Goal: Task Accomplishment & Management: Manage account settings

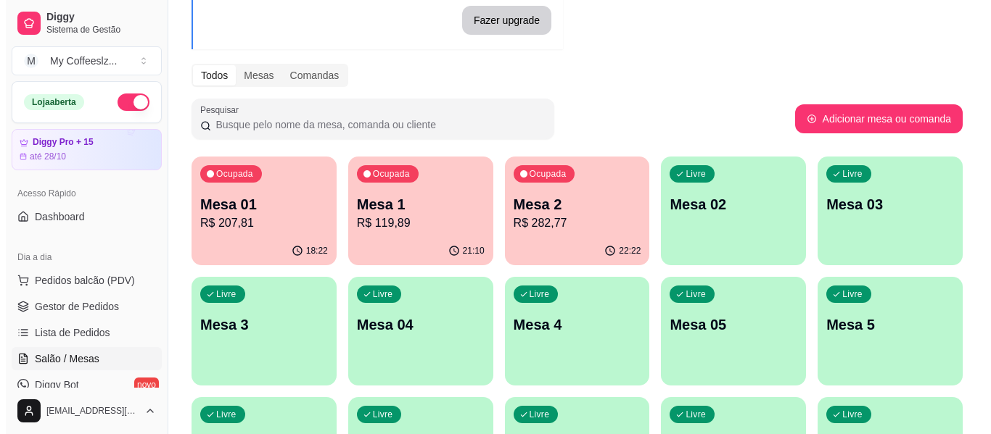
scroll to position [145, 0]
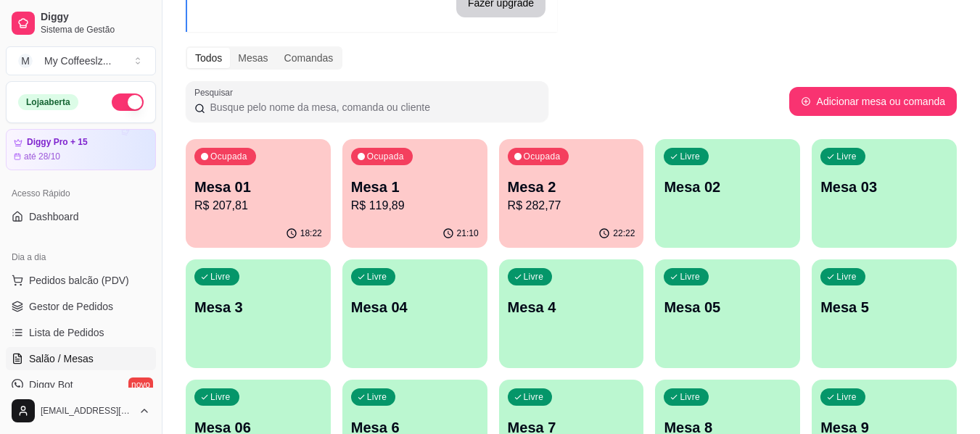
click at [540, 218] on div "Ocupada Mesa 2 R$ 282,77" at bounding box center [571, 179] width 145 height 80
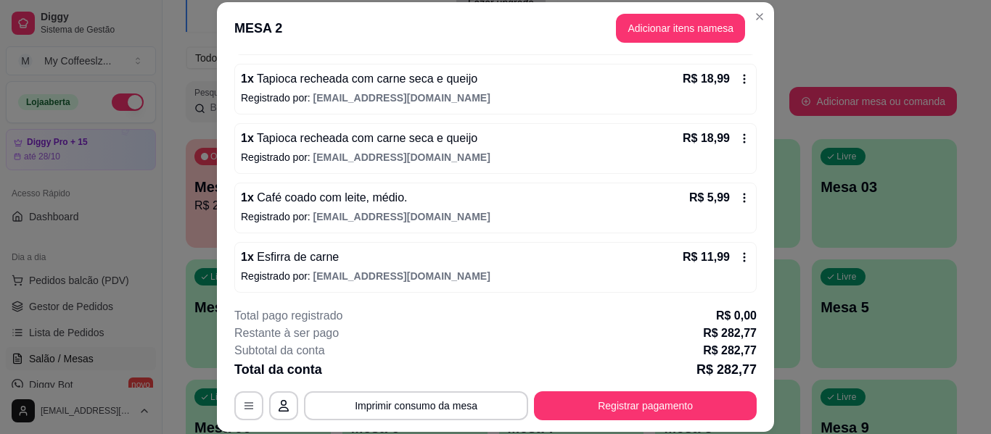
scroll to position [1320, 0]
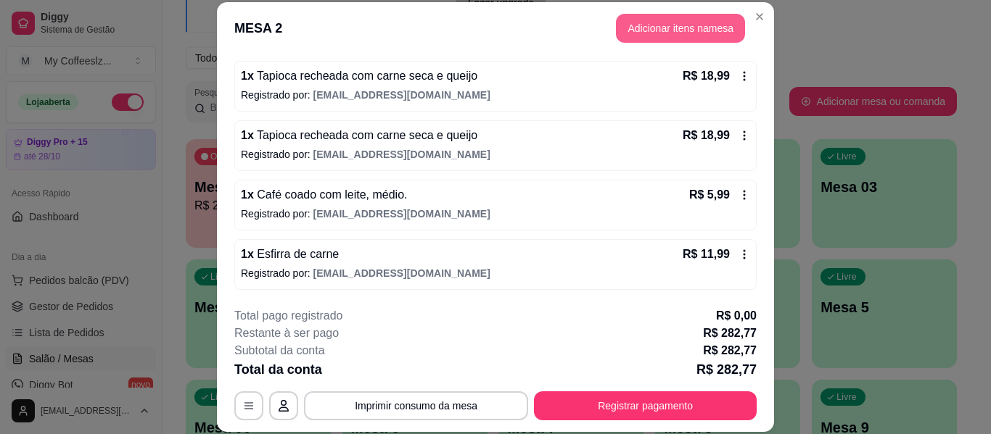
click at [680, 28] on button "Adicionar itens na mesa" at bounding box center [680, 28] width 129 height 29
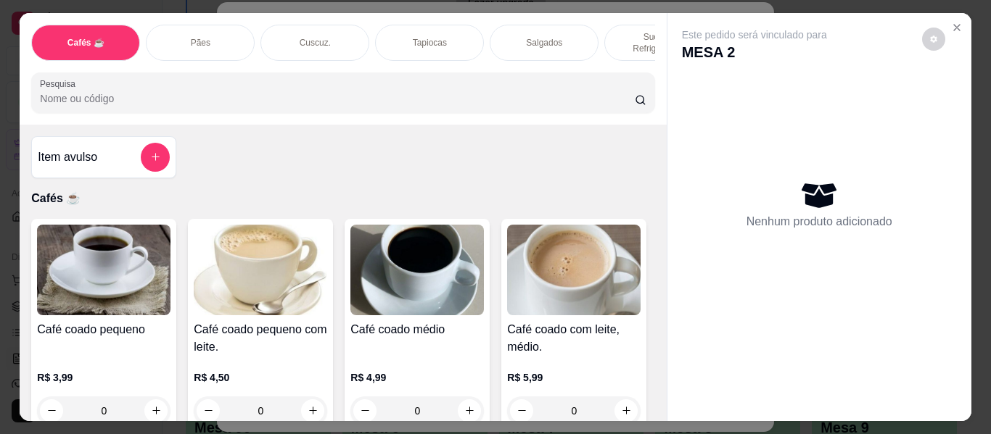
click at [210, 27] on div "Pães" at bounding box center [200, 43] width 109 height 36
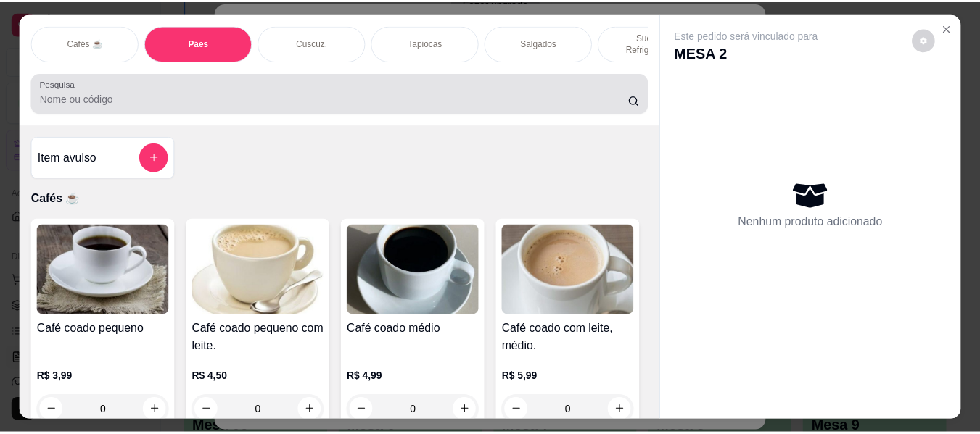
scroll to position [39, 0]
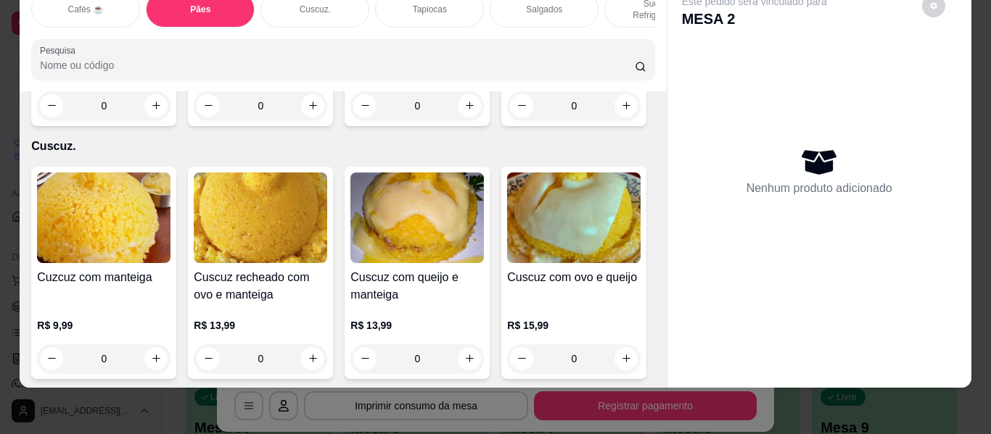
type input "1"
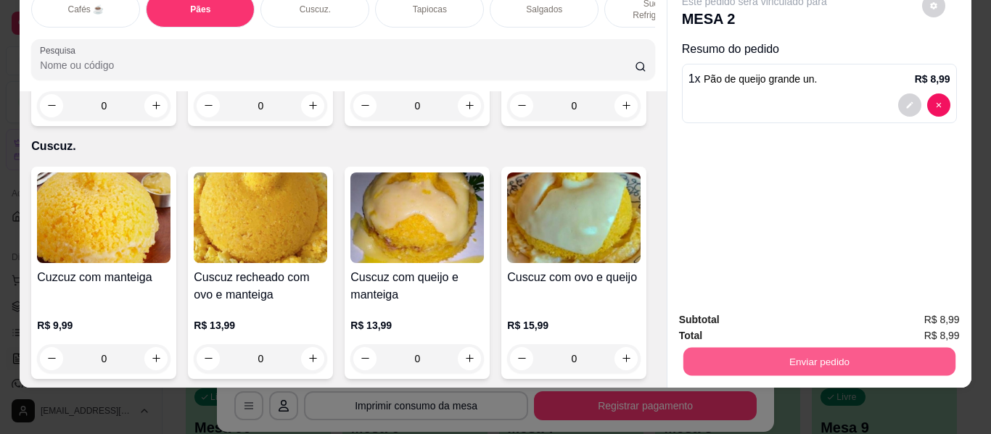
click at [789, 353] on button "Enviar pedido" at bounding box center [818, 362] width 272 height 28
click at [887, 313] on button "Enviar pedido" at bounding box center [921, 316] width 82 height 28
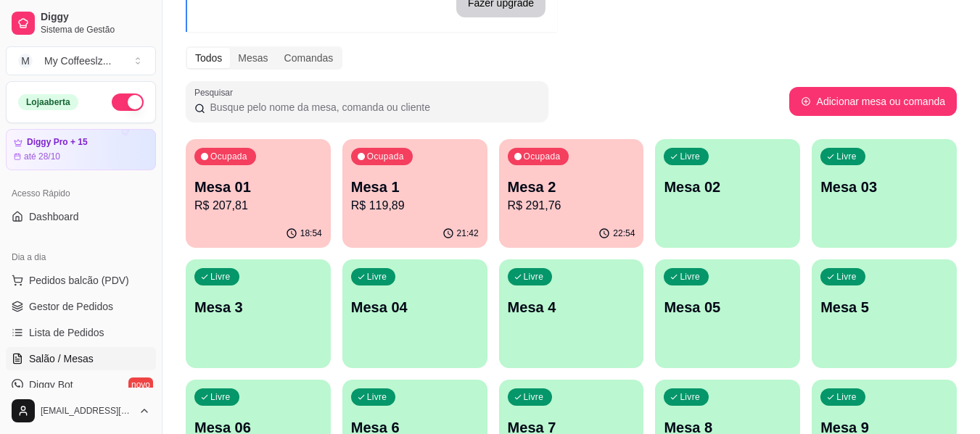
click at [824, 88] on button "Adicionar mesa ou comanda" at bounding box center [873, 101] width 168 height 29
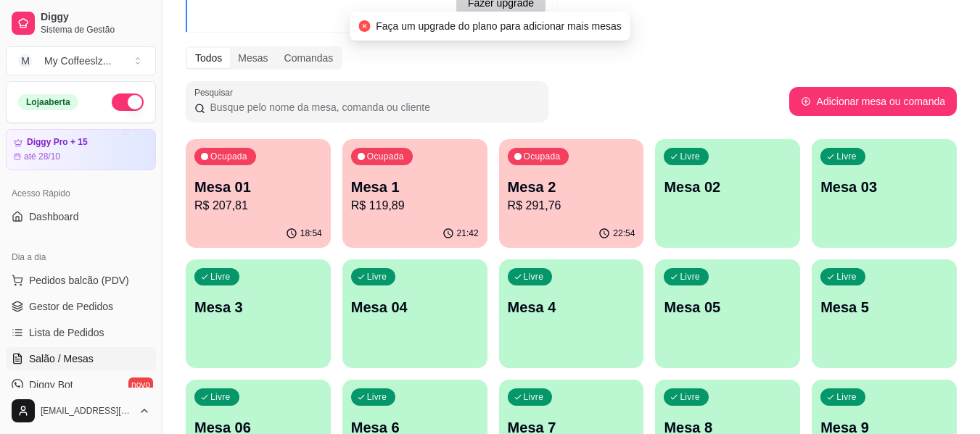
click at [695, 82] on div "Pesquisar" at bounding box center [487, 101] width 603 height 41
click at [703, 85] on div "Pesquisar" at bounding box center [487, 101] width 603 height 41
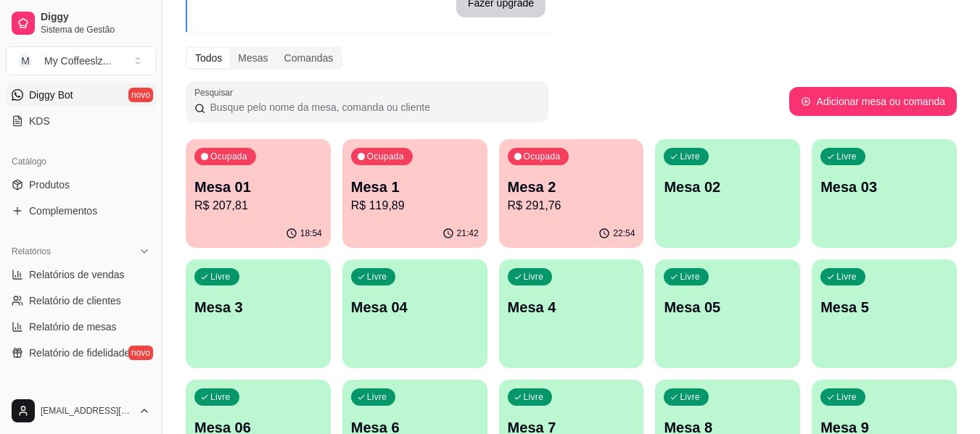
scroll to position [363, 0]
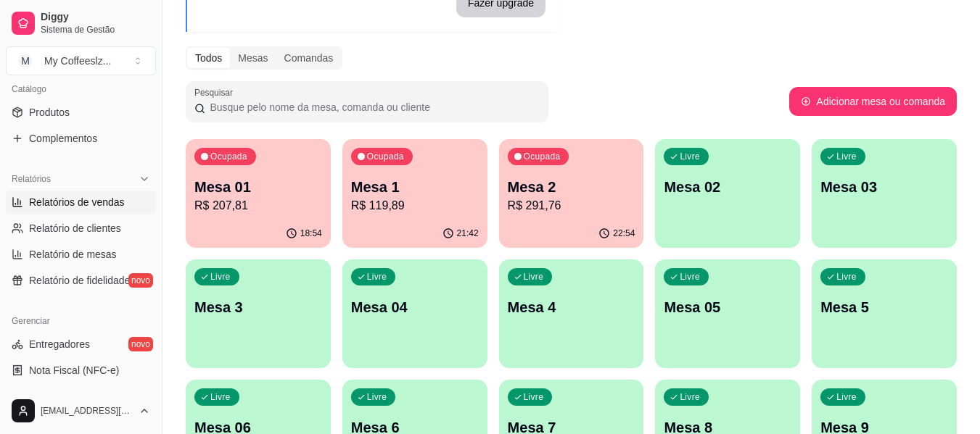
click at [80, 203] on span "Relatórios de vendas" at bounding box center [77, 202] width 96 height 15
select select "ALL"
select select "0"
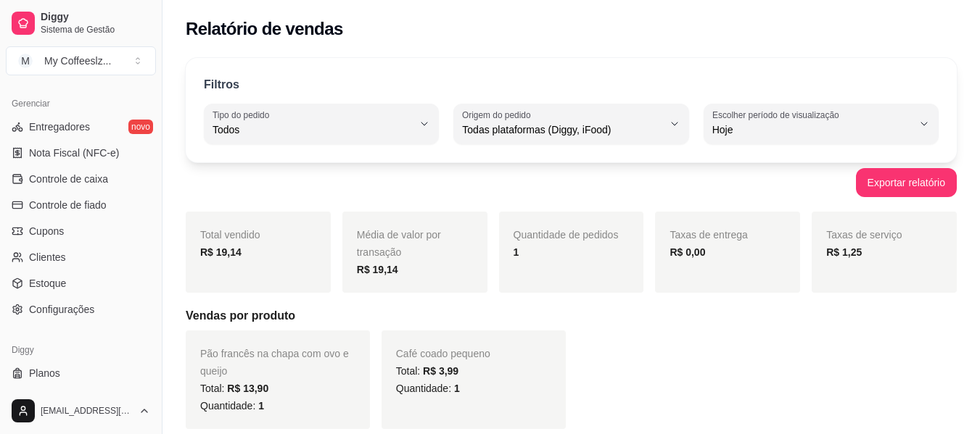
scroll to position [609, 0]
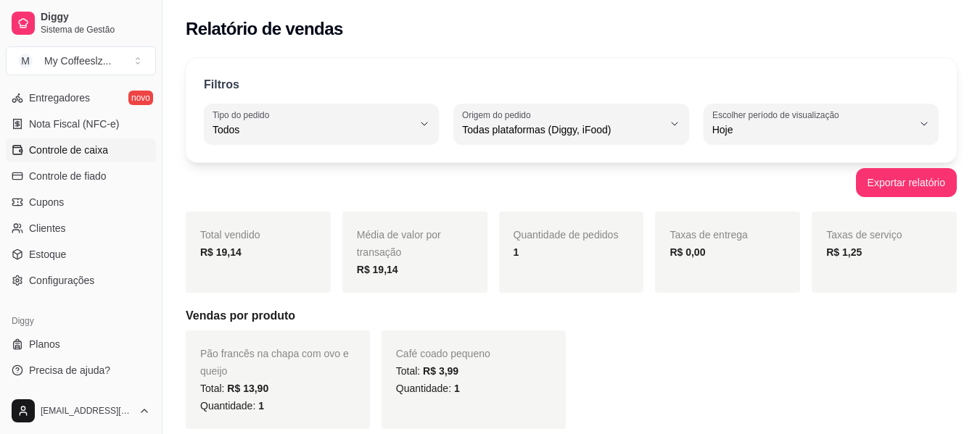
click at [71, 153] on span "Controle de caixa" at bounding box center [68, 150] width 79 height 15
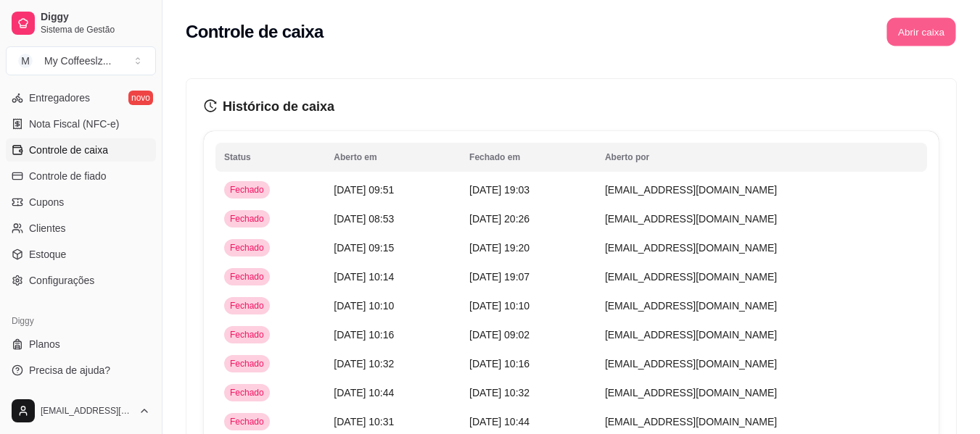
click at [920, 36] on button "Abrir caixa" at bounding box center [920, 32] width 69 height 28
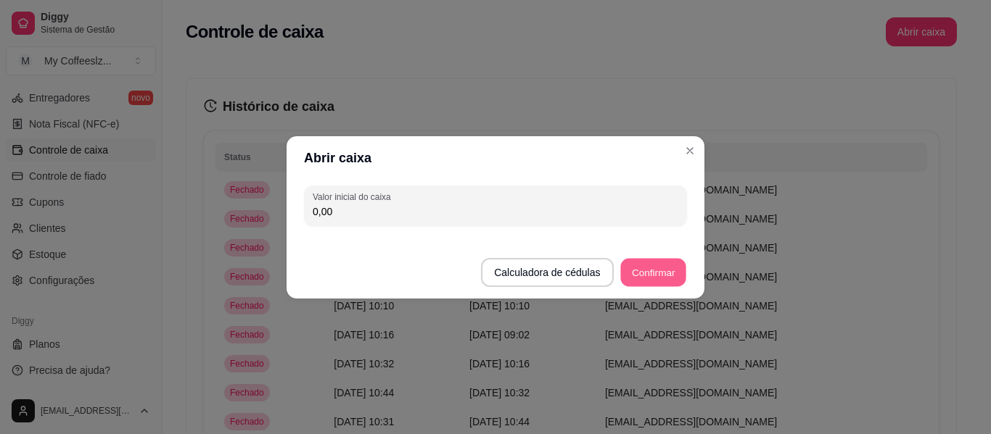
click at [647, 279] on button "Confirmar" at bounding box center [653, 272] width 66 height 28
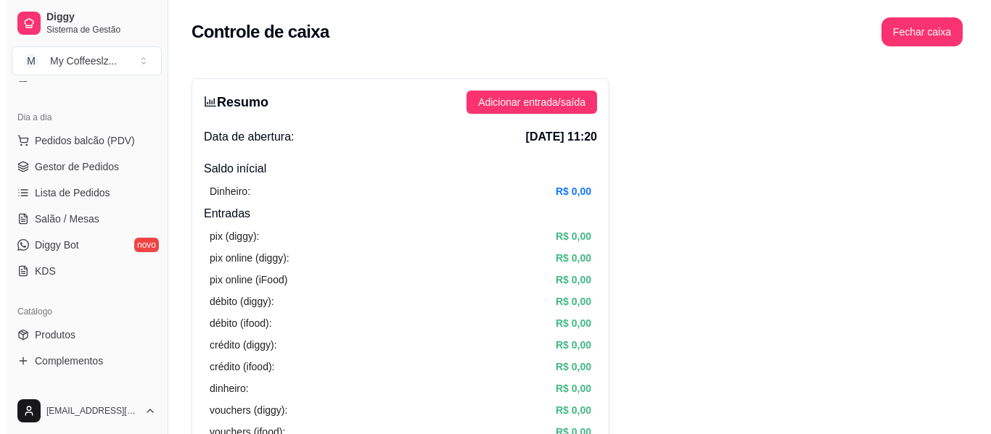
scroll to position [145, 0]
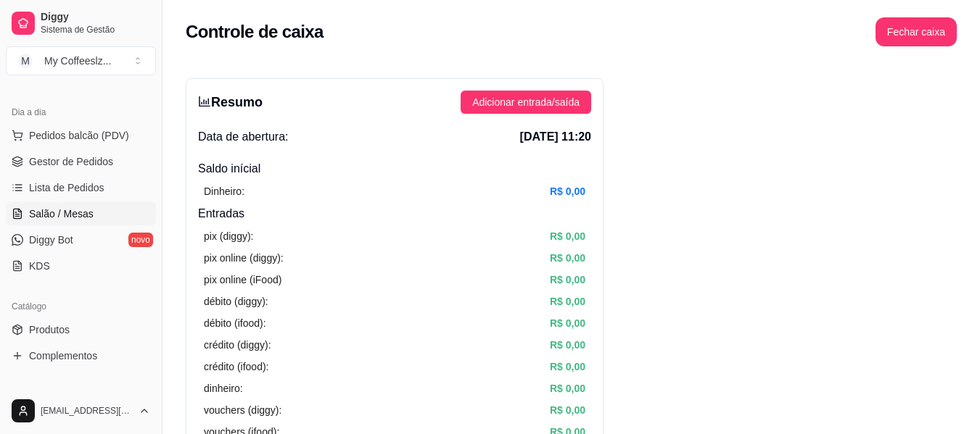
click at [74, 218] on span "Salão / Mesas" at bounding box center [61, 214] width 65 height 15
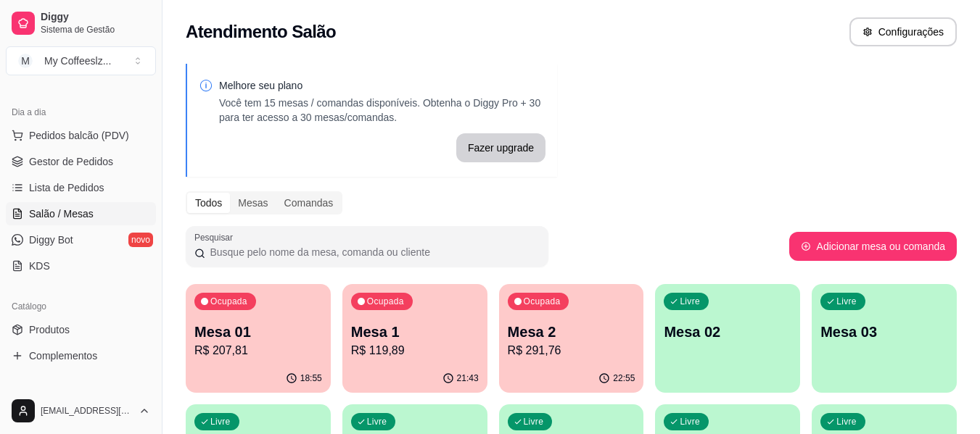
click at [758, 330] on p "Mesa 02" at bounding box center [728, 332] width 128 height 20
click at [724, 334] on p "Mesa 02" at bounding box center [728, 332] width 128 height 20
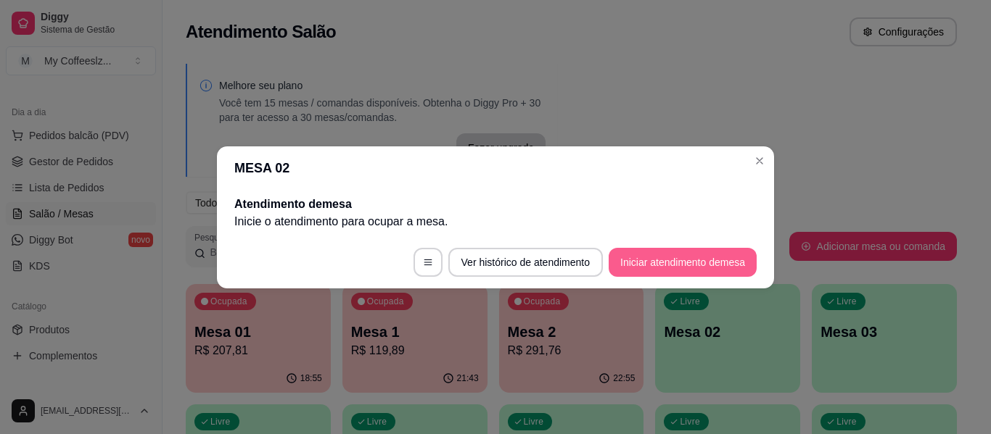
click at [683, 269] on button "Iniciar atendimento de mesa" at bounding box center [682, 262] width 148 height 29
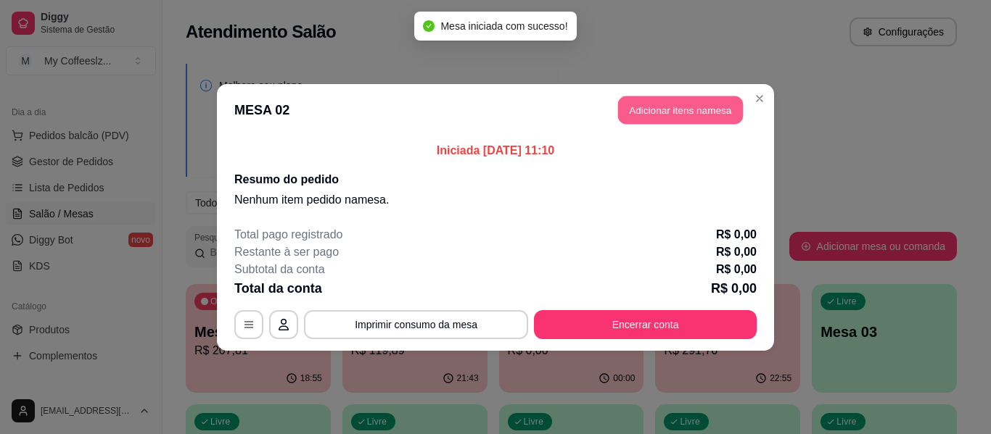
click at [668, 116] on button "Adicionar itens na mesa" at bounding box center [680, 110] width 125 height 28
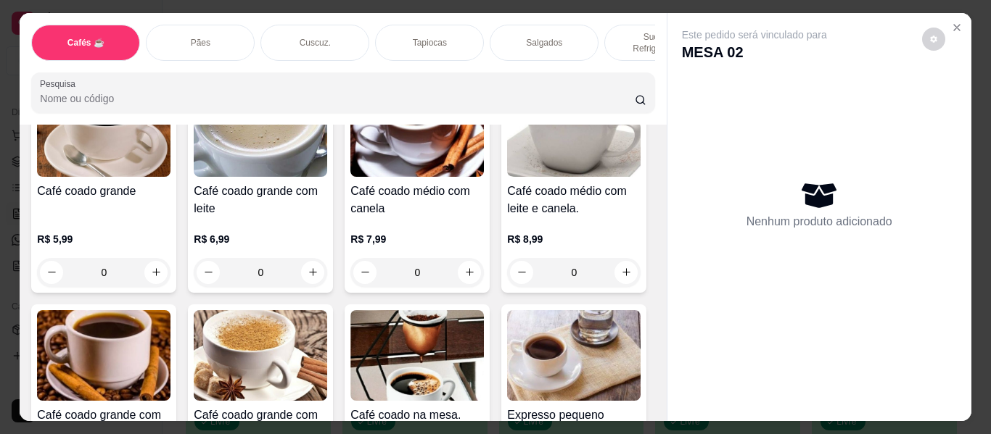
click at [571, 33] on div "Salgados" at bounding box center [543, 43] width 109 height 36
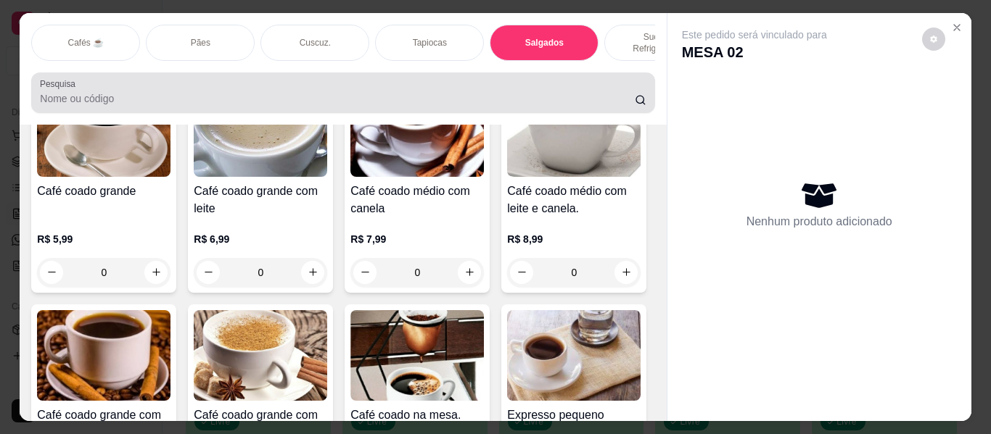
scroll to position [39, 0]
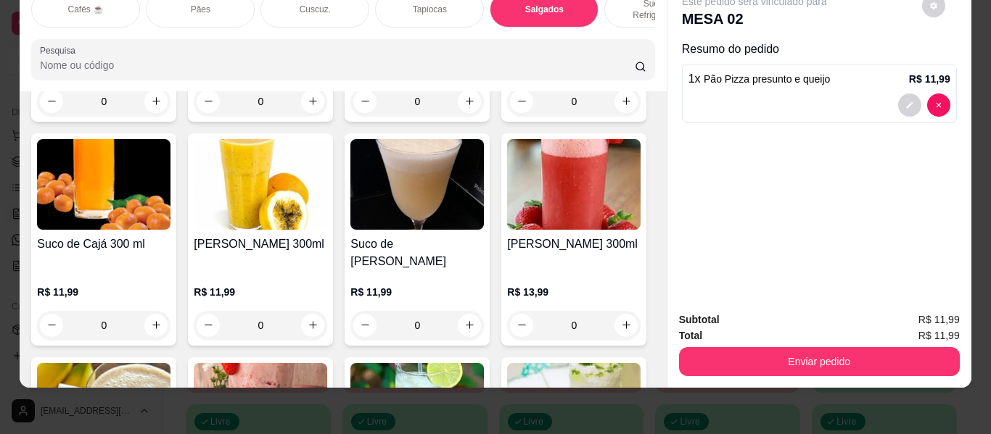
type input "2"
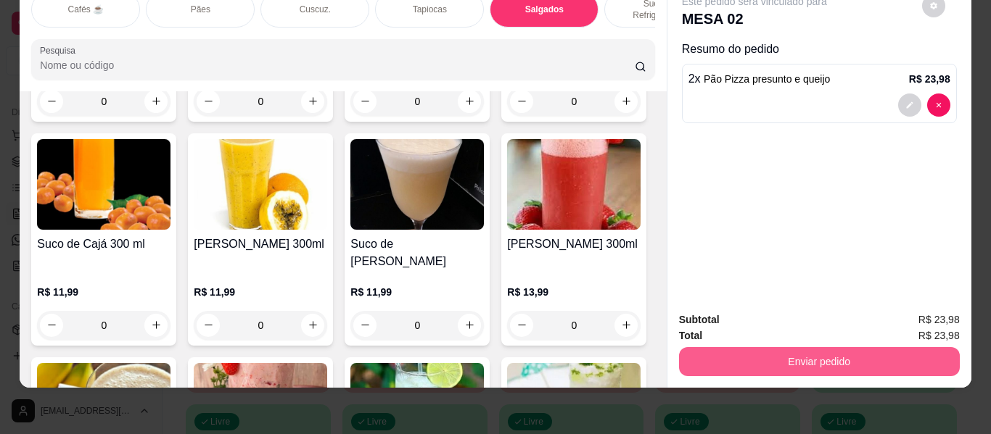
click at [831, 352] on button "Enviar pedido" at bounding box center [819, 361] width 281 height 29
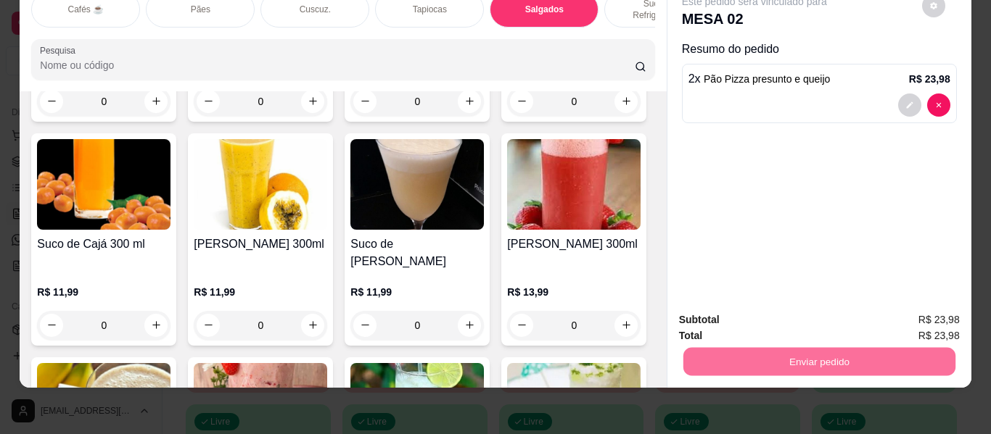
click at [925, 317] on button "Enviar pedido" at bounding box center [921, 315] width 82 height 28
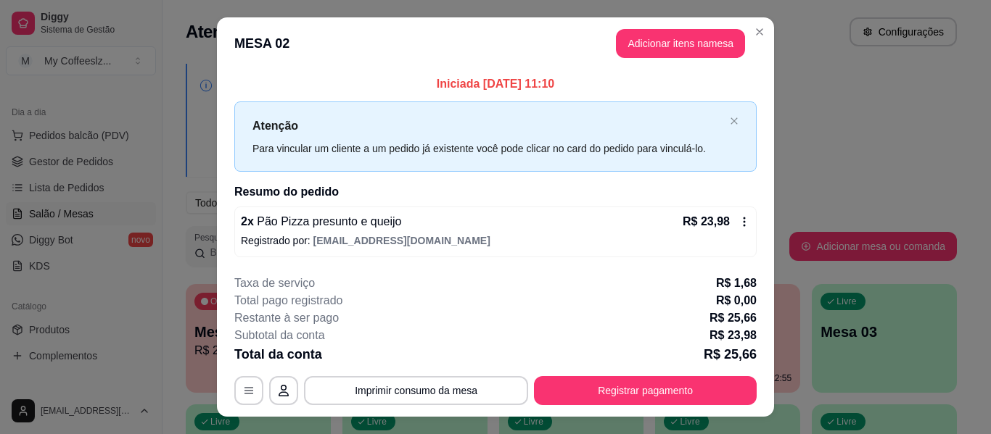
scroll to position [29, 0]
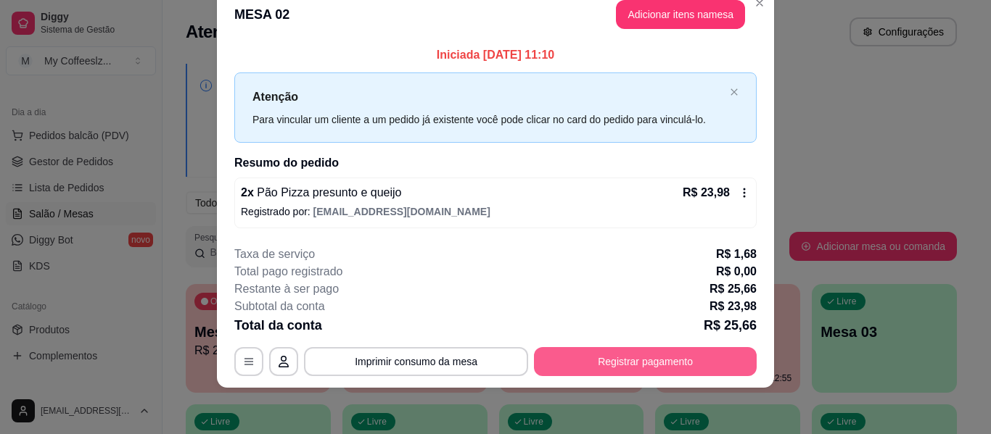
click at [597, 361] on button "Registrar pagamento" at bounding box center [645, 361] width 223 height 29
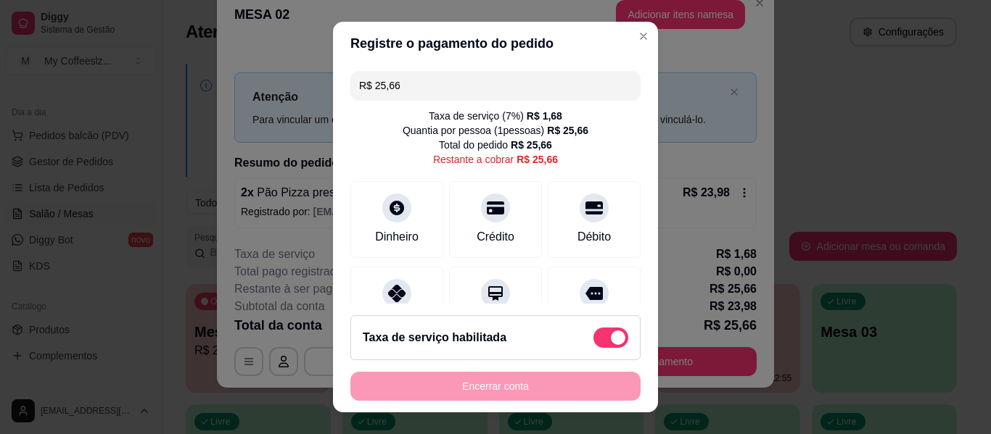
click at [593, 330] on span at bounding box center [610, 338] width 35 height 20
click at [592, 341] on input "checkbox" at bounding box center [596, 345] width 9 height 9
checkbox input "true"
type input "R$ 23,98"
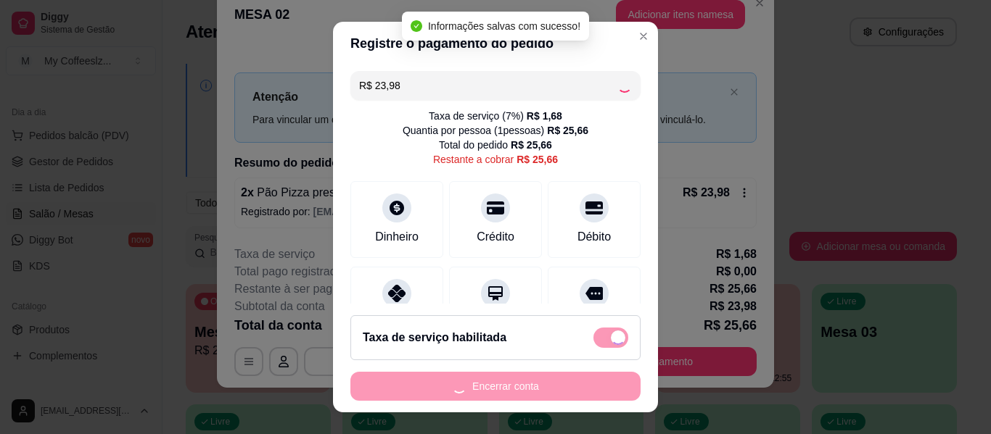
checkbox input "false"
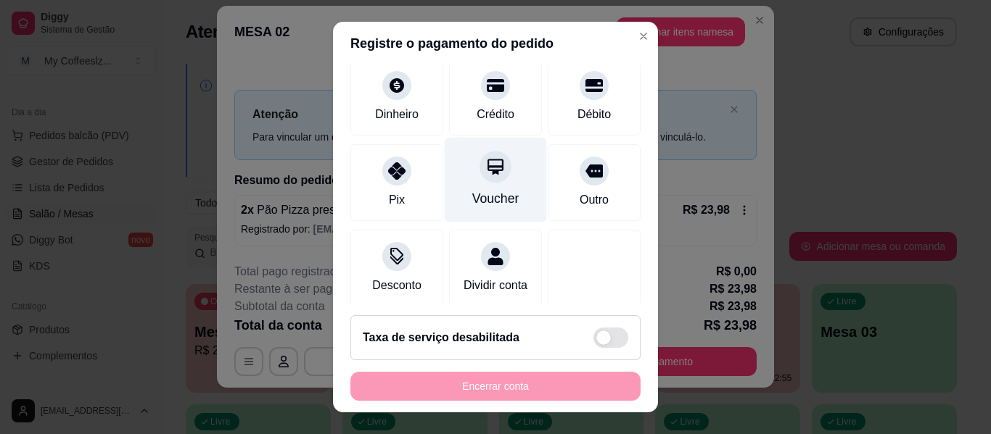
scroll to position [134, 0]
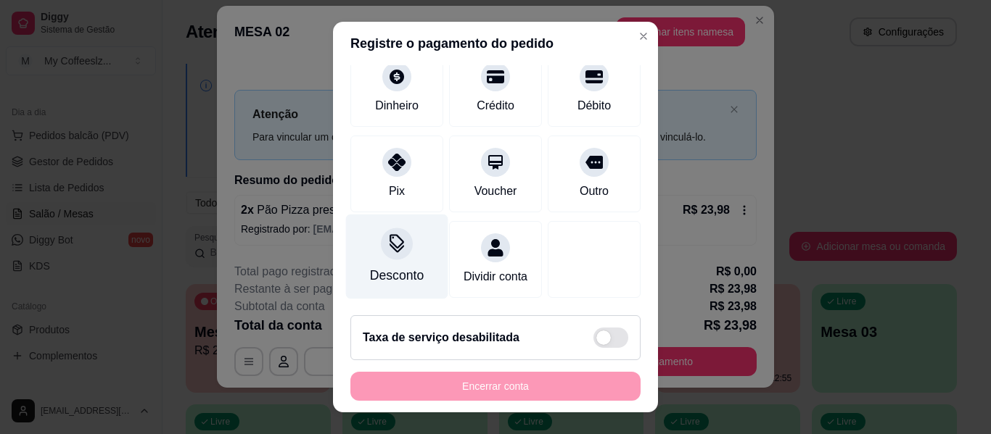
click at [386, 241] on div at bounding box center [397, 244] width 32 height 32
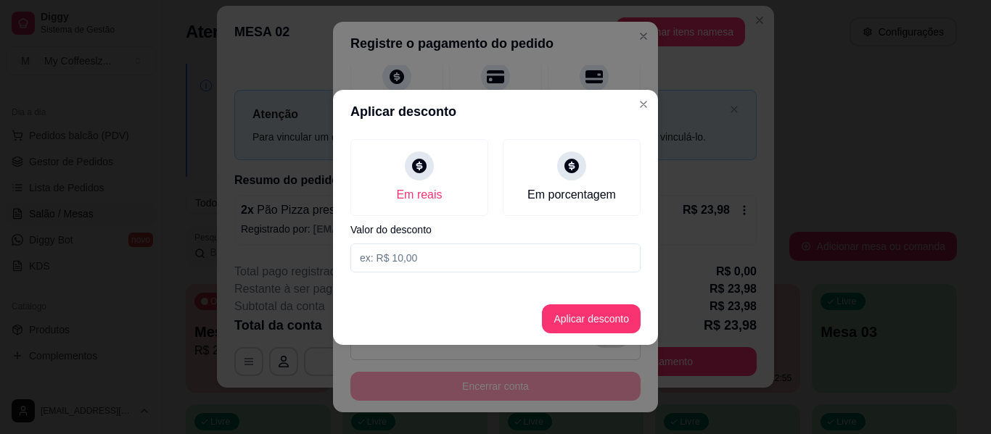
click at [444, 259] on input at bounding box center [495, 258] width 290 height 29
type input "5,98"
click at [613, 326] on button "Aplicar desconto" at bounding box center [591, 319] width 99 height 29
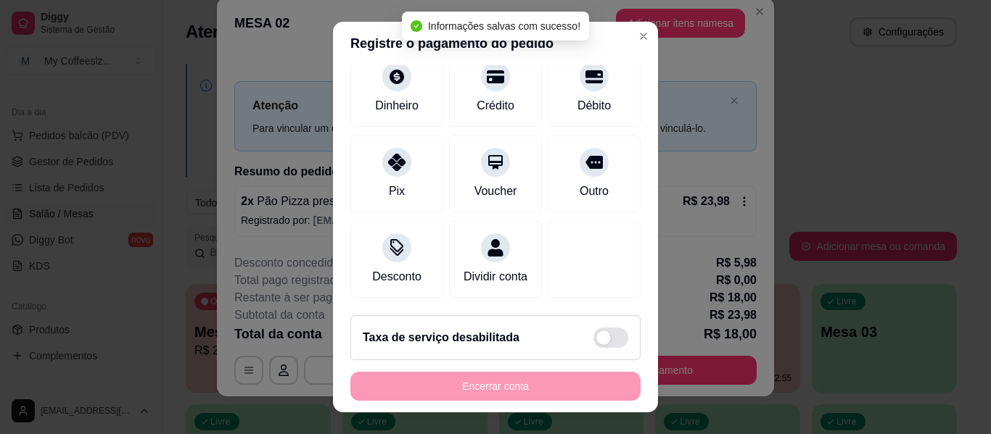
scroll to position [149, 0]
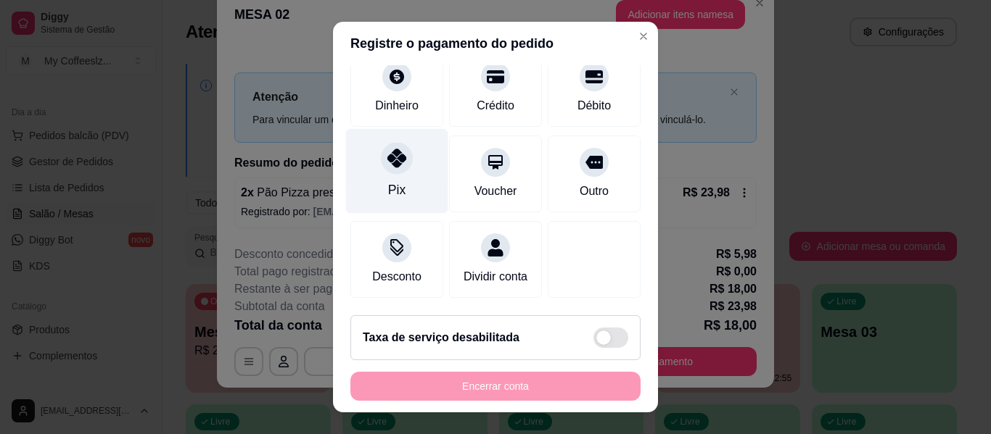
click at [387, 149] on icon at bounding box center [396, 158] width 19 height 19
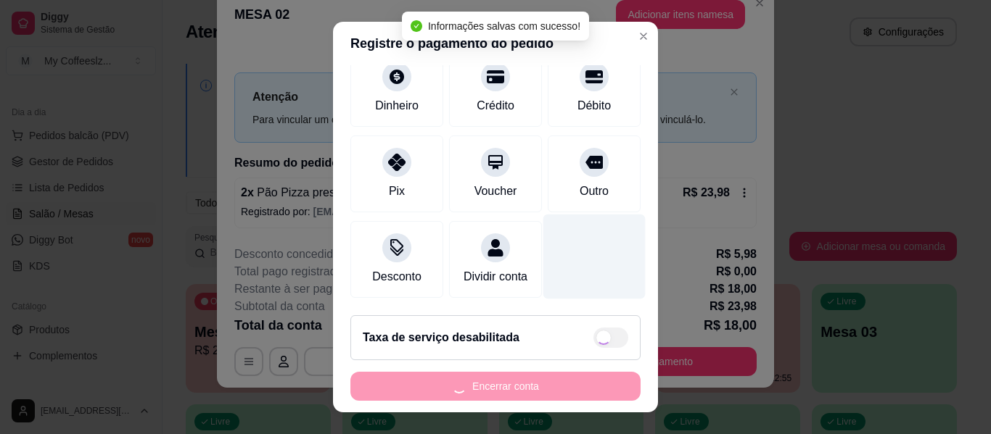
type input "R$ 0,00"
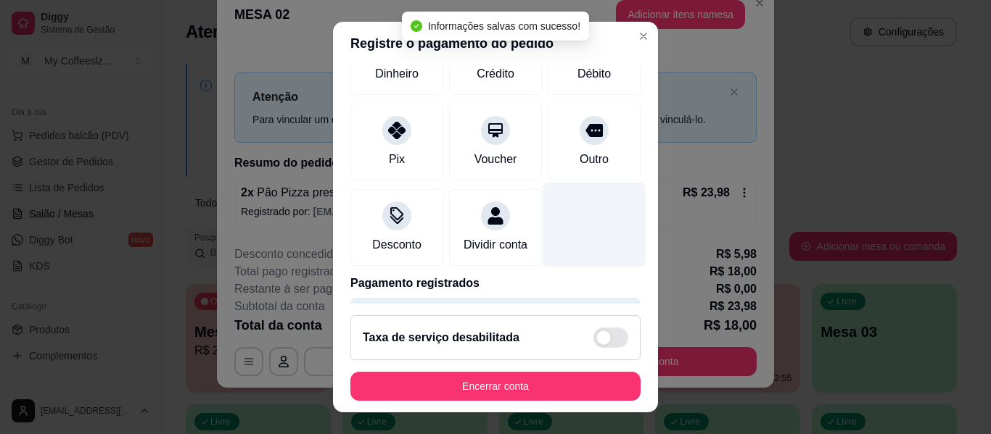
scroll to position [134, 0]
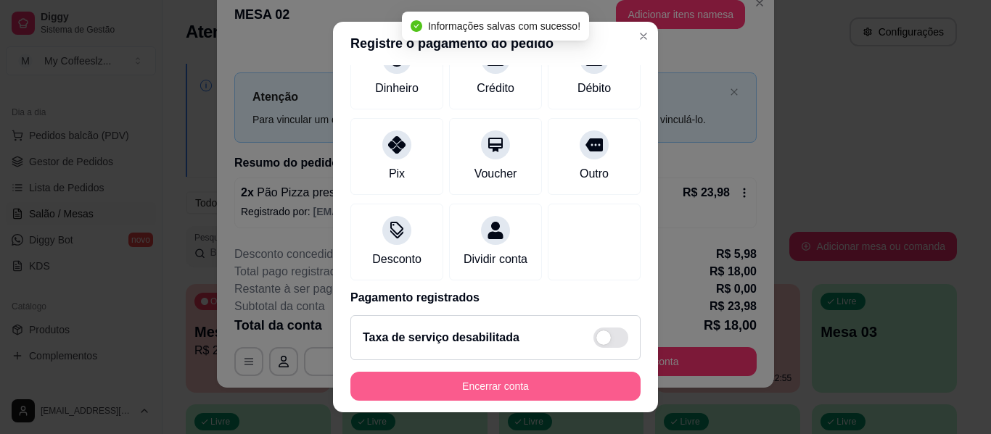
click at [491, 386] on button "Encerrar conta" at bounding box center [495, 386] width 290 height 29
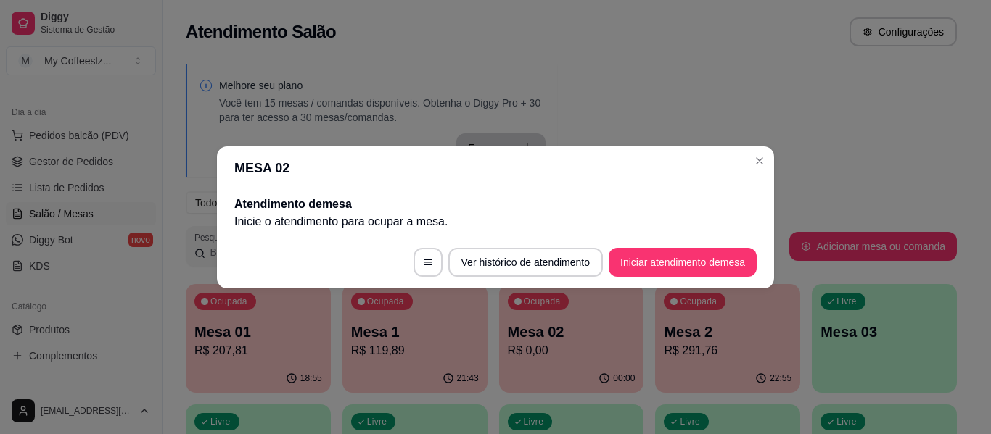
scroll to position [0, 0]
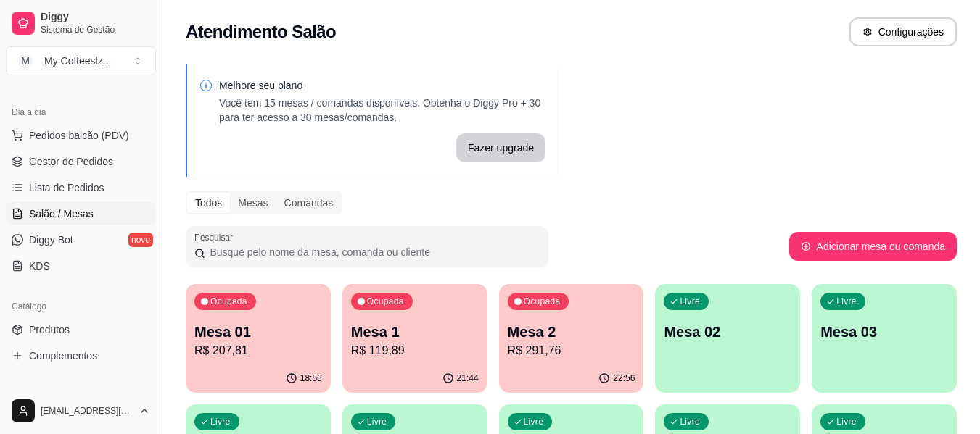
click at [746, 340] on p "Mesa 02" at bounding box center [728, 332] width 128 height 20
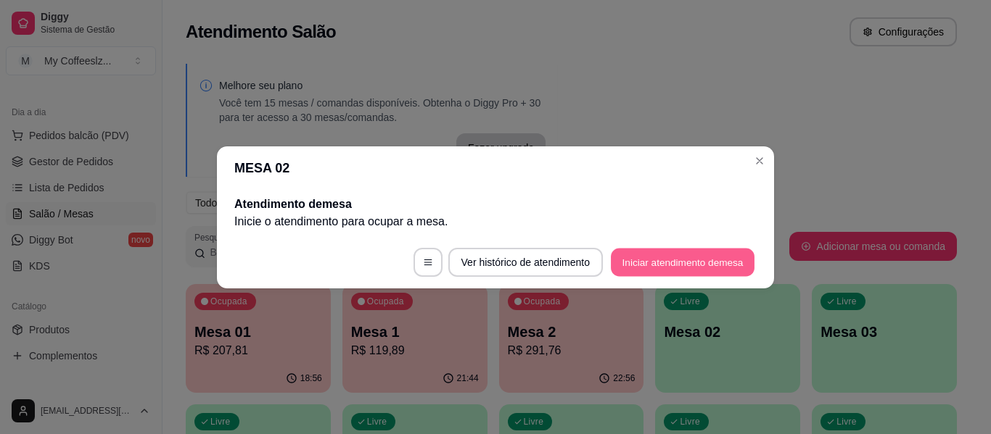
click at [671, 269] on button "Iniciar atendimento de mesa" at bounding box center [683, 262] width 144 height 28
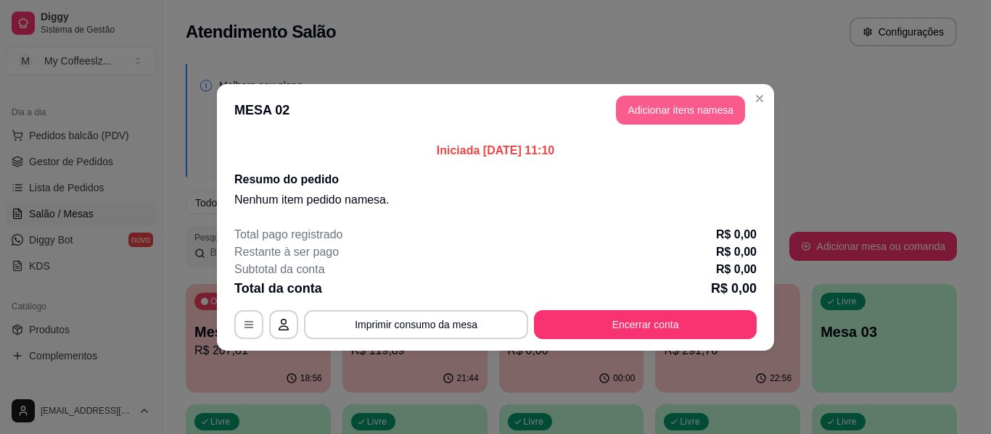
click at [678, 115] on button "Adicionar itens na mesa" at bounding box center [680, 110] width 129 height 29
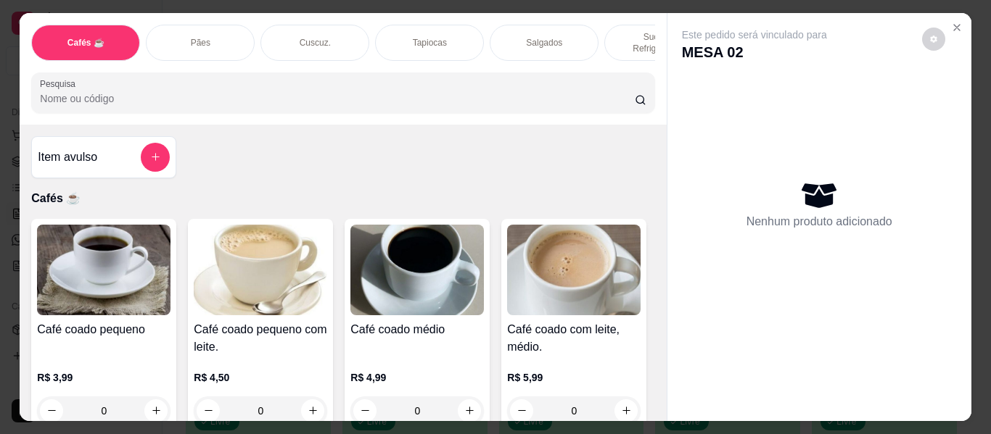
click at [628, 31] on p "Sucos e Refrigerantes" at bounding box center [658, 42] width 84 height 23
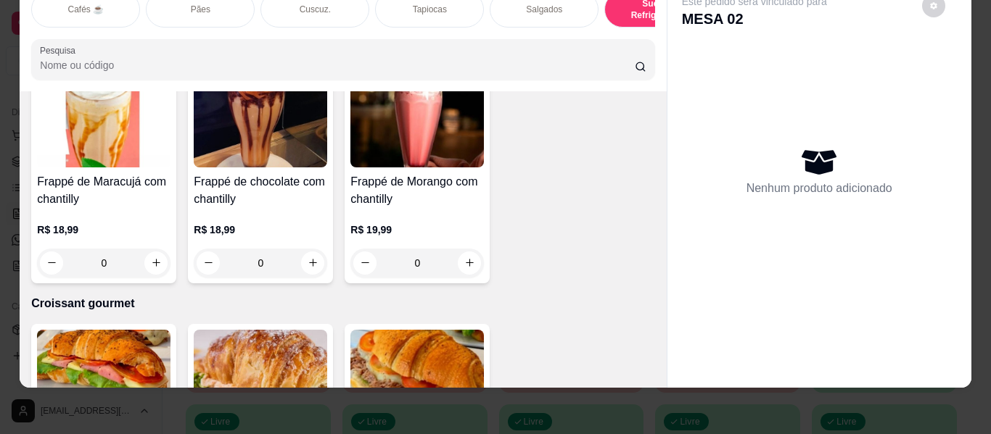
scroll to position [7555, 0]
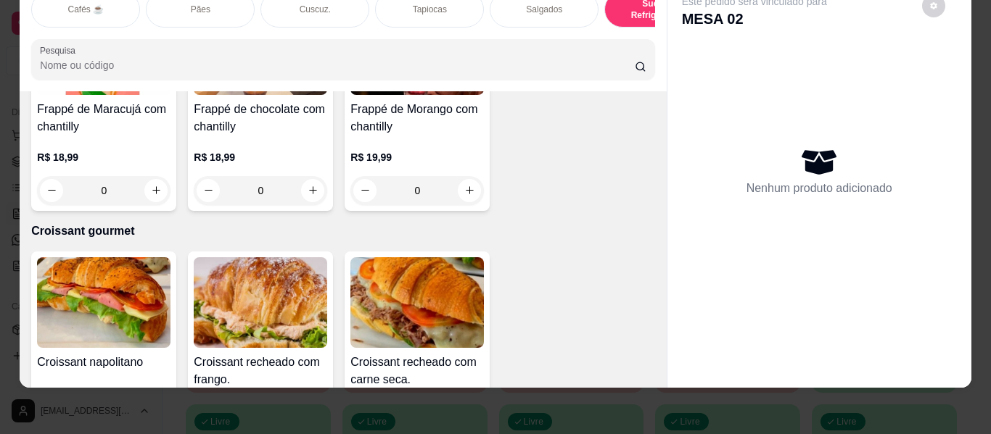
type input "1"
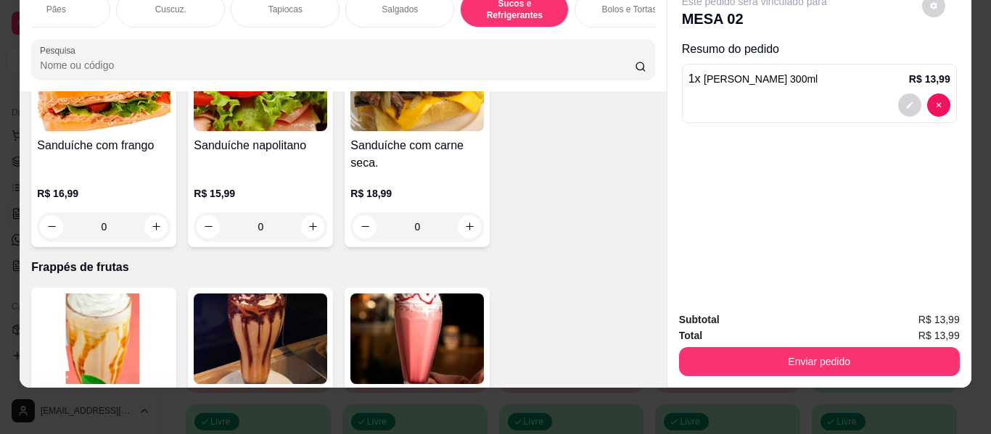
scroll to position [0, 145]
click at [608, 4] on p "Bolos e Tortas" at bounding box center [627, 10] width 55 height 12
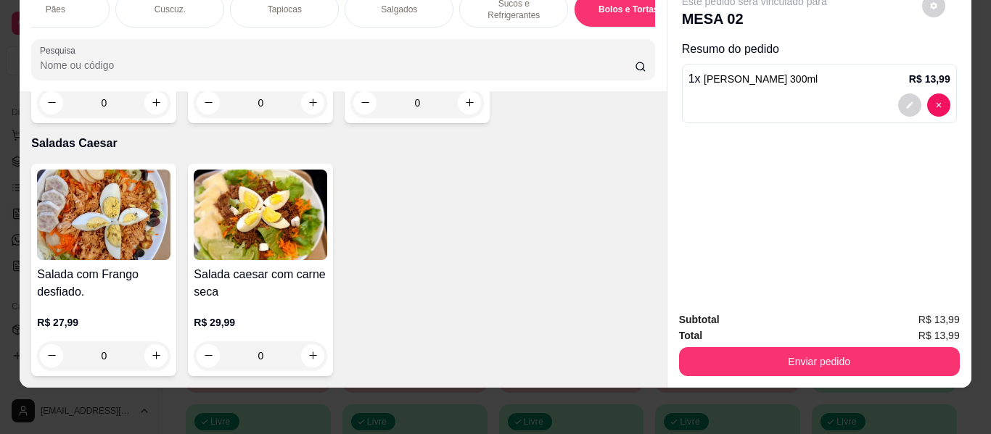
scroll to position [8654, 0]
type input "1"
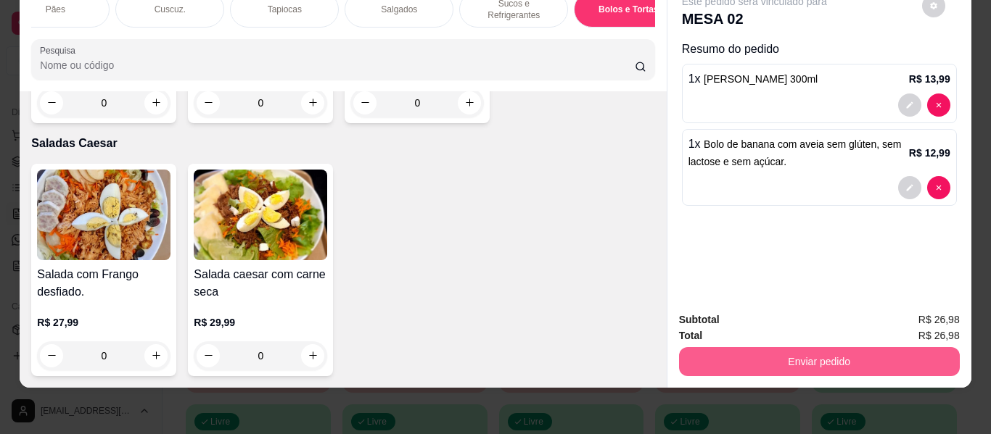
click at [854, 356] on button "Enviar pedido" at bounding box center [819, 361] width 281 height 29
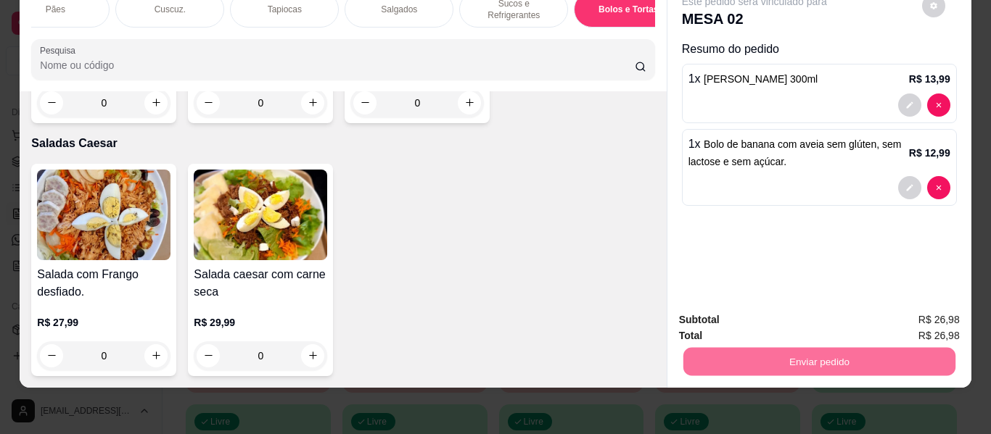
click at [900, 321] on button "Enviar pedido" at bounding box center [922, 320] width 80 height 27
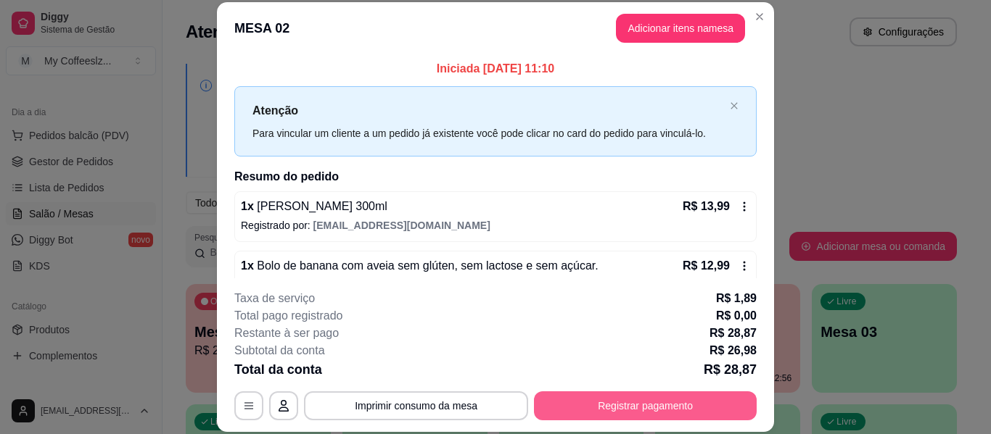
click at [650, 402] on button "Registrar pagamento" at bounding box center [645, 406] width 223 height 29
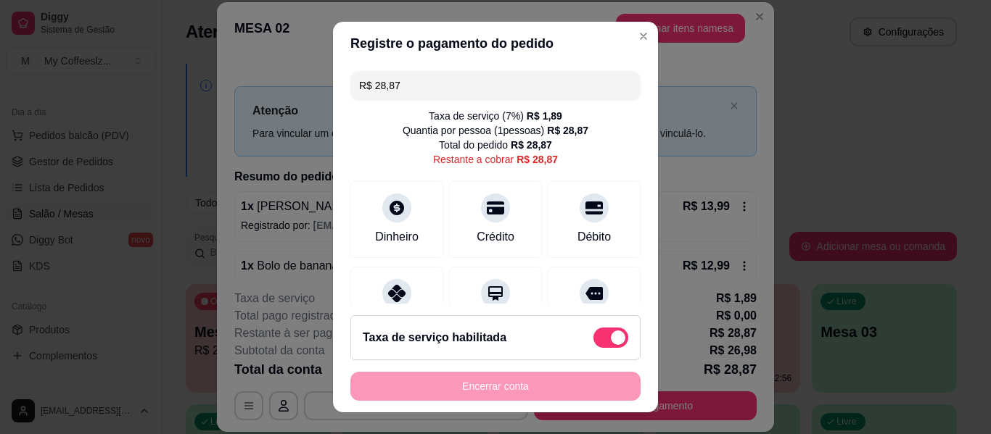
click at [593, 332] on span at bounding box center [610, 338] width 35 height 20
click at [592, 341] on input "checkbox" at bounding box center [596, 345] width 9 height 9
checkbox input "true"
type input "R$ 26,98"
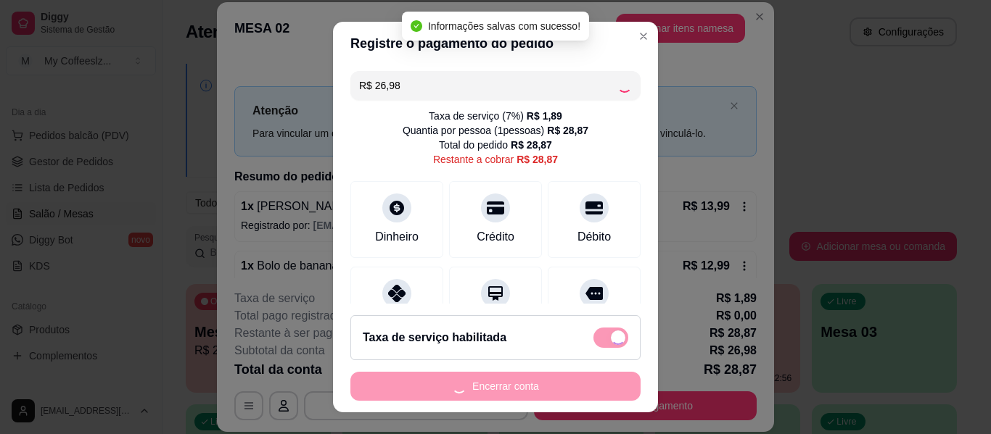
checkbox input "false"
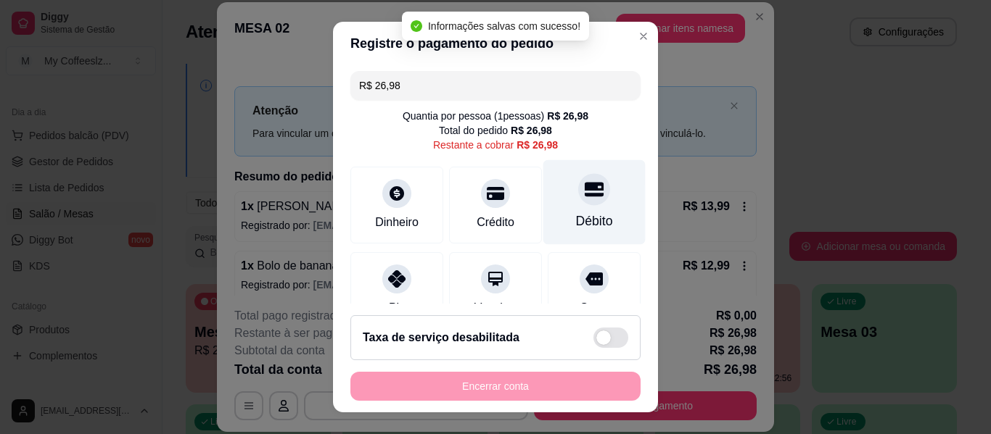
scroll to position [134, 0]
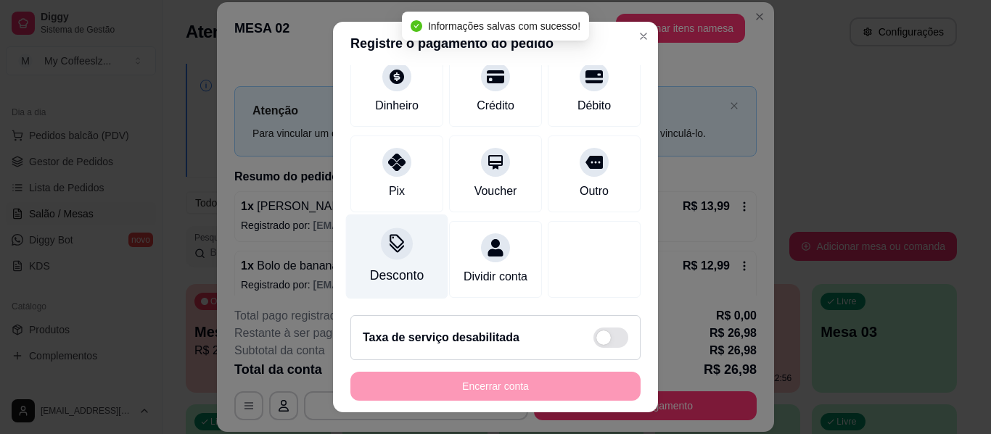
click at [387, 235] on icon at bounding box center [396, 243] width 19 height 19
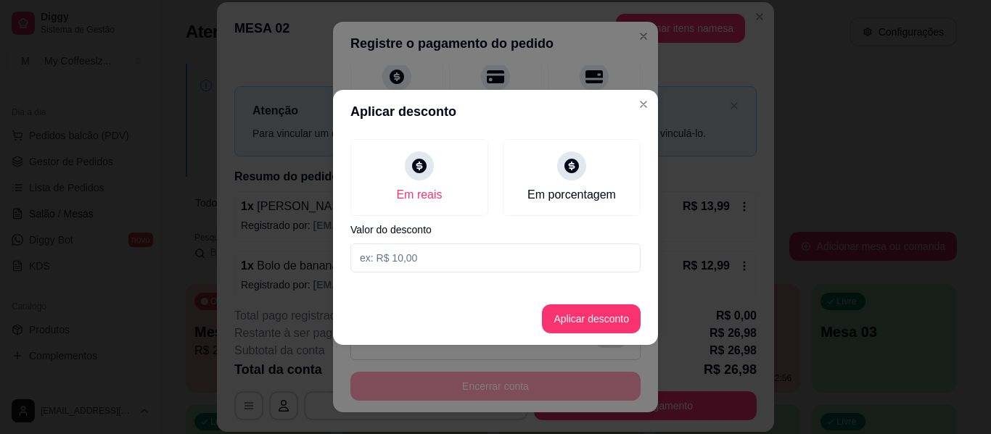
click at [431, 268] on input at bounding box center [495, 258] width 290 height 29
type input "2,98"
click at [573, 323] on button "Aplicar desconto" at bounding box center [591, 319] width 99 height 29
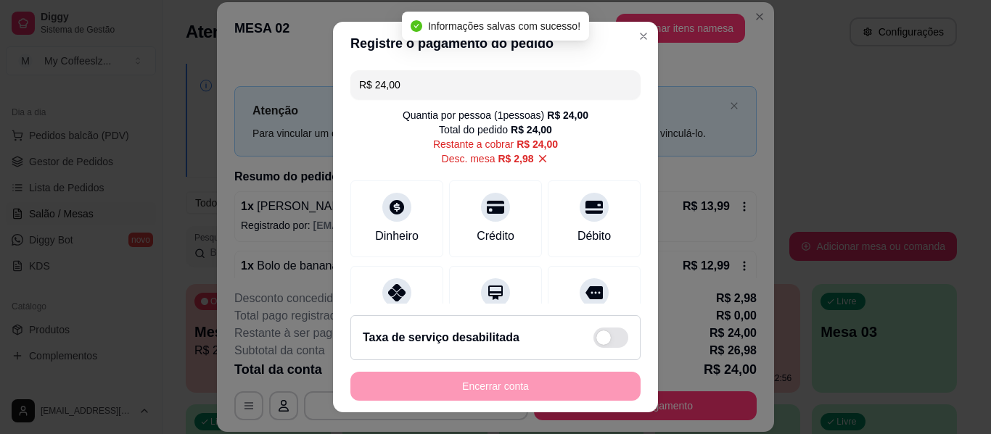
scroll to position [0, 0]
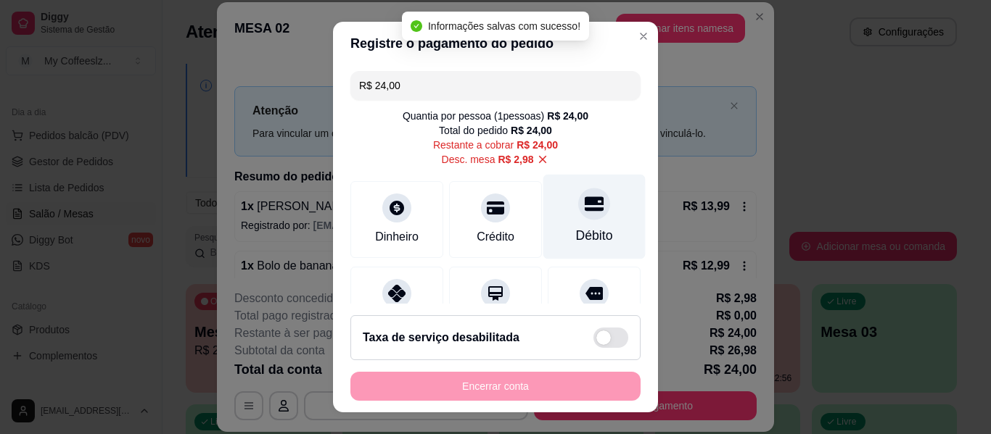
click at [578, 218] on div at bounding box center [594, 204] width 32 height 32
type input "R$ 0,00"
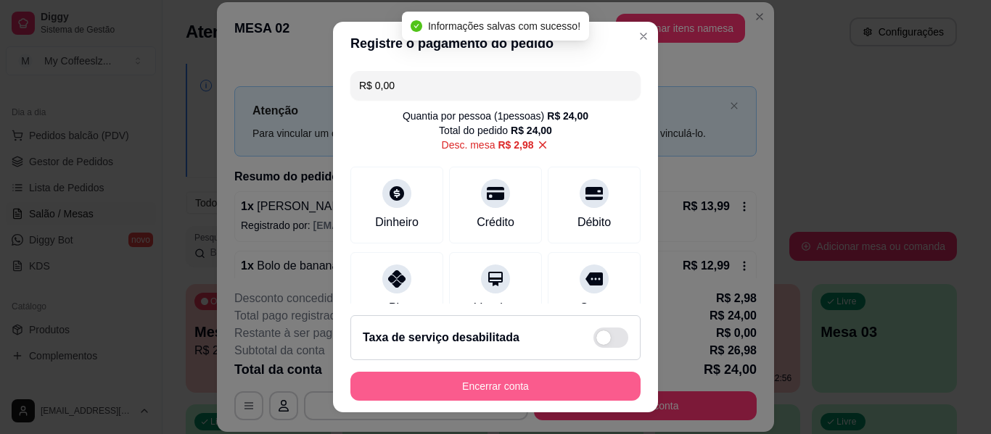
click at [500, 391] on button "Encerrar conta" at bounding box center [495, 386] width 290 height 29
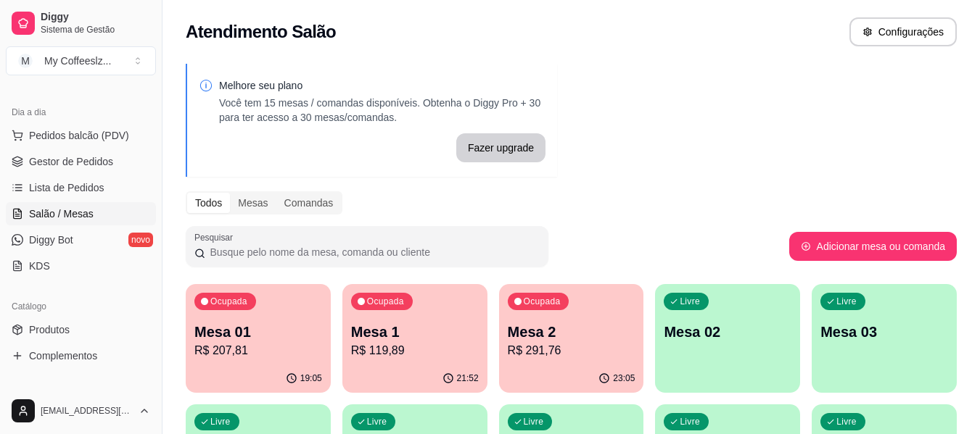
click at [745, 334] on p "Mesa 02" at bounding box center [728, 332] width 128 height 20
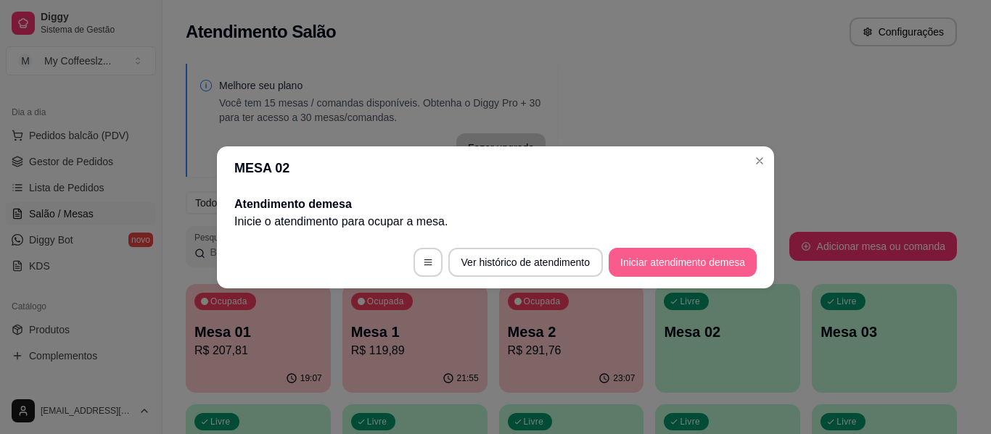
click at [686, 268] on button "Iniciar atendimento de mesa" at bounding box center [682, 262] width 148 height 29
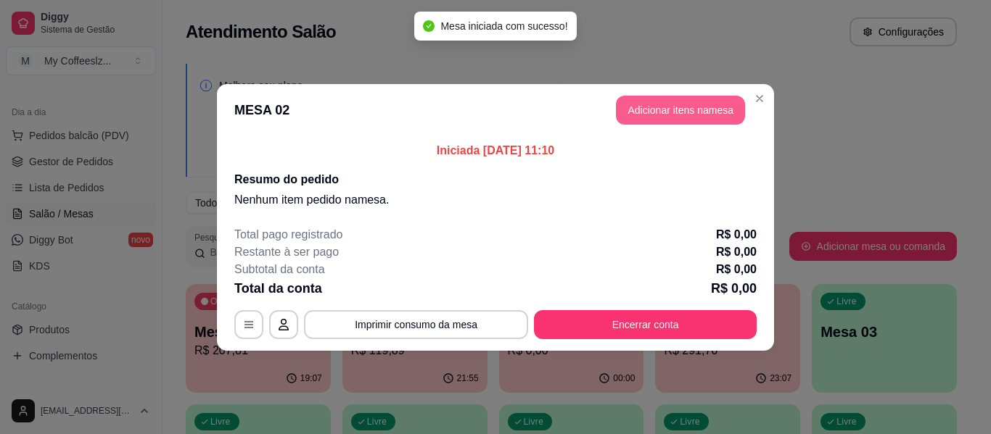
click at [688, 108] on button "Adicionar itens na mesa" at bounding box center [680, 110] width 129 height 29
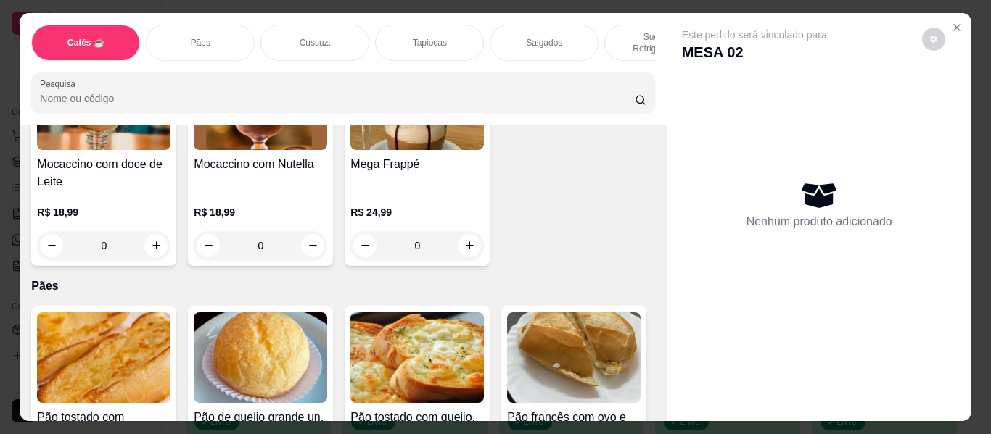
scroll to position [1523, 0]
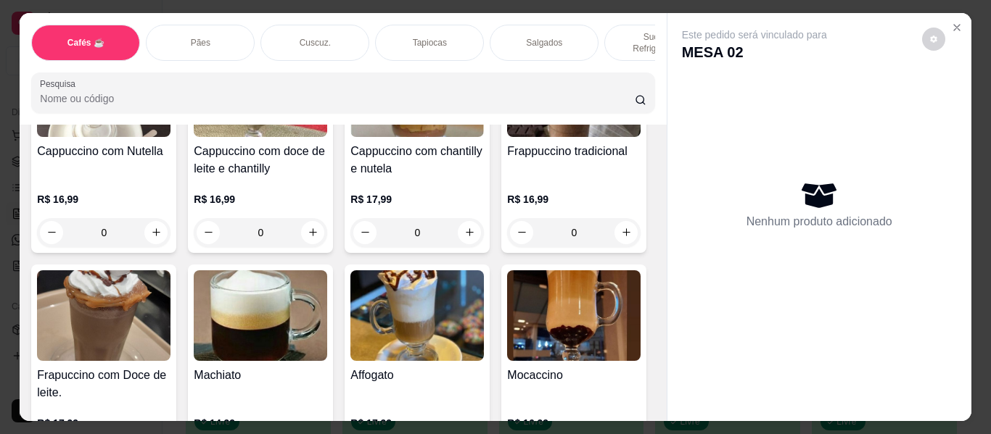
click at [528, 37] on p "Salgados" at bounding box center [544, 43] width 36 height 12
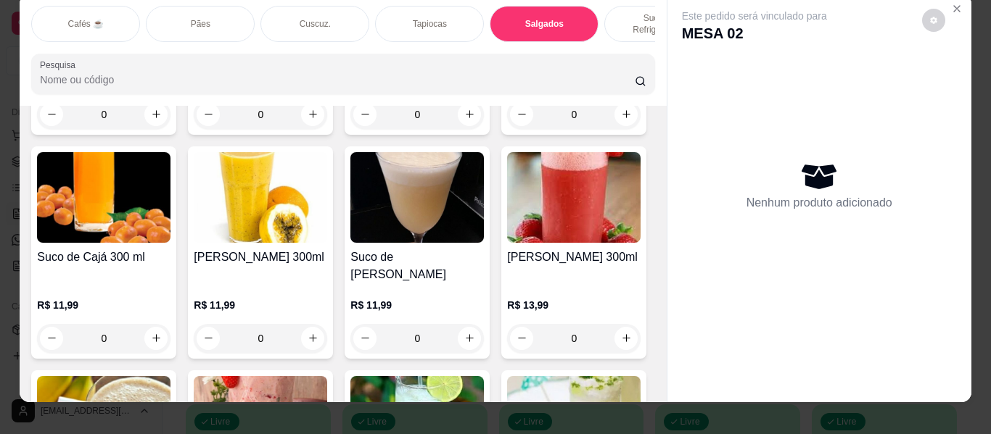
scroll to position [0, 0]
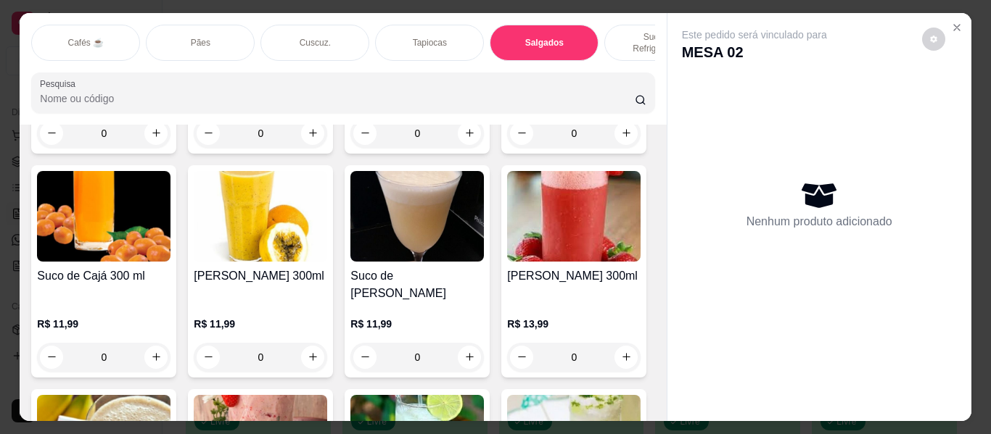
click at [184, 33] on div "Pães" at bounding box center [200, 43] width 109 height 36
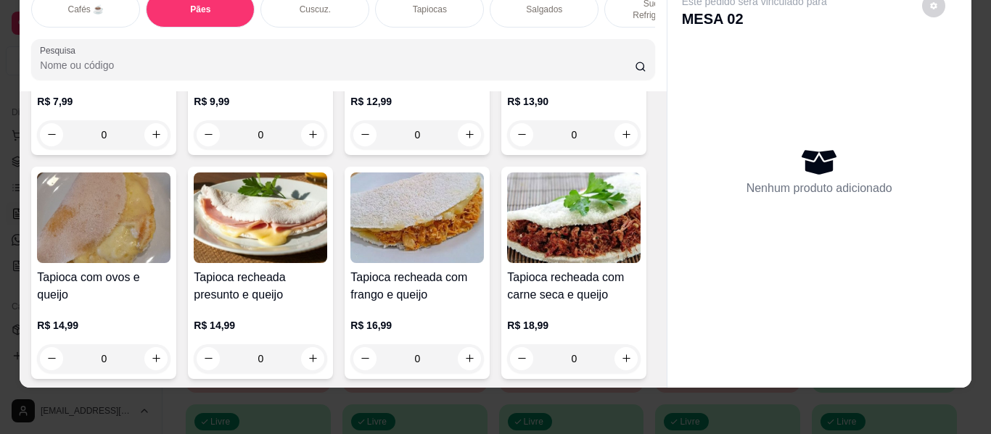
scroll to position [3491, 0]
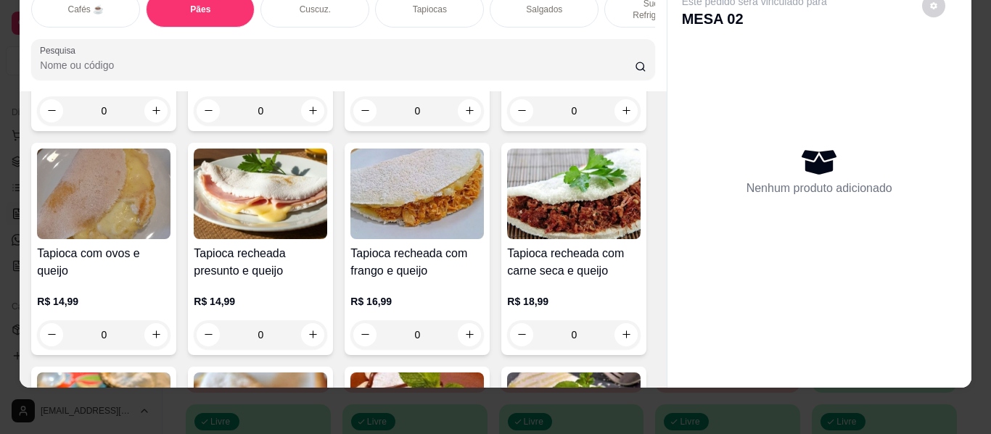
type input "1"
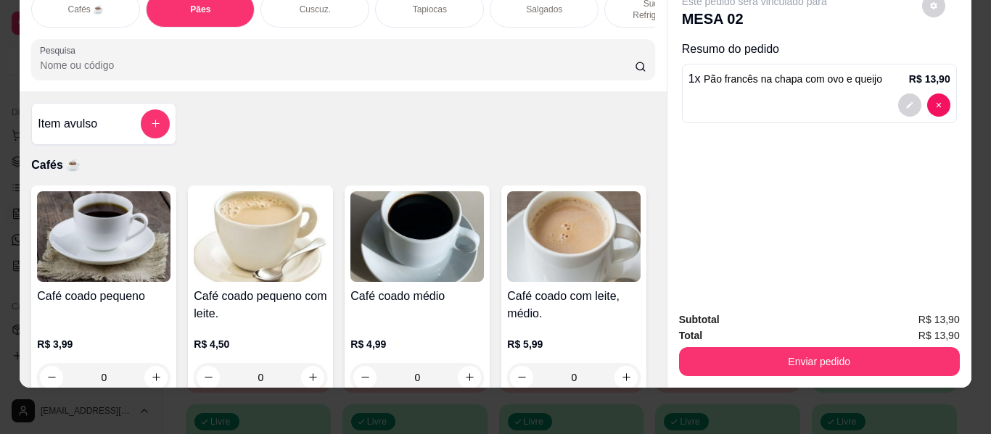
scroll to position [145, 0]
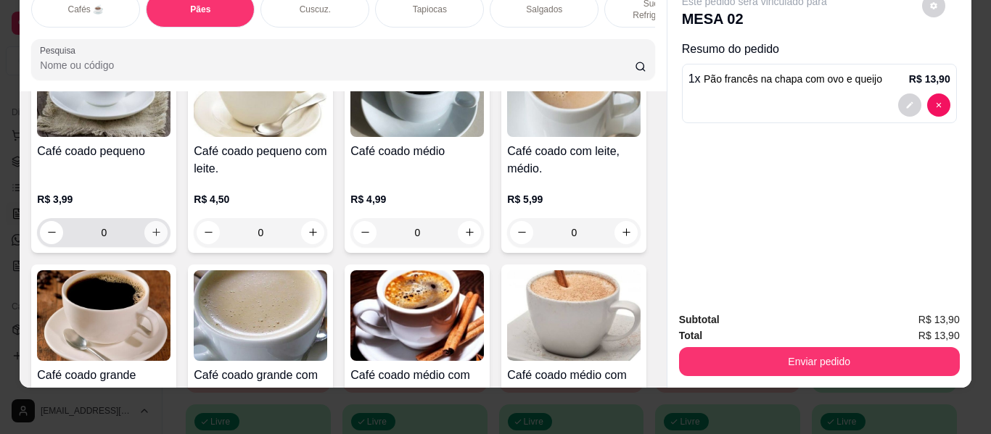
click at [152, 227] on icon "increase-product-quantity" at bounding box center [156, 232] width 11 height 11
type input "1"
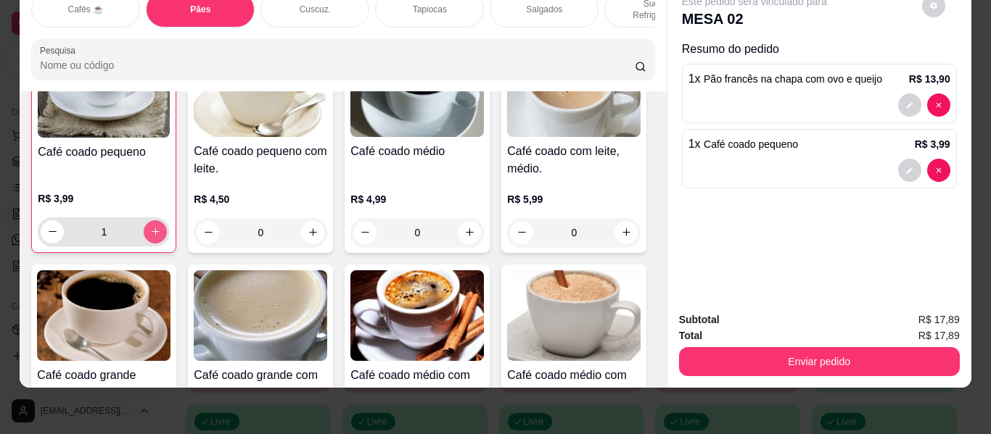
scroll to position [146, 0]
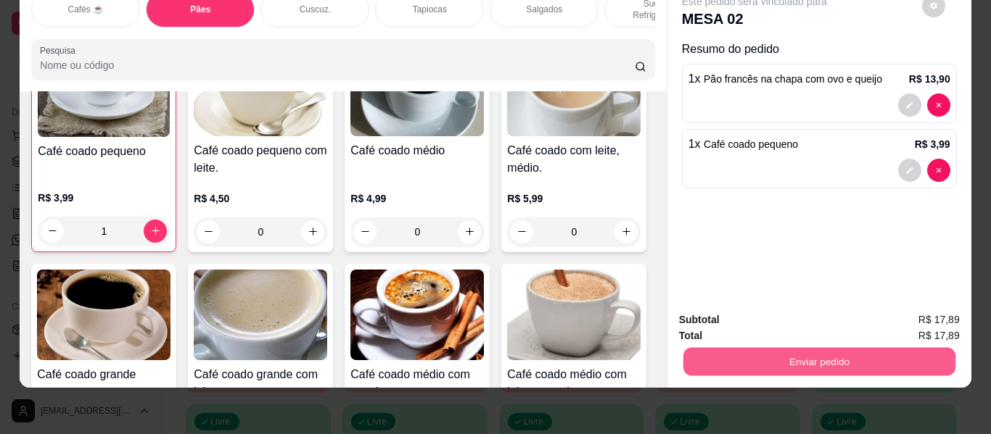
click at [756, 356] on button "Enviar pedido" at bounding box center [818, 362] width 272 height 28
click at [909, 313] on button "Enviar pedido" at bounding box center [921, 315] width 82 height 28
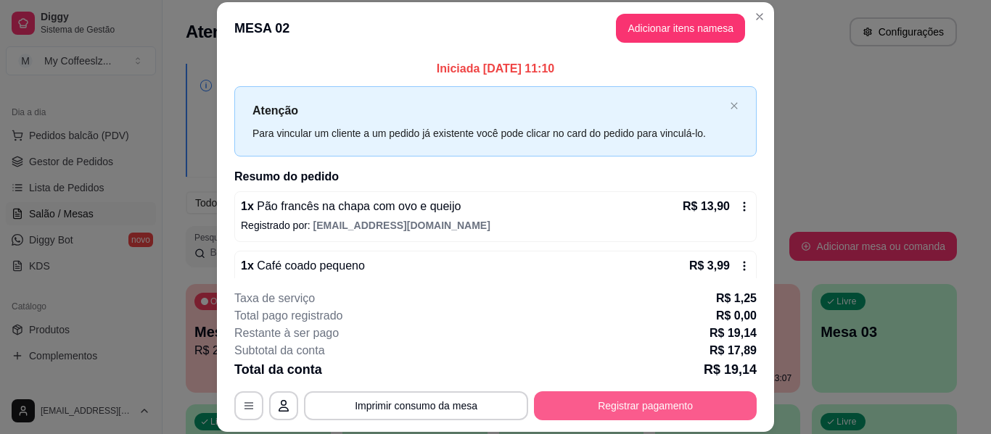
click at [645, 401] on button "Registrar pagamento" at bounding box center [645, 406] width 223 height 29
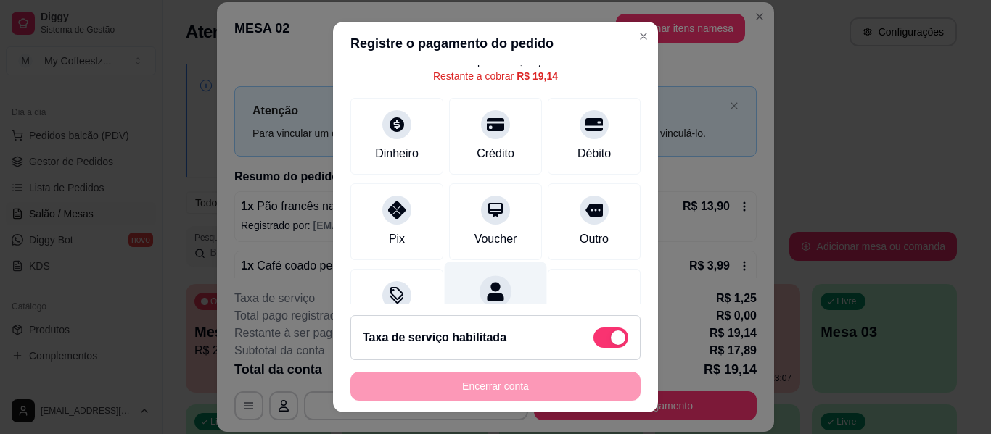
scroll to position [4, 0]
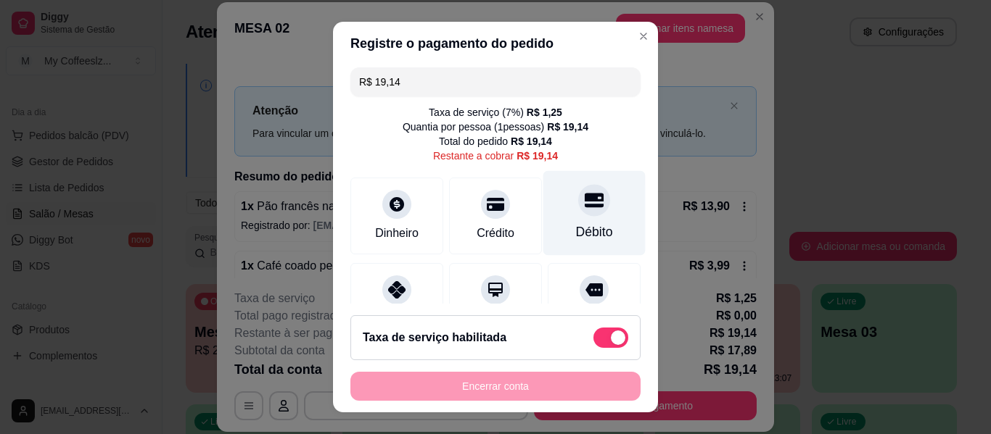
click at [583, 218] on div "Débito" at bounding box center [594, 213] width 102 height 85
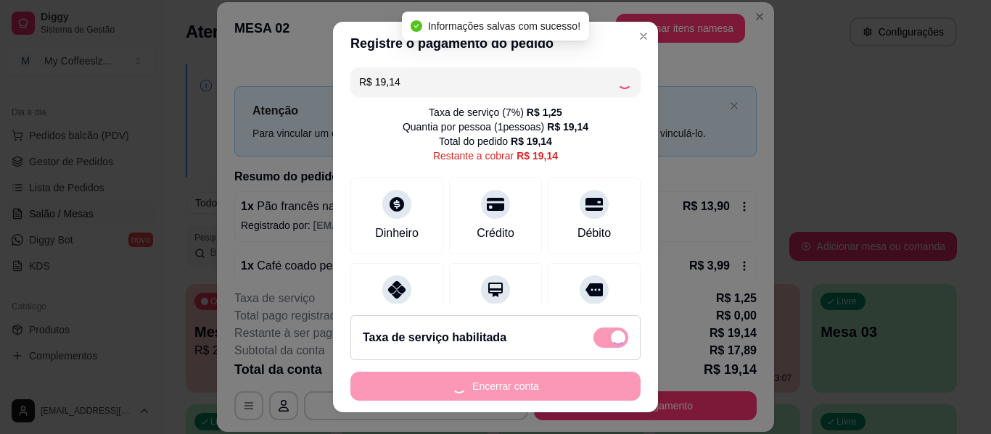
type input "R$ 0,00"
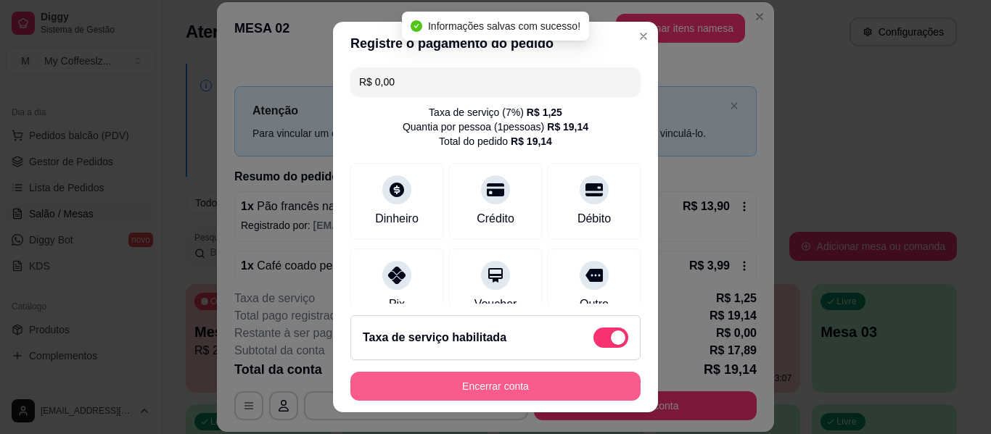
click at [534, 387] on button "Encerrar conta" at bounding box center [495, 386] width 290 height 29
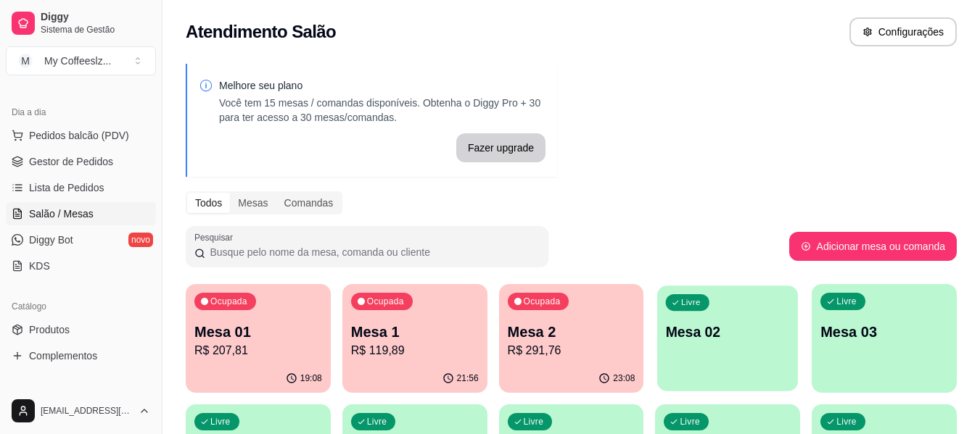
click at [703, 350] on div "Livre Mesa 02" at bounding box center [727, 330] width 141 height 88
click at [724, 342] on div "Livre Mesa 02" at bounding box center [727, 329] width 145 height 91
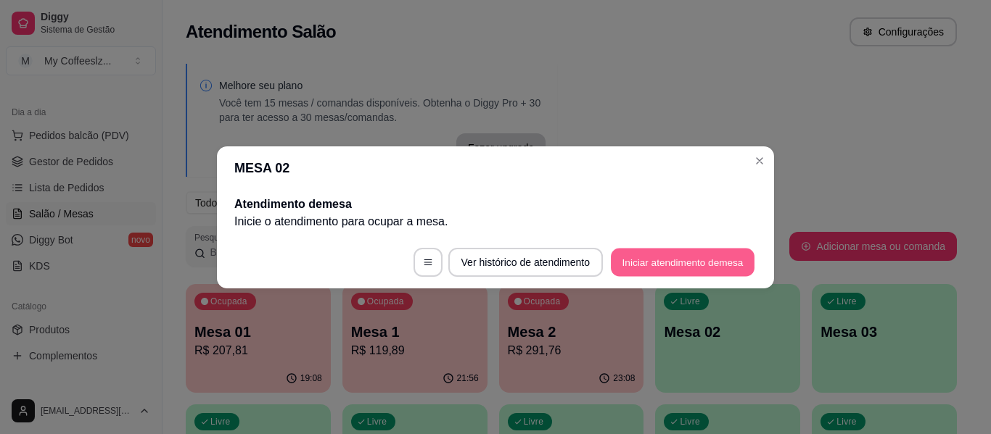
click at [638, 259] on button "Iniciar atendimento de mesa" at bounding box center [683, 262] width 144 height 28
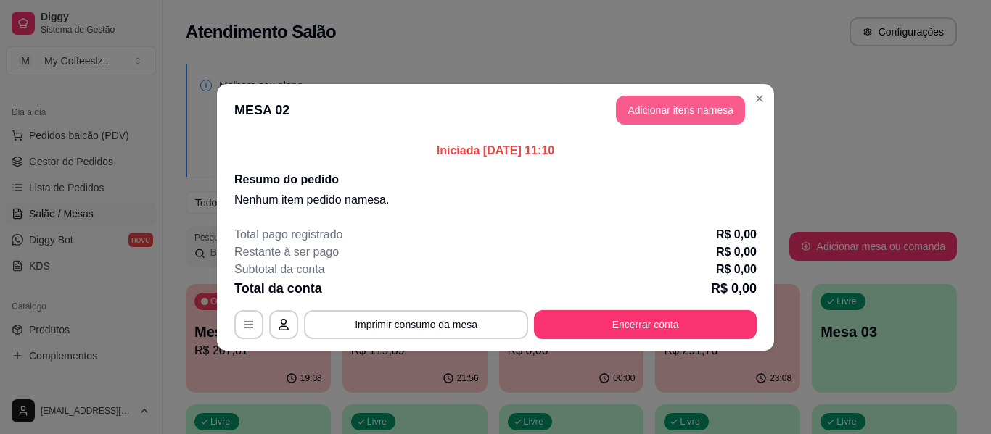
click at [675, 117] on button "Adicionar itens na mesa" at bounding box center [680, 110] width 129 height 29
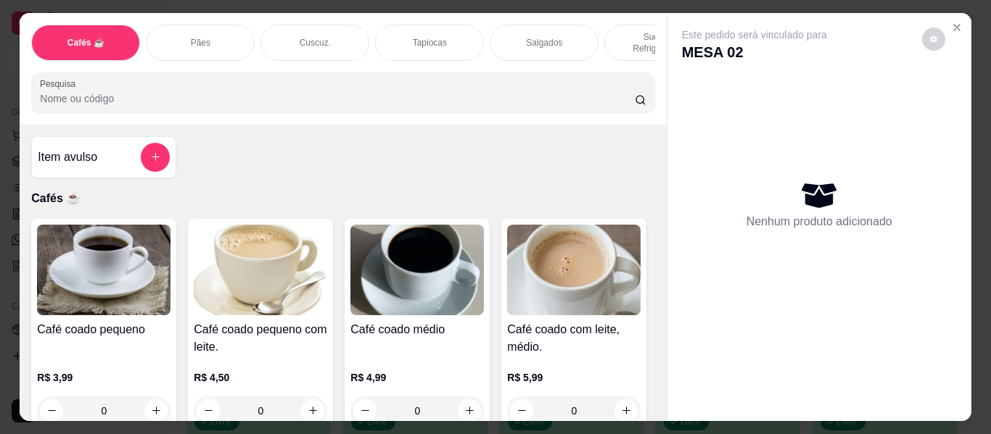
scroll to position [145, 0]
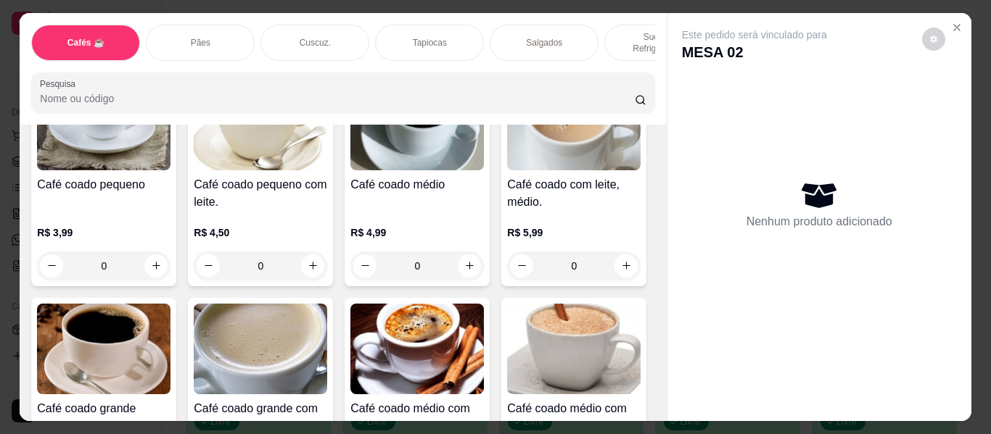
click at [563, 25] on div "Salgados" at bounding box center [543, 43] width 109 height 36
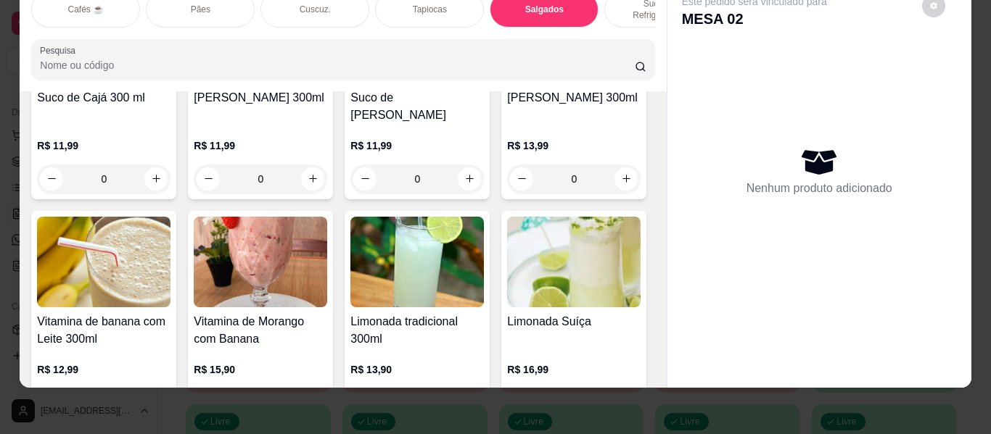
scroll to position [5983, 0]
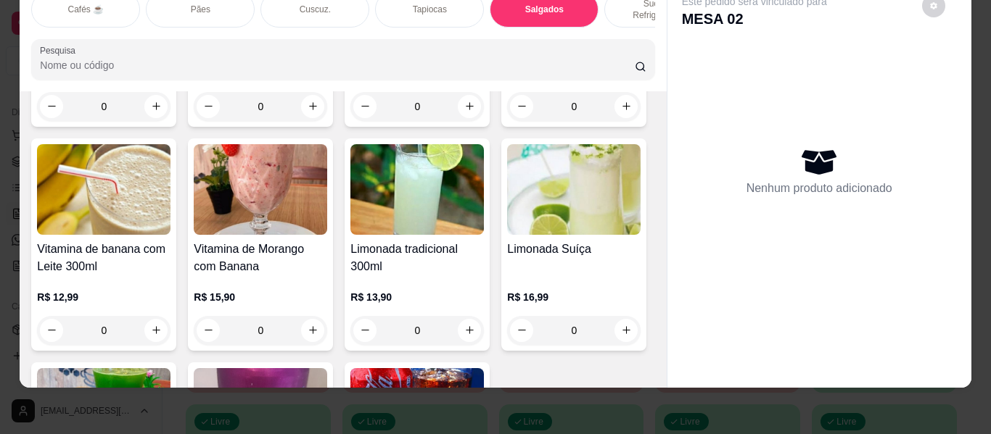
type input "1"
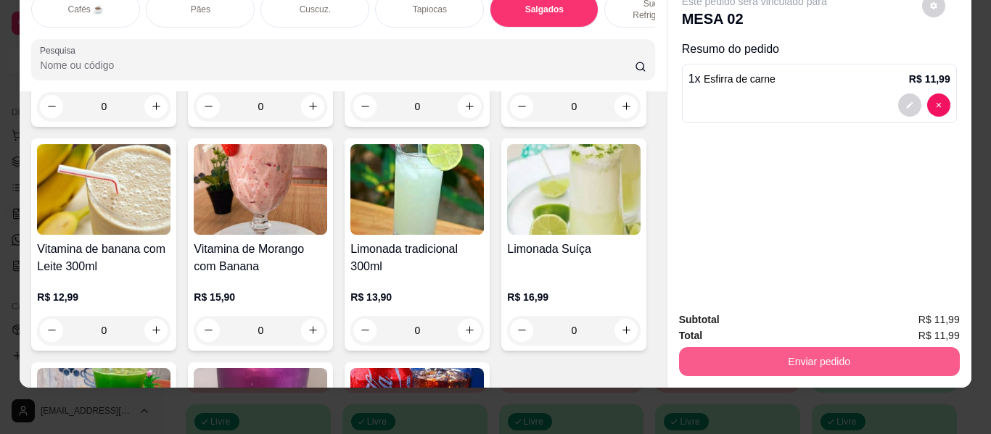
click at [727, 350] on button "Enviar pedido" at bounding box center [819, 361] width 281 height 29
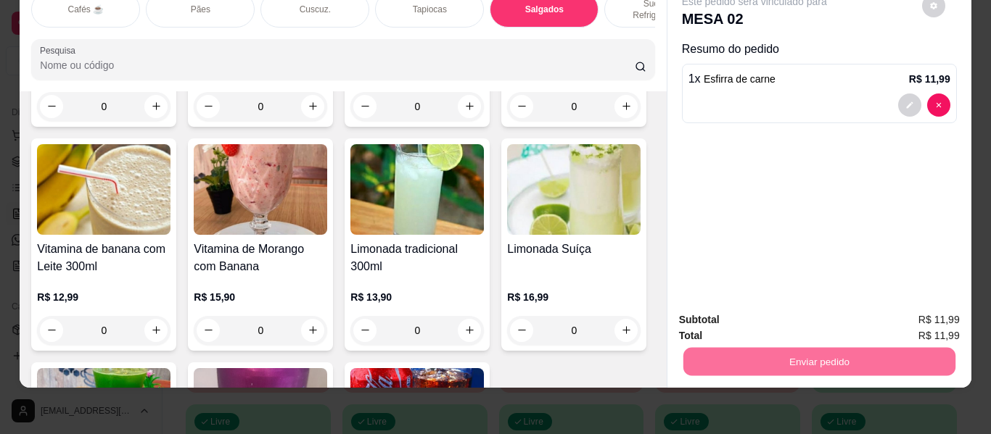
click at [893, 321] on button "Enviar pedido" at bounding box center [921, 315] width 82 height 28
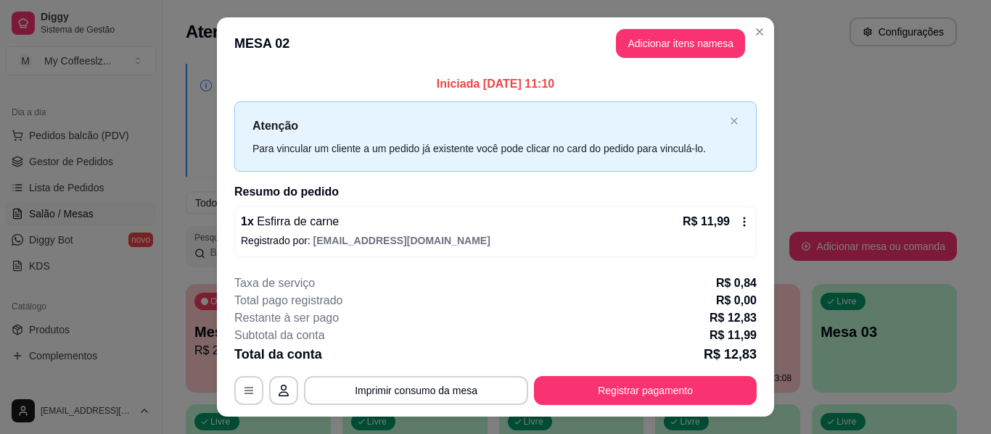
scroll to position [29, 0]
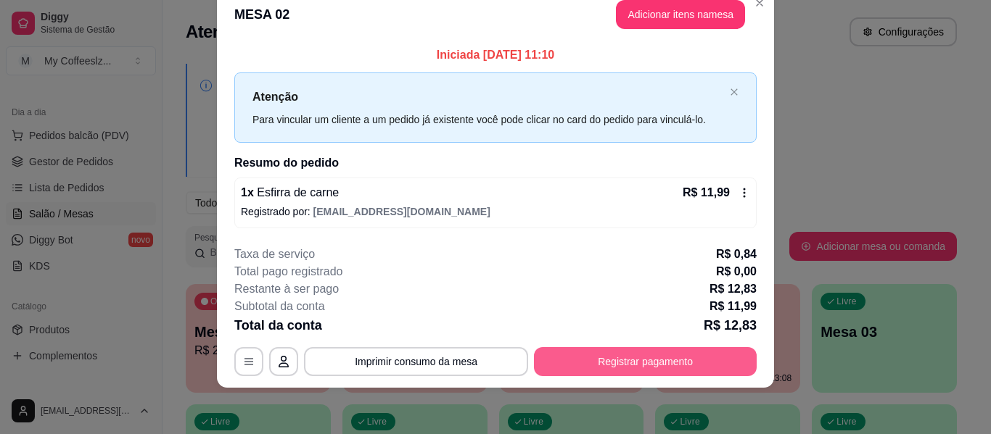
click at [646, 358] on button "Registrar pagamento" at bounding box center [645, 361] width 223 height 29
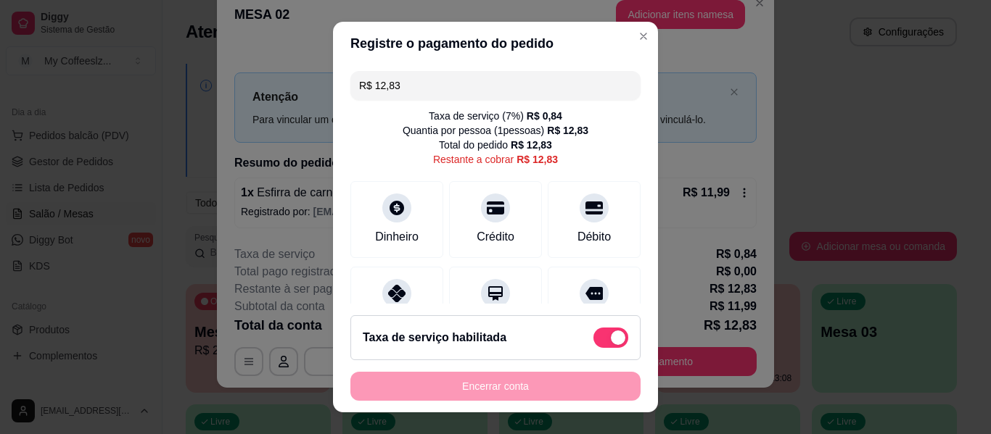
click at [593, 334] on span at bounding box center [610, 338] width 35 height 20
click at [592, 341] on input "checkbox" at bounding box center [596, 345] width 9 height 9
checkbox input "true"
type input "R$ 11,99"
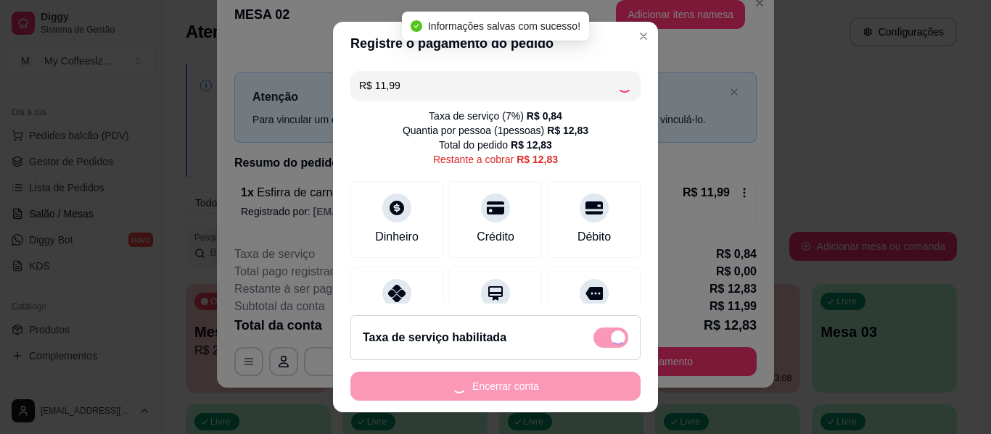
checkbox input "false"
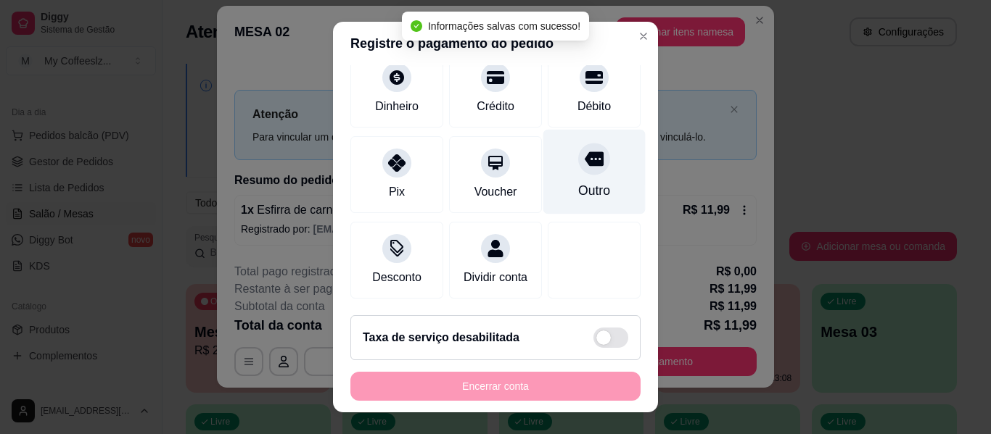
scroll to position [134, 0]
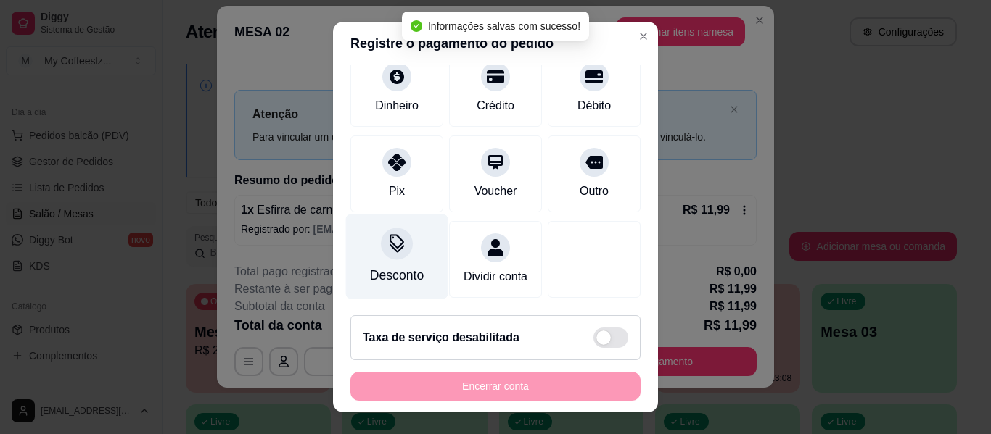
click at [402, 236] on div "Desconto" at bounding box center [397, 257] width 102 height 85
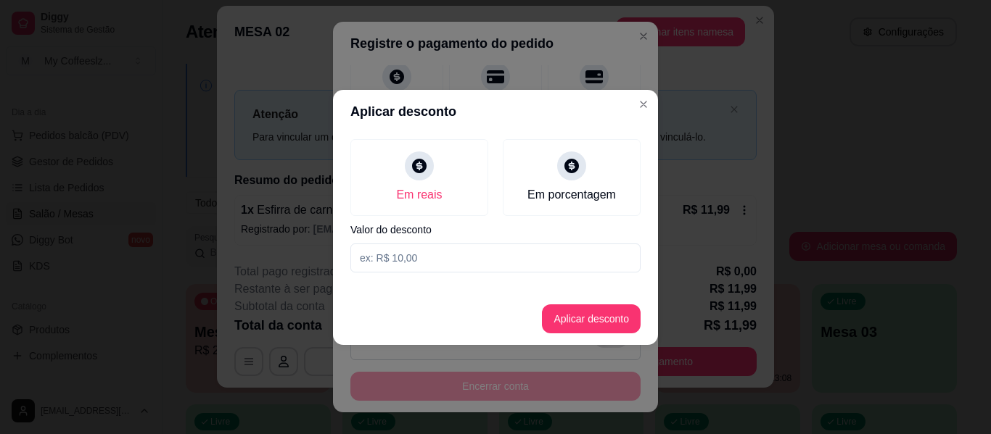
click at [506, 257] on input at bounding box center [495, 258] width 290 height 29
type input "1,99"
click at [598, 321] on button "Aplicar desconto" at bounding box center [591, 319] width 99 height 29
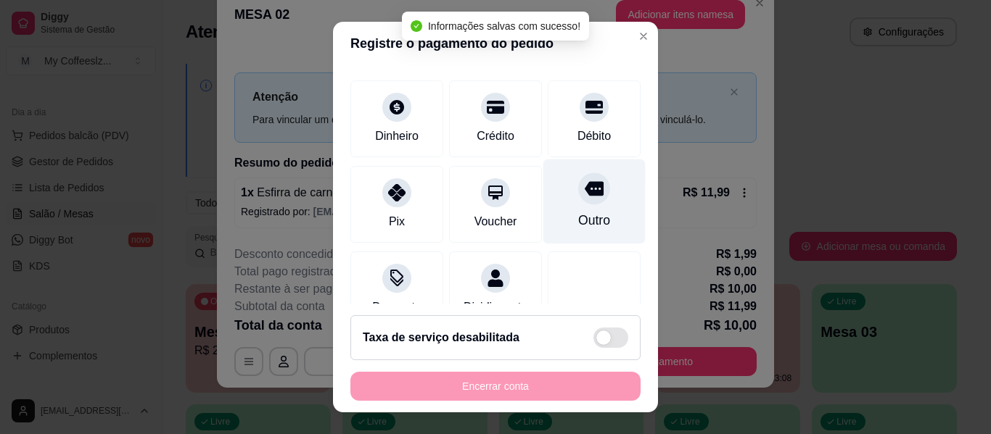
scroll to position [76, 0]
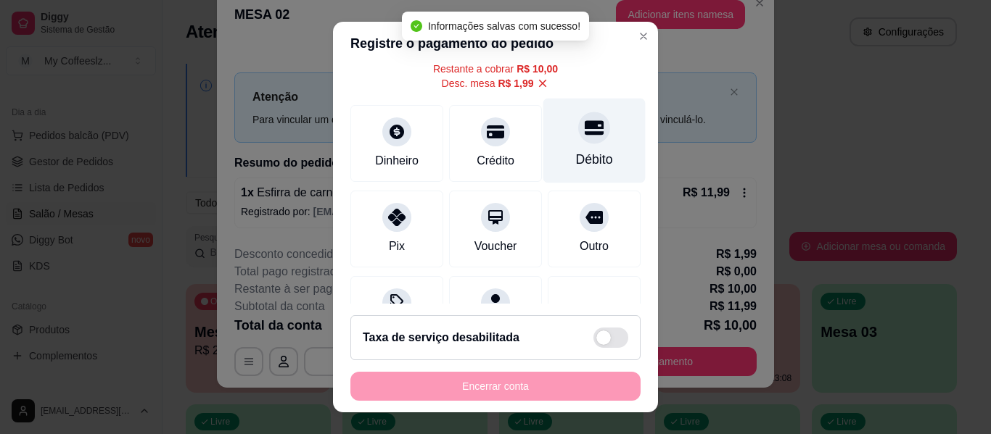
click at [576, 166] on div "Débito" at bounding box center [594, 159] width 37 height 19
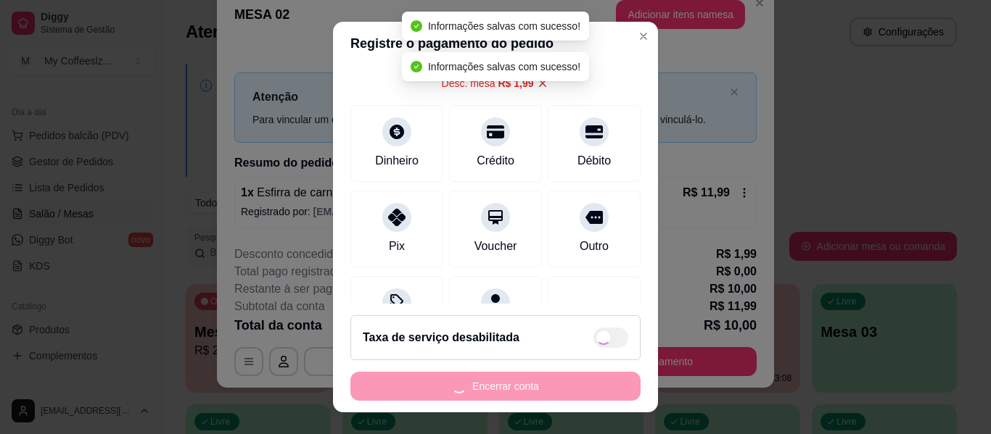
type input "R$ 0,00"
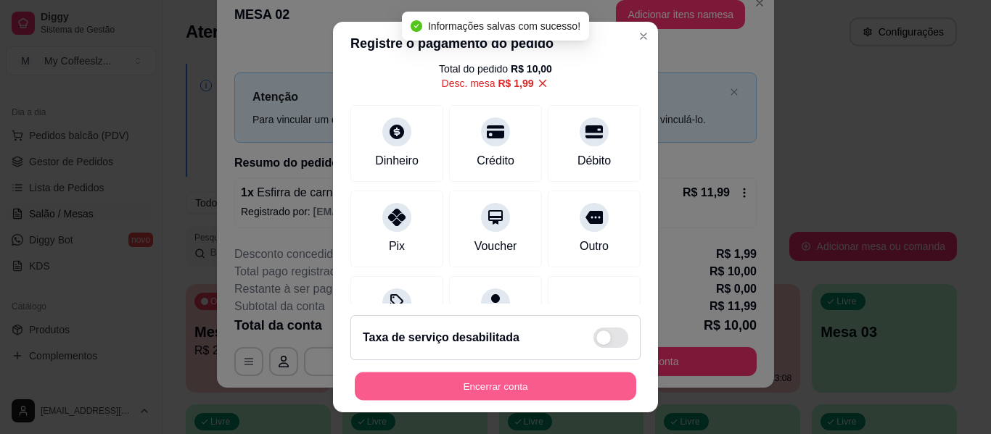
click at [500, 392] on button "Encerrar conta" at bounding box center [495, 387] width 281 height 28
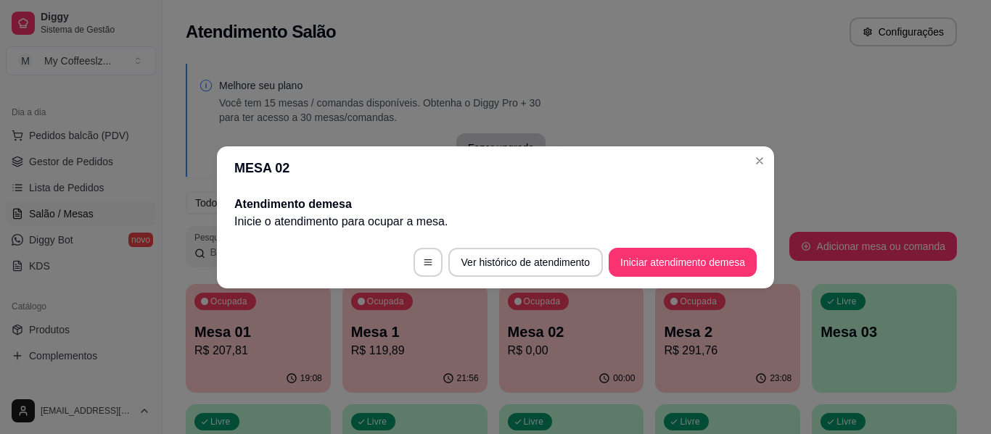
scroll to position [0, 0]
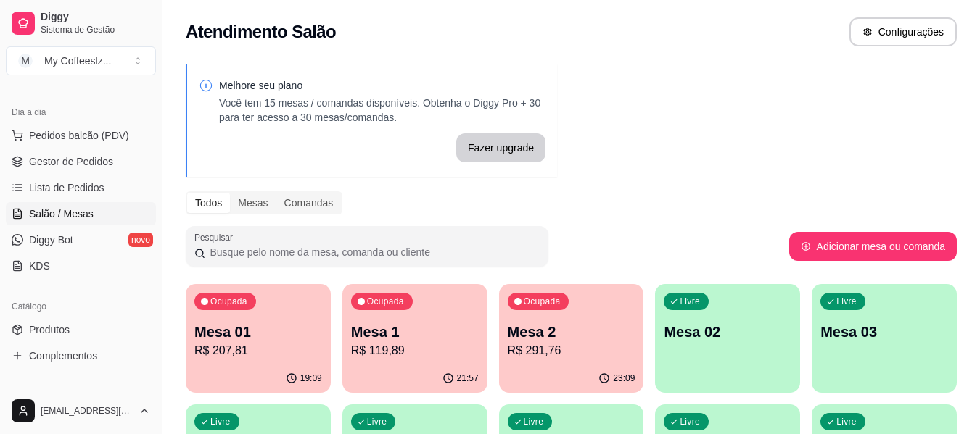
click at [714, 331] on p "Mesa 02" at bounding box center [728, 332] width 128 height 20
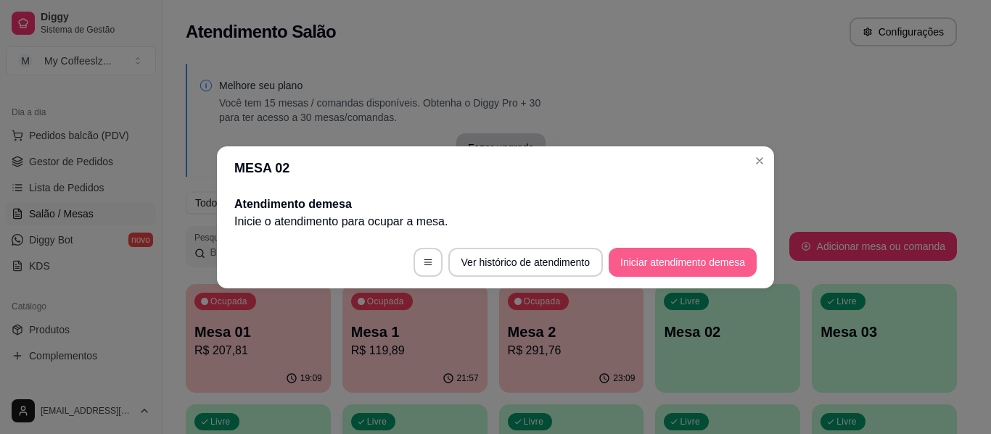
click at [683, 265] on button "Iniciar atendimento de mesa" at bounding box center [682, 262] width 148 height 29
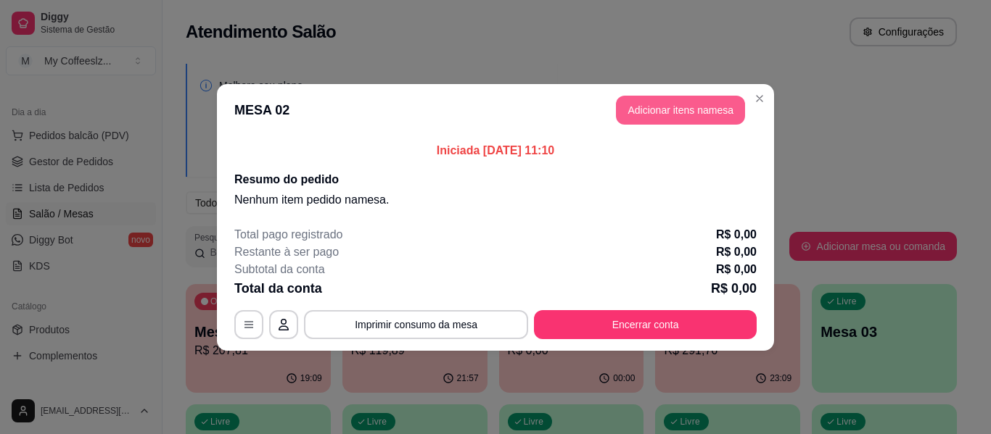
click at [698, 114] on button "Adicionar itens na mesa" at bounding box center [680, 110] width 129 height 29
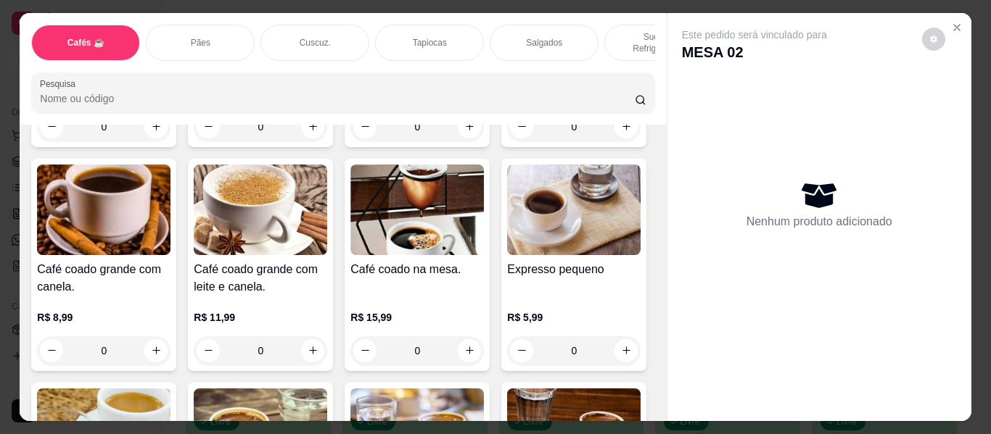
scroll to position [580, 0]
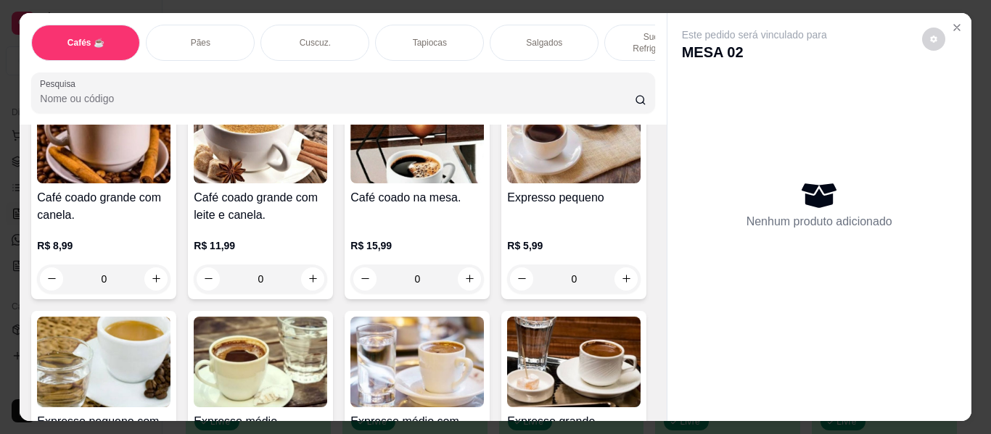
click at [619, 35] on p "Sucos e Refrigerantes" at bounding box center [658, 42] width 84 height 23
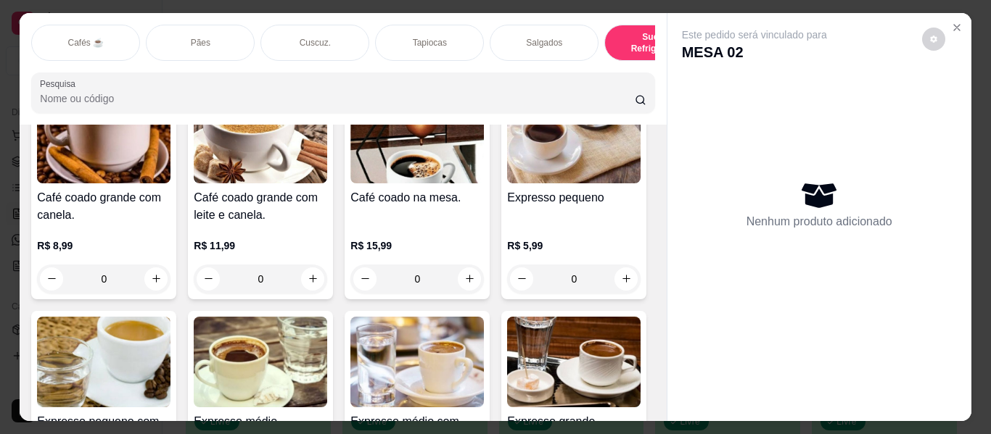
scroll to position [39, 0]
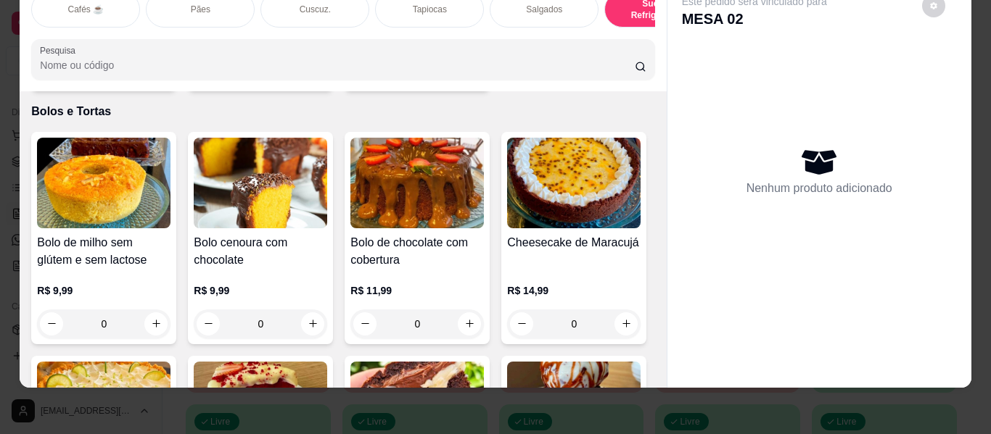
type input "1"
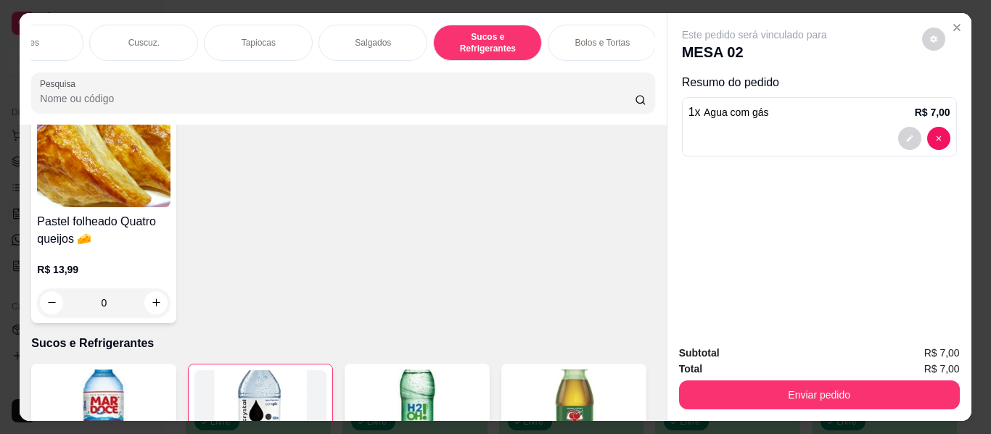
scroll to position [0, 174]
click at [590, 49] on div "Bolos e Tortas" at bounding box center [599, 43] width 109 height 36
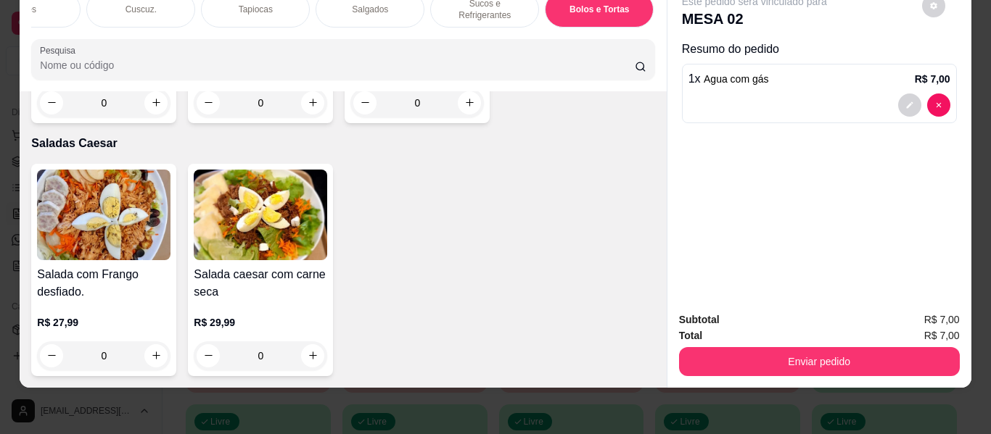
scroll to position [8510, 0]
type input "1"
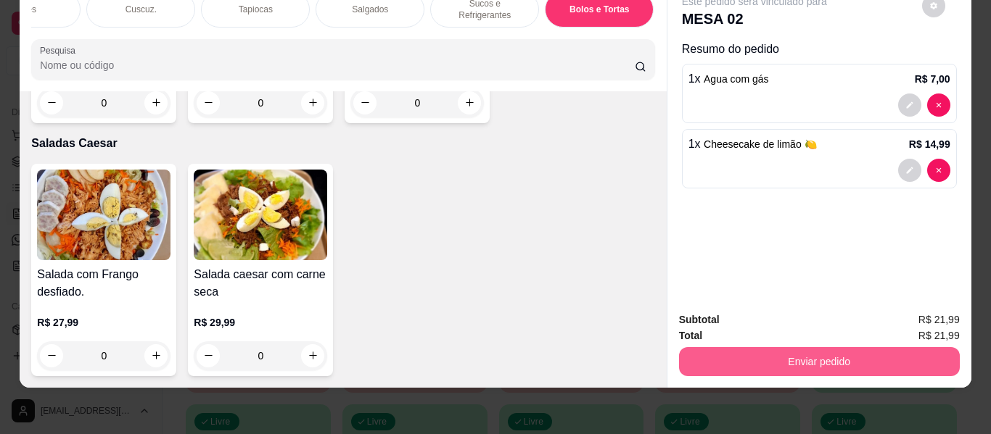
click at [852, 355] on button "Enviar pedido" at bounding box center [819, 361] width 281 height 29
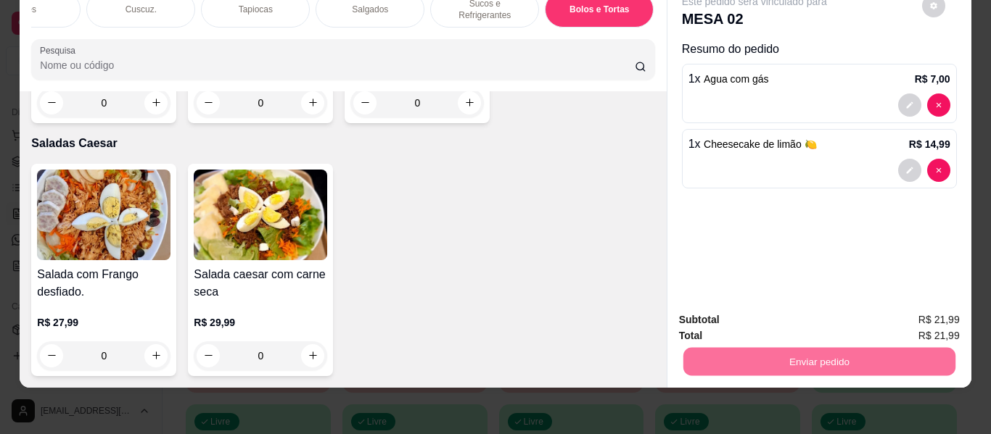
click at [921, 315] on button "Enviar pedido" at bounding box center [921, 321] width 82 height 28
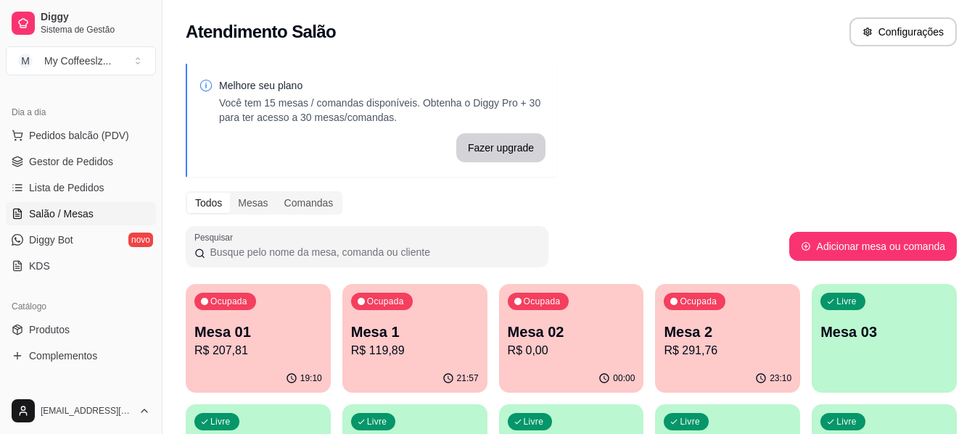
click at [880, 335] on p "Mesa 03" at bounding box center [884, 332] width 128 height 20
click at [880, 335] on p "Mesa 03" at bounding box center [884, 333] width 124 height 20
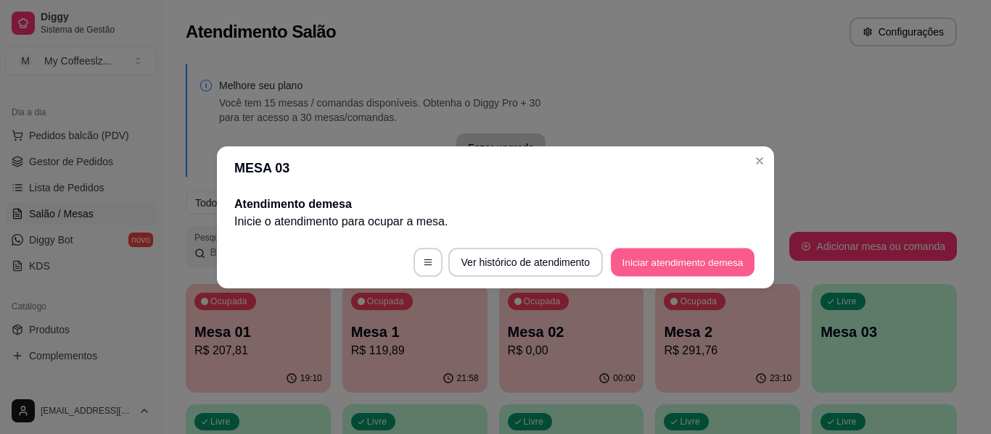
click at [648, 267] on button "Iniciar atendimento de mesa" at bounding box center [683, 262] width 144 height 28
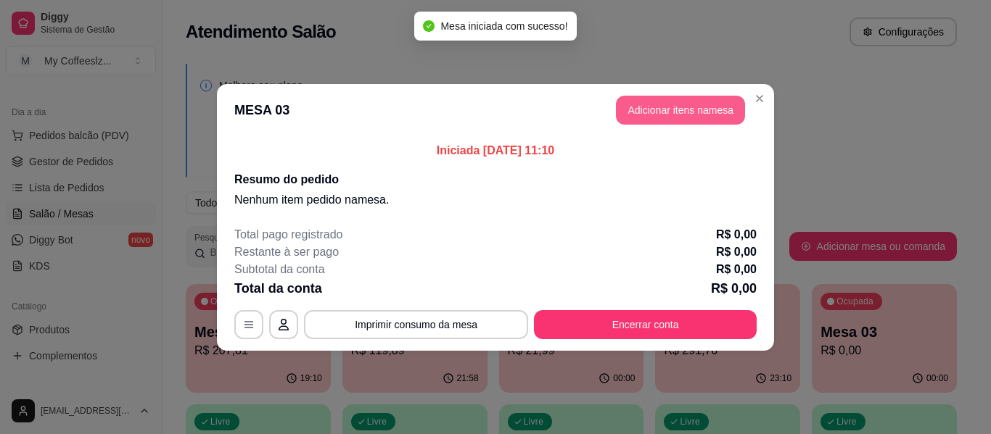
click at [654, 110] on button "Adicionar itens na mesa" at bounding box center [680, 110] width 129 height 29
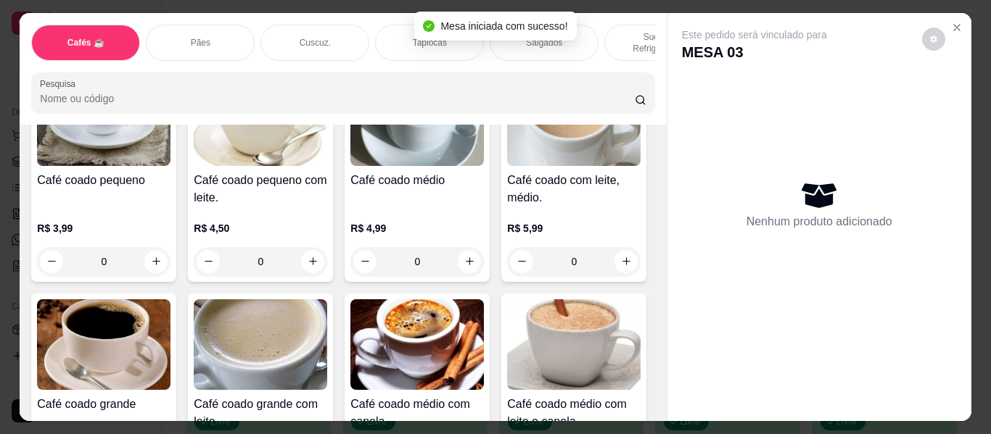
scroll to position [218, 0]
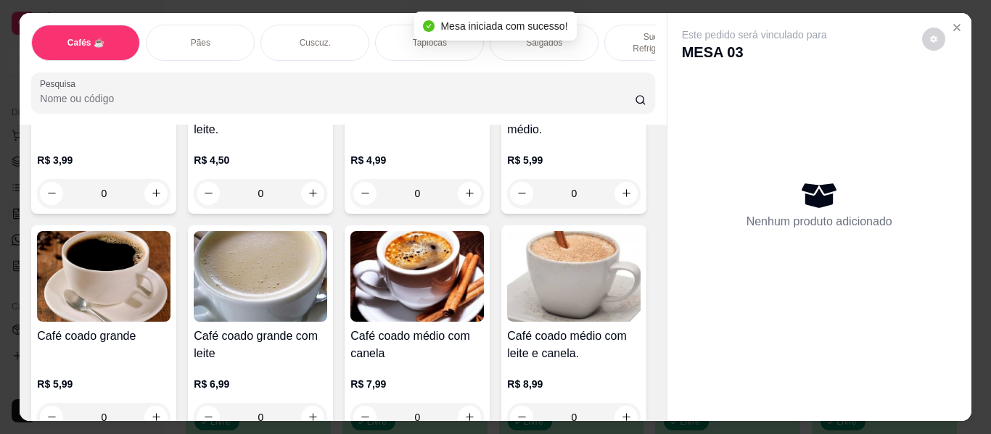
click at [579, 38] on div "Salgados" at bounding box center [543, 43] width 109 height 36
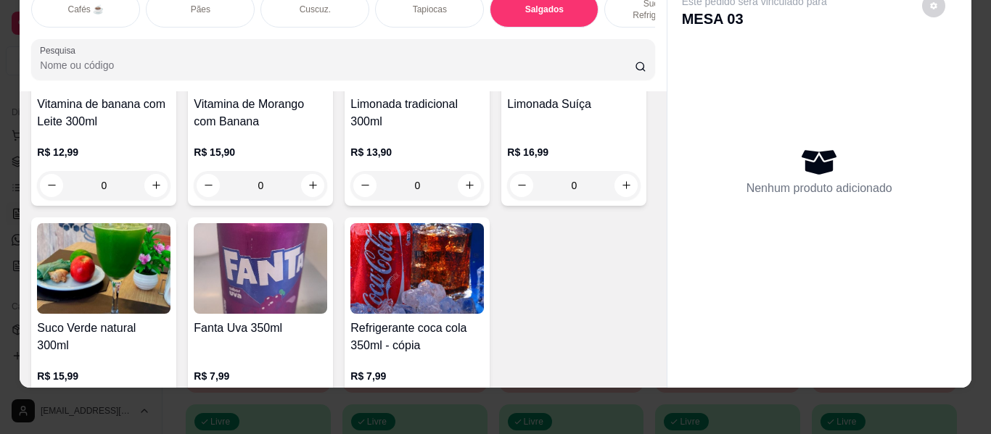
scroll to position [6201, 0]
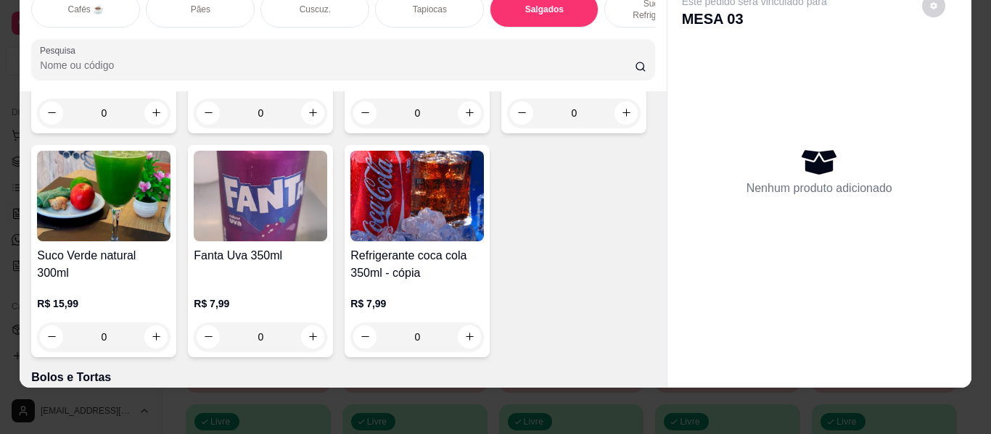
type input "1"
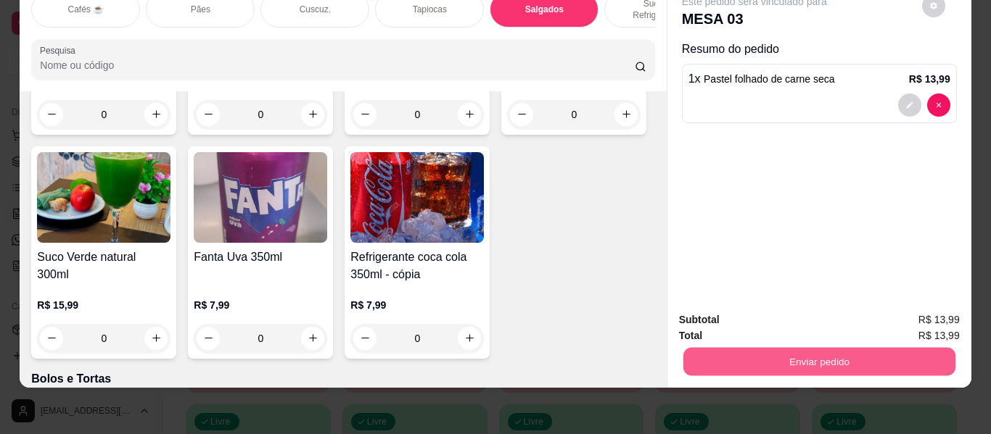
click at [785, 350] on button "Enviar pedido" at bounding box center [818, 362] width 272 height 28
click at [928, 307] on button "Enviar pedido" at bounding box center [921, 315] width 82 height 28
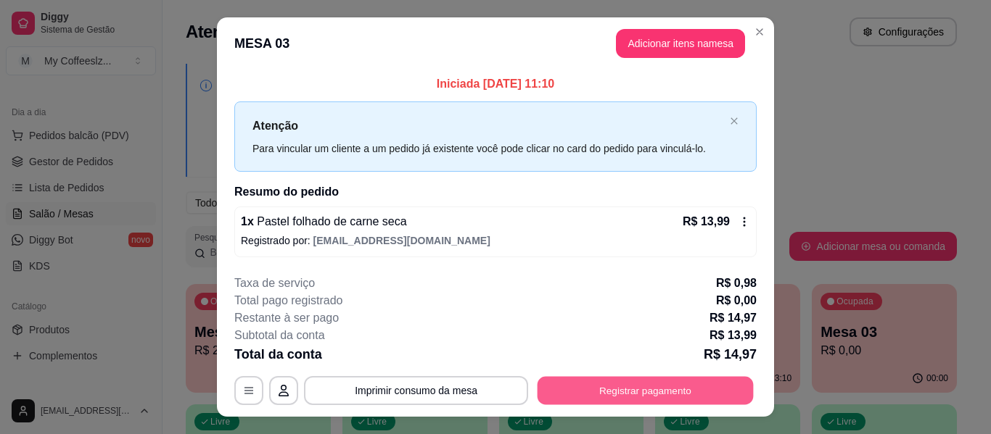
click at [648, 392] on button "Registrar pagamento" at bounding box center [645, 391] width 216 height 28
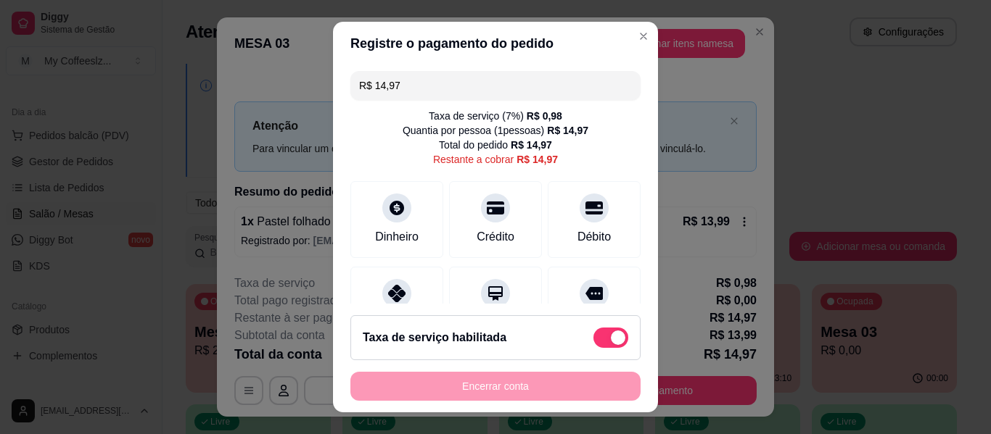
click at [593, 328] on label at bounding box center [610, 338] width 35 height 20
click at [592, 341] on input "checkbox" at bounding box center [596, 345] width 9 height 9
checkbox input "true"
type input "R$ 13,99"
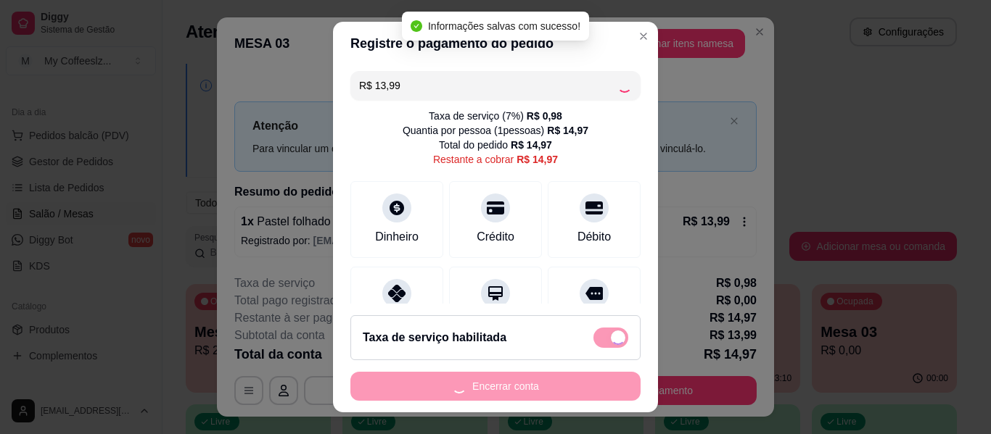
checkbox input "false"
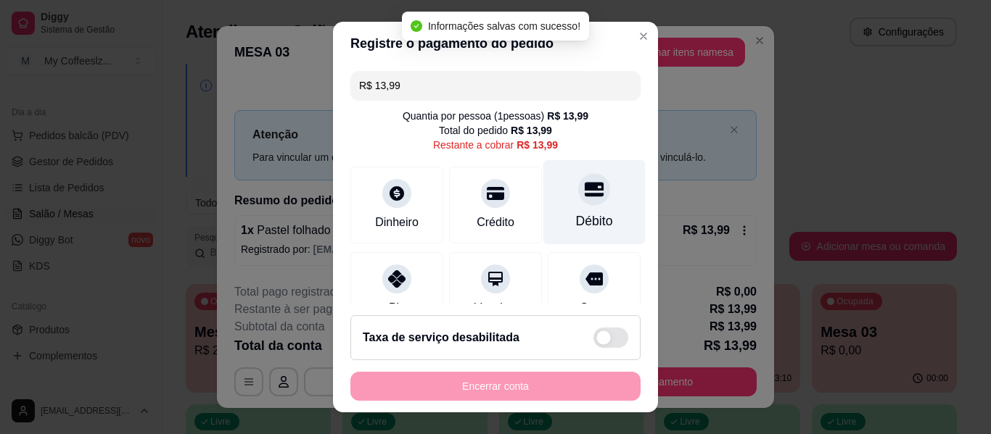
click at [587, 231] on div "Débito" at bounding box center [594, 221] width 37 height 19
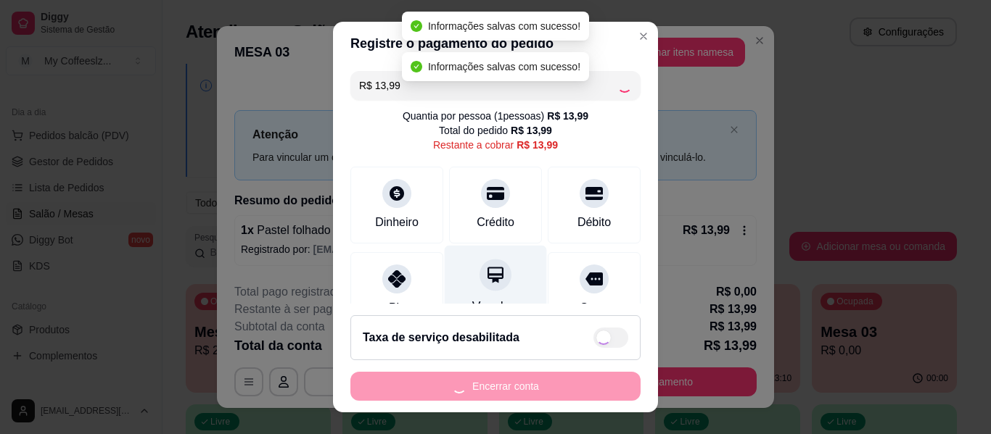
type input "R$ 0,00"
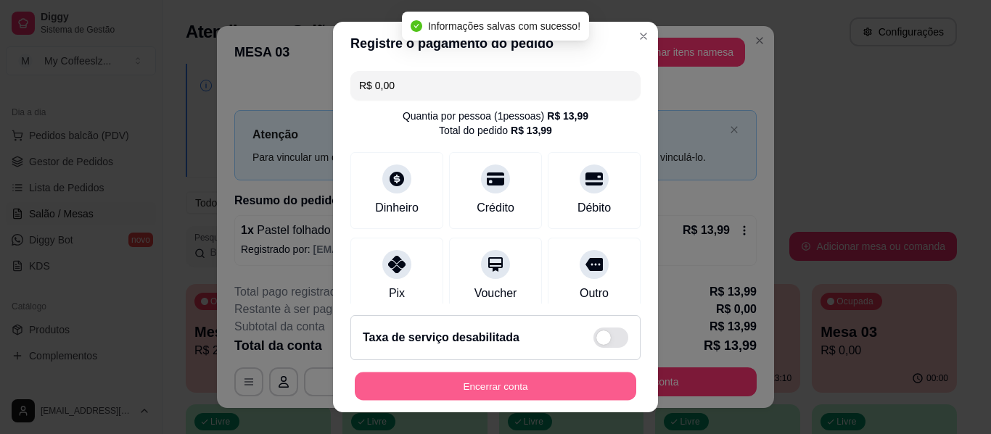
click at [520, 387] on button "Encerrar conta" at bounding box center [495, 387] width 281 height 28
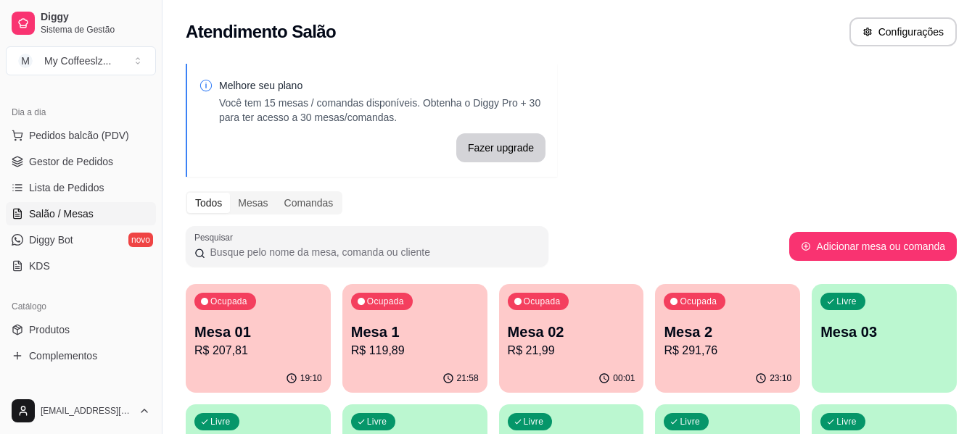
click at [562, 350] on p "R$ 21,99" at bounding box center [572, 350] width 128 height 17
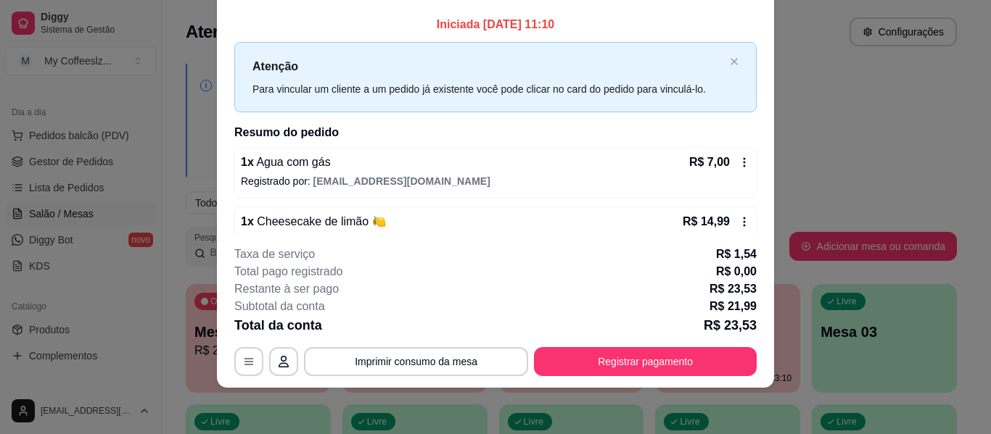
scroll to position [0, 0]
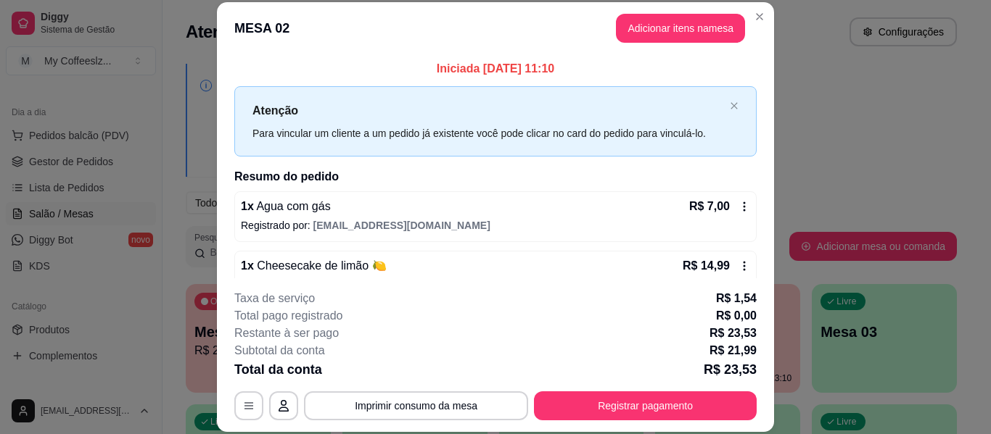
click at [657, 49] on header "MESA 02 Adicionar itens na mesa" at bounding box center [495, 28] width 557 height 52
click at [659, 36] on button "Adicionar itens na mesa" at bounding box center [680, 28] width 129 height 29
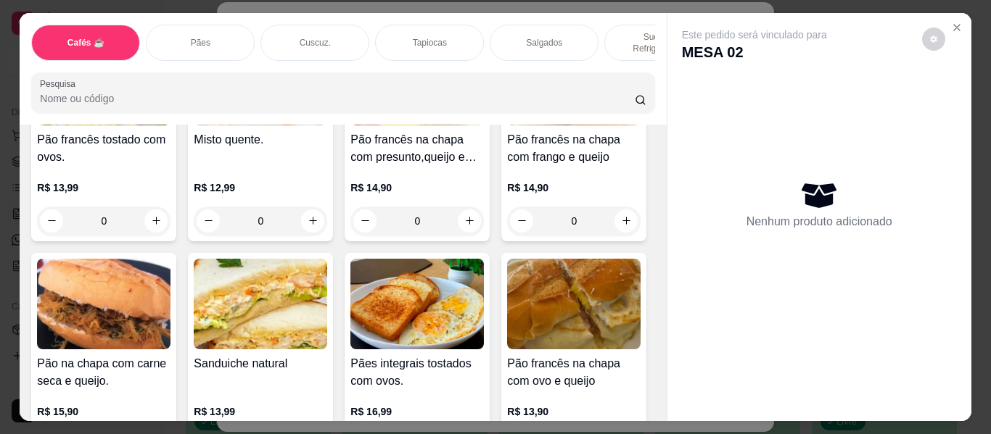
scroll to position [2465, 0]
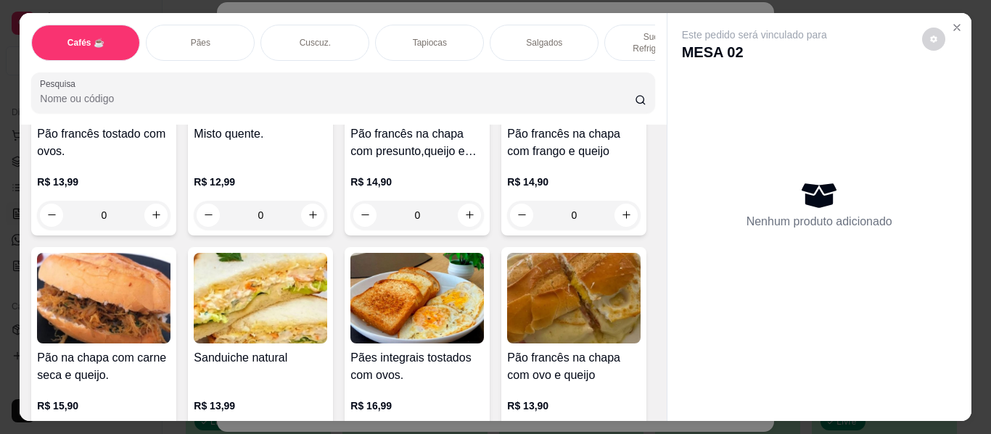
click at [621, 36] on p "Sucos e Refrigerantes" at bounding box center [658, 42] width 84 height 23
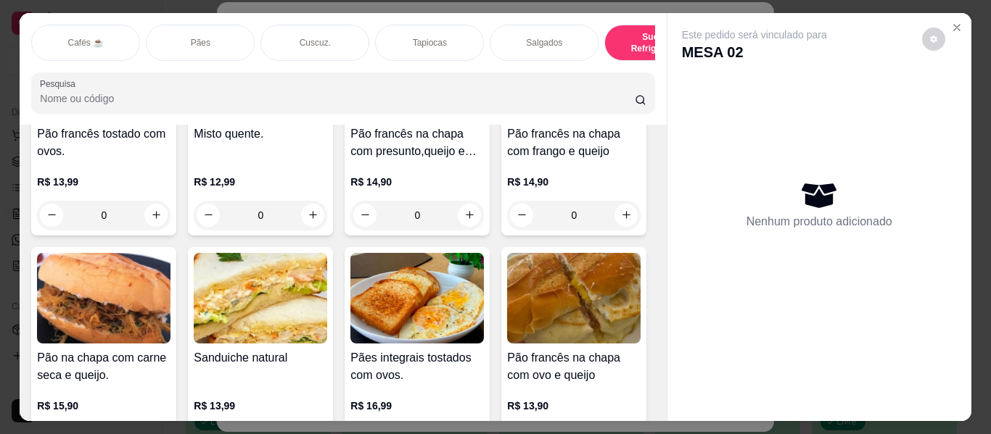
scroll to position [39, 0]
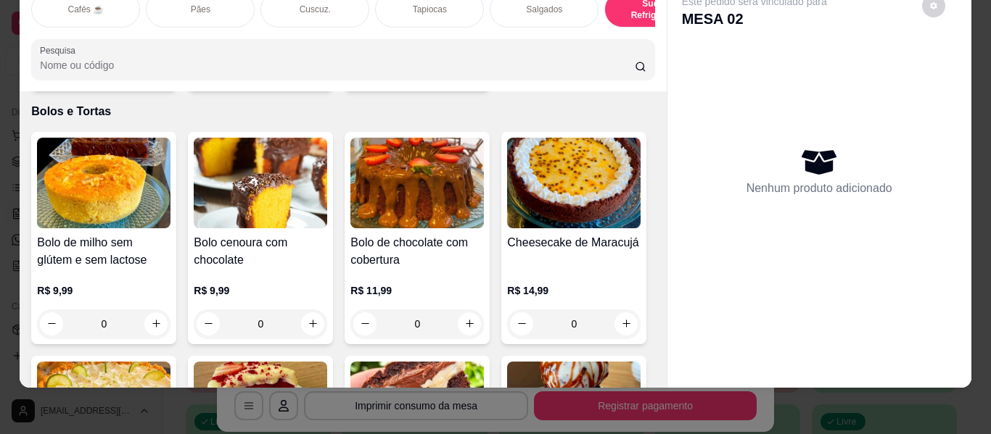
type input "1"
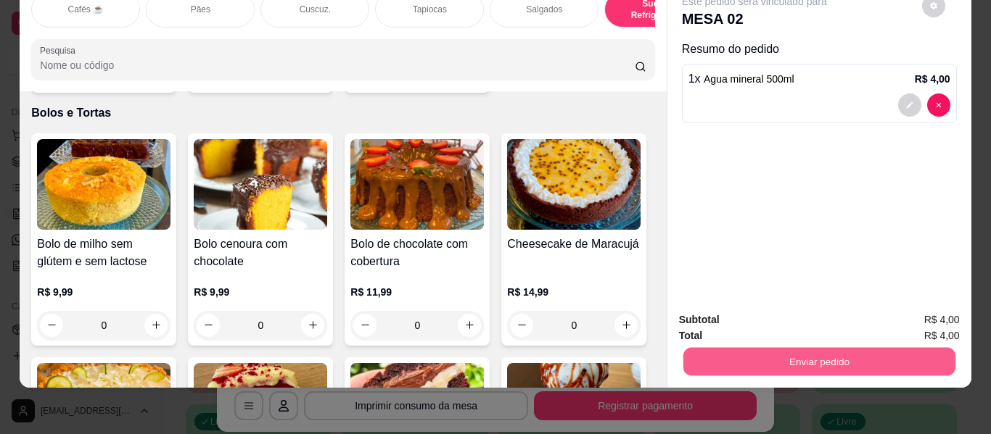
click at [740, 355] on button "Enviar pedido" at bounding box center [818, 362] width 272 height 28
click at [919, 323] on button "Enviar pedido" at bounding box center [921, 315] width 82 height 28
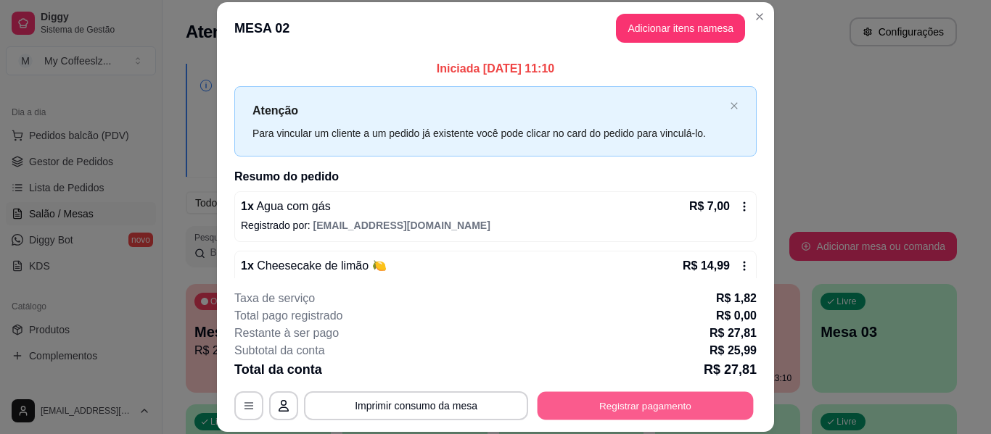
click at [650, 407] on button "Registrar pagamento" at bounding box center [645, 406] width 216 height 28
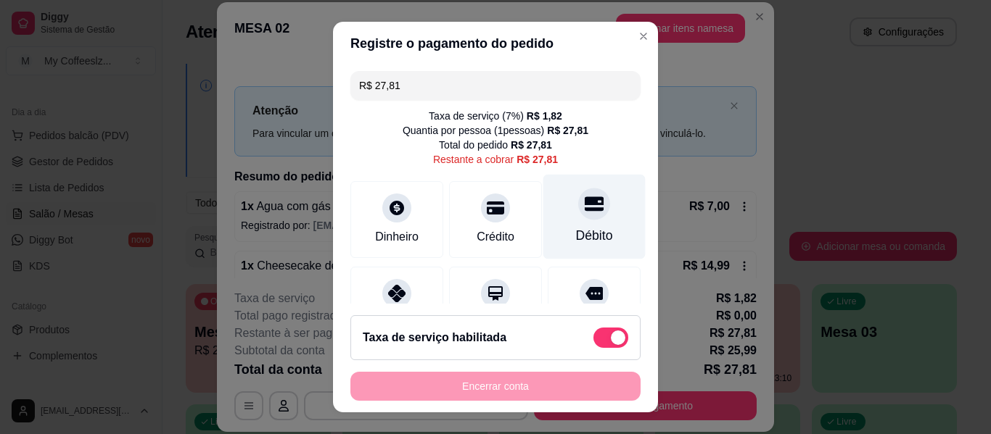
click at [581, 228] on div "Débito" at bounding box center [594, 235] width 37 height 19
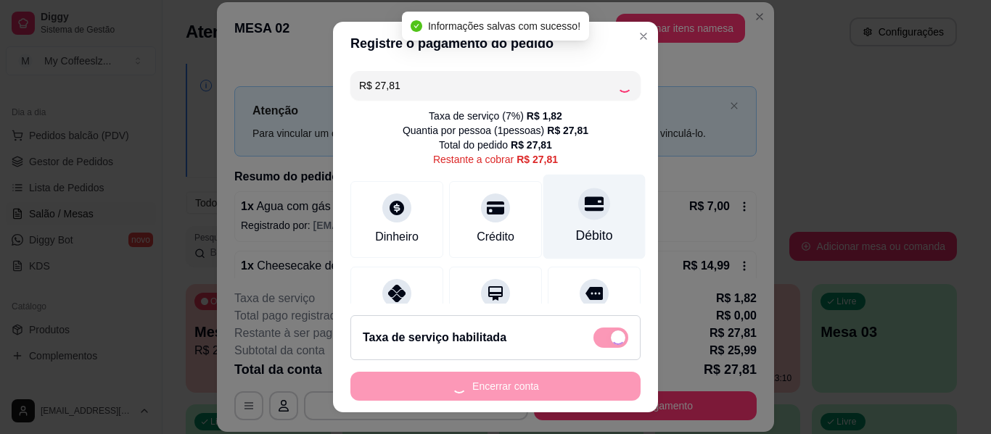
type input "R$ 0,00"
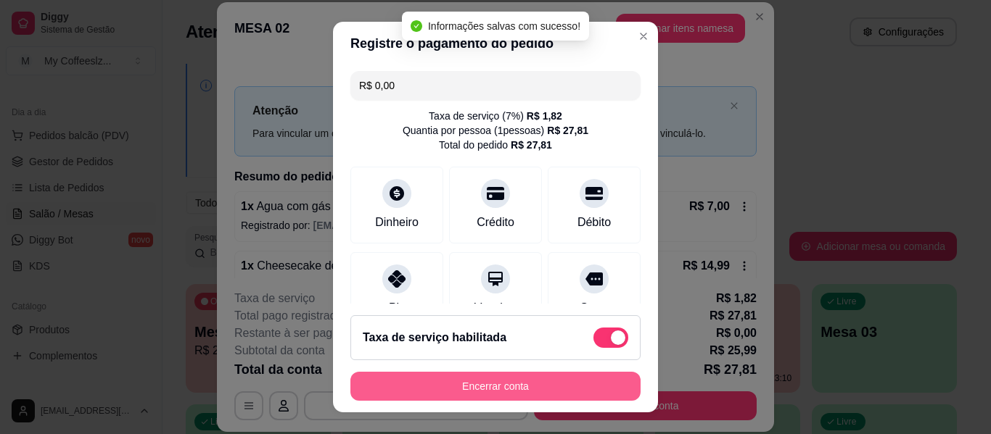
click at [487, 382] on button "Encerrar conta" at bounding box center [495, 386] width 290 height 29
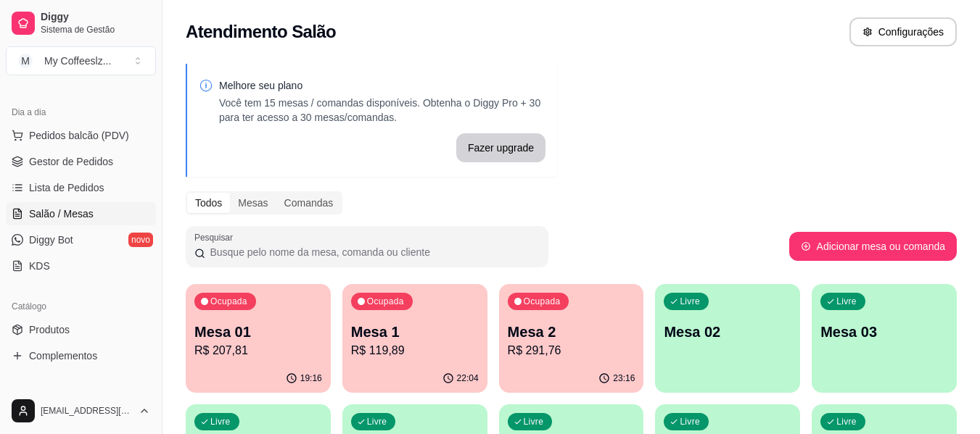
click at [713, 341] on p "Mesa 02" at bounding box center [728, 332] width 128 height 20
click at [713, 342] on p "Mesa 02" at bounding box center [728, 333] width 124 height 20
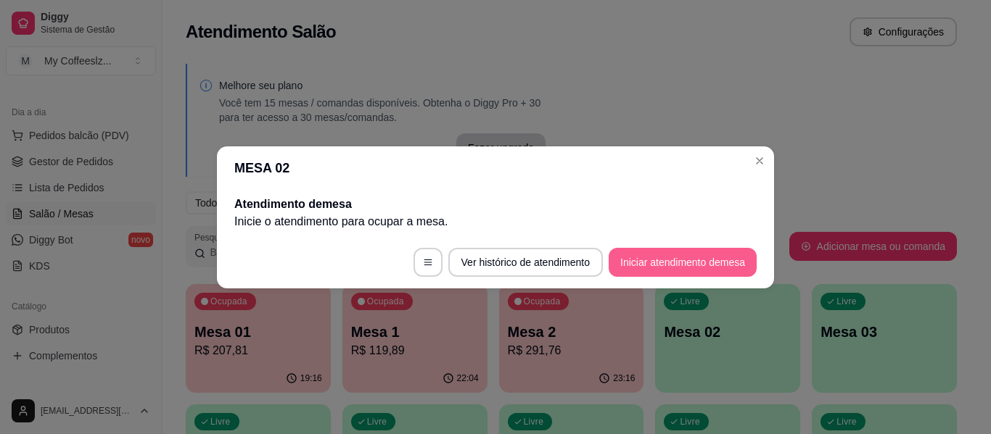
click at [683, 272] on button "Iniciar atendimento de mesa" at bounding box center [682, 262] width 148 height 29
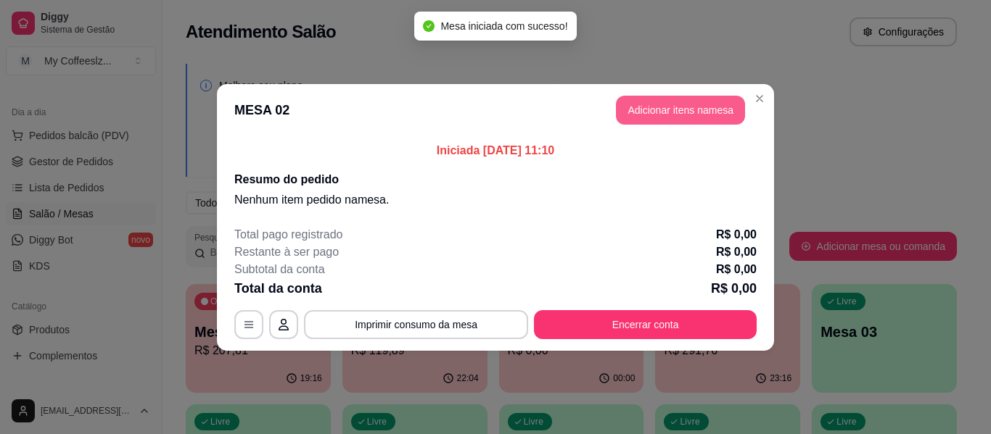
click at [664, 114] on button "Adicionar itens na mesa" at bounding box center [680, 110] width 129 height 29
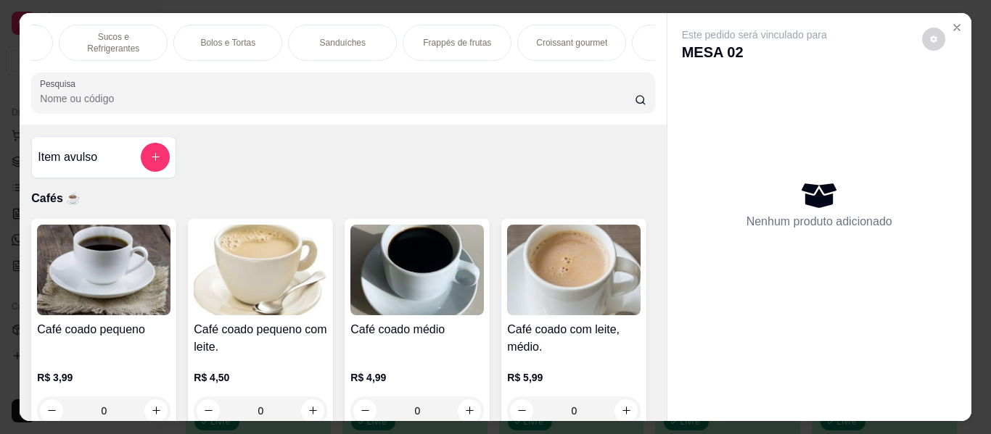
scroll to position [0, 0]
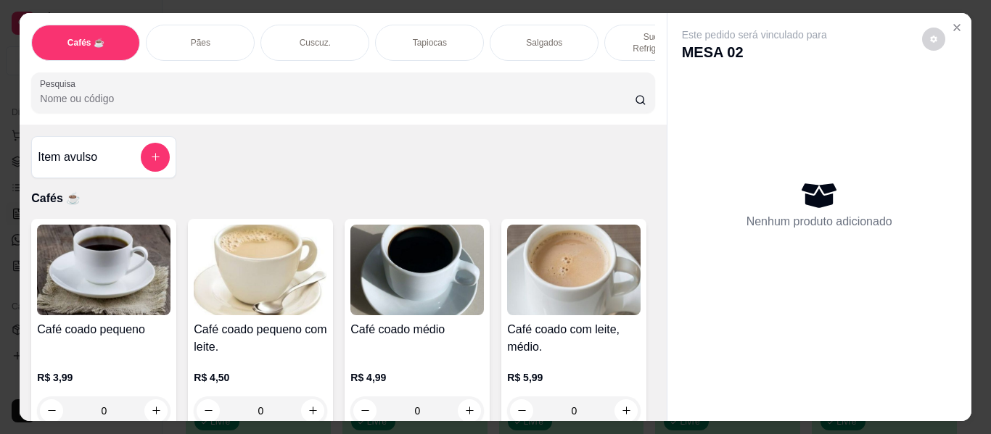
click at [537, 37] on p "Salgados" at bounding box center [544, 43] width 36 height 12
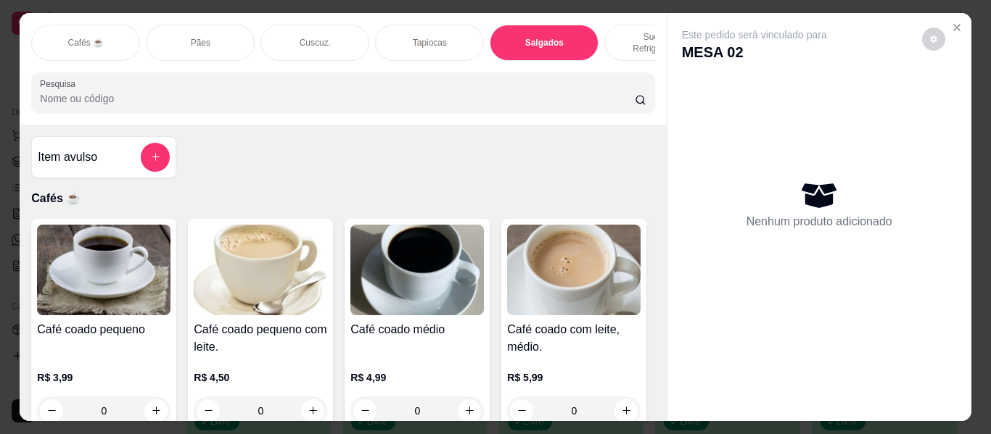
scroll to position [39, 0]
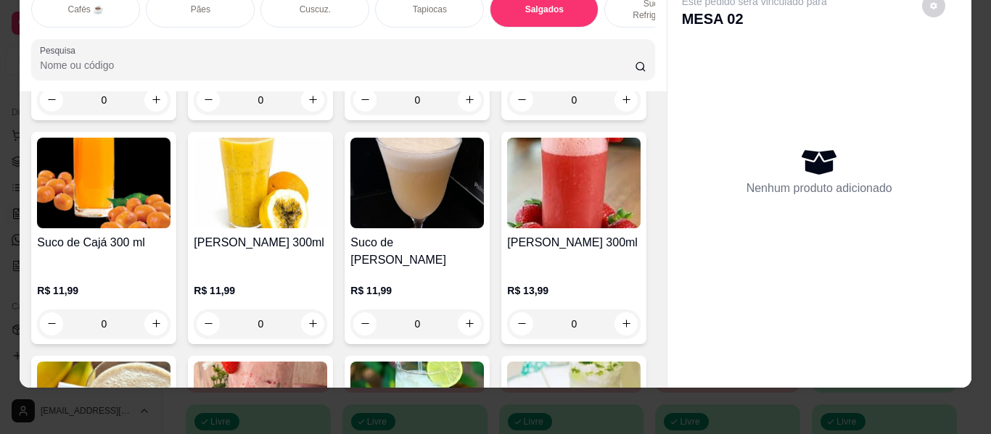
type input "1"
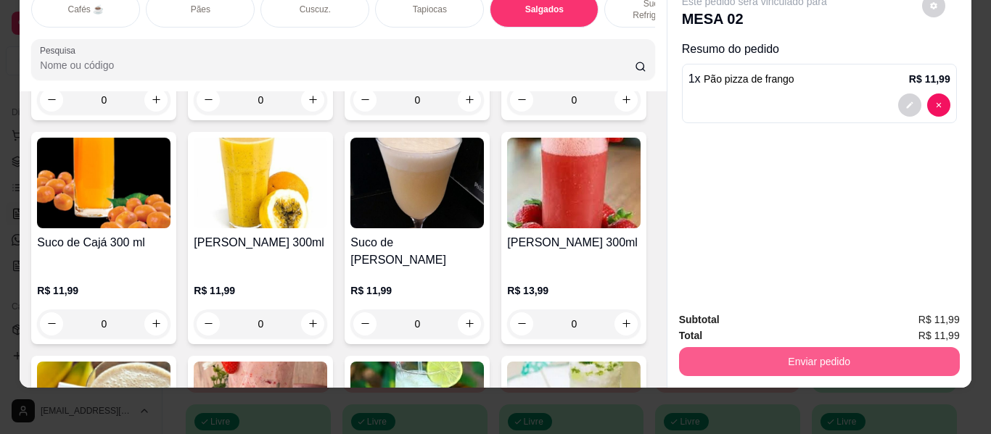
click at [756, 347] on button "Enviar pedido" at bounding box center [819, 361] width 281 height 29
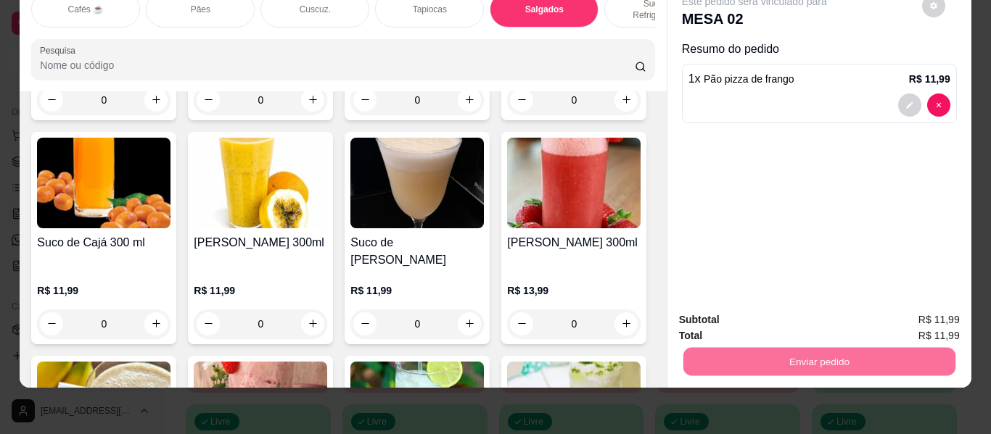
click at [917, 322] on button "Enviar pedido" at bounding box center [921, 315] width 82 height 28
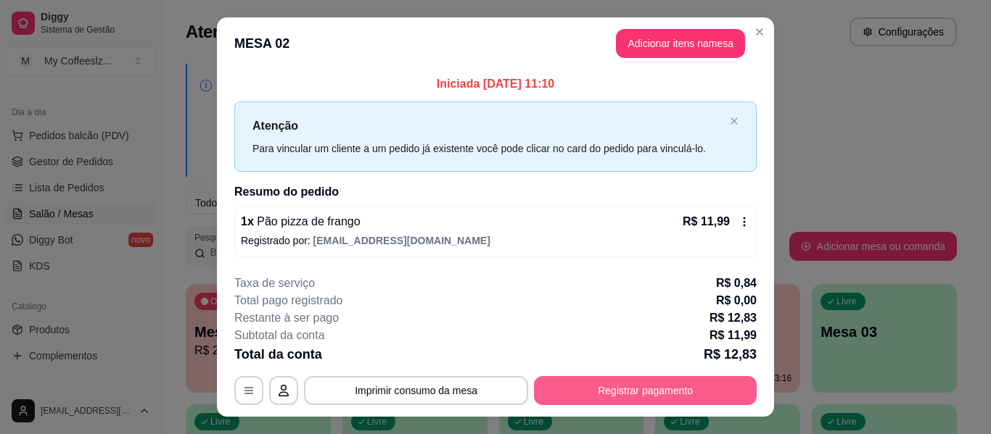
click at [595, 397] on button "Registrar pagamento" at bounding box center [645, 390] width 223 height 29
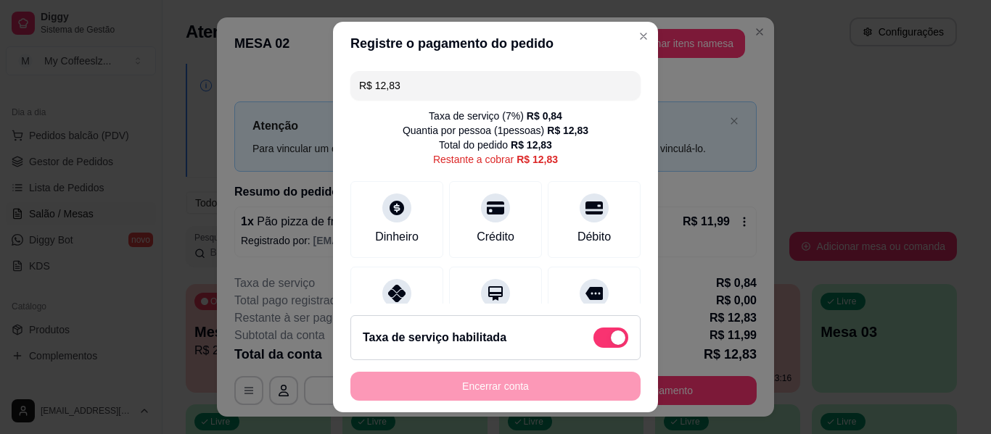
click at [593, 335] on span at bounding box center [610, 338] width 35 height 20
click at [592, 341] on input "checkbox" at bounding box center [596, 345] width 9 height 9
checkbox input "true"
type input "R$ 11,99"
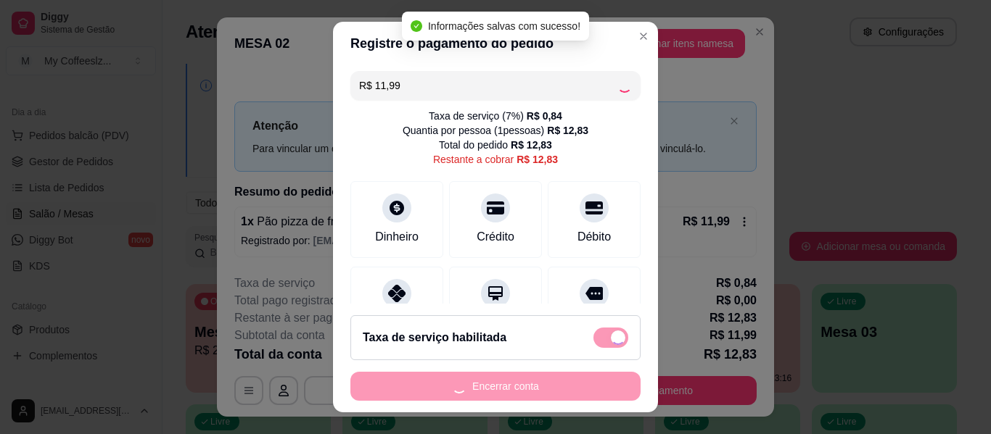
checkbox input "false"
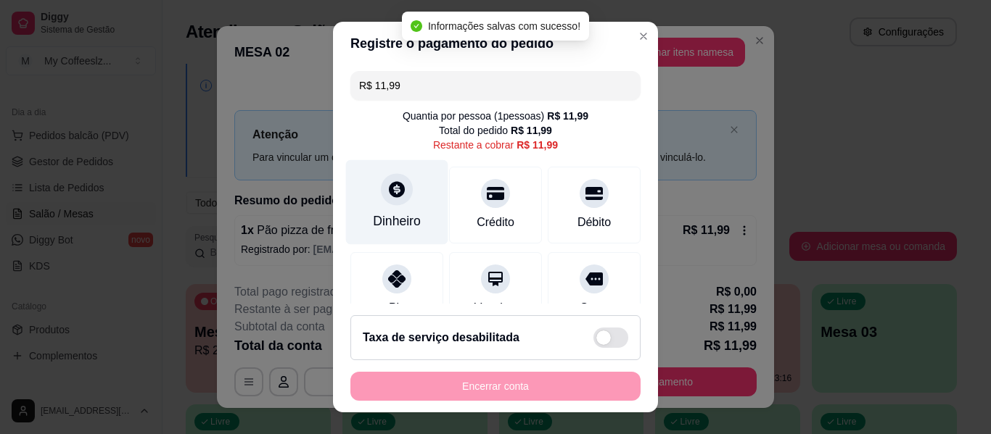
click at [372, 204] on div "Dinheiro" at bounding box center [397, 202] width 102 height 85
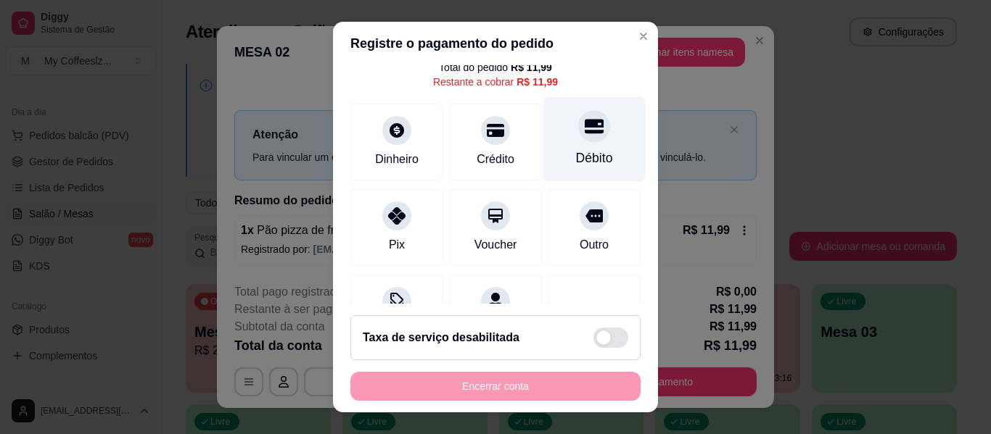
scroll to position [134, 0]
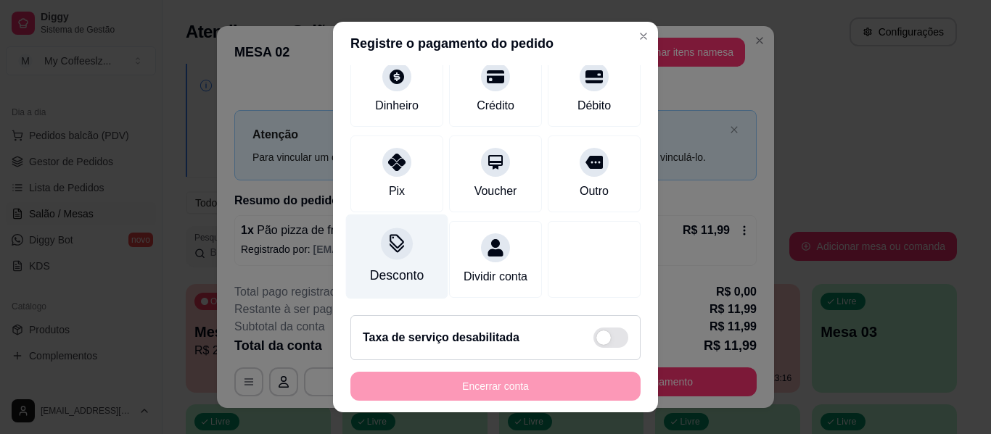
click at [391, 266] on div "Desconto" at bounding box center [397, 275] width 54 height 19
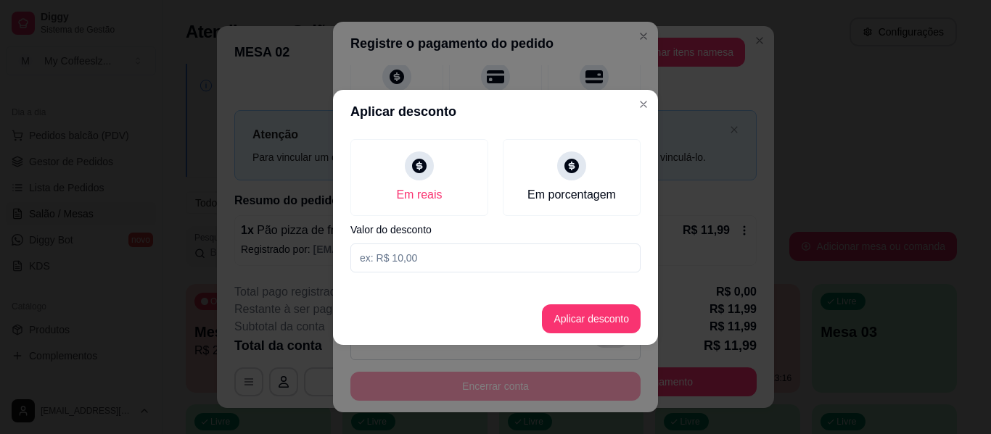
click at [454, 256] on input at bounding box center [495, 258] width 290 height 29
type input "2,00"
click at [603, 318] on button "Aplicar desconto" at bounding box center [591, 319] width 99 height 29
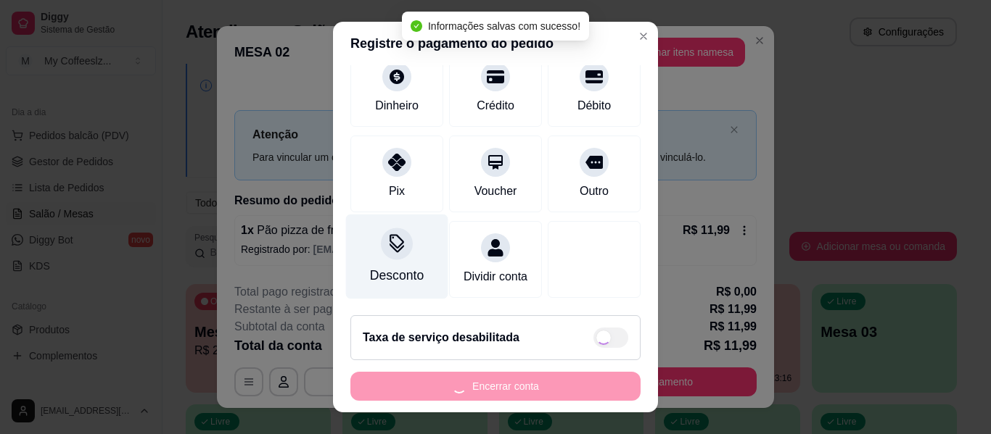
type input "R$ 9,99"
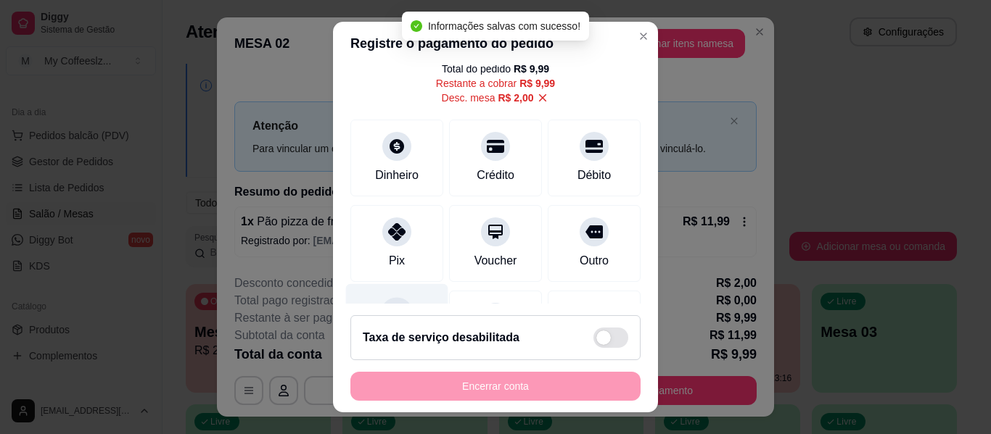
scroll to position [0, 0]
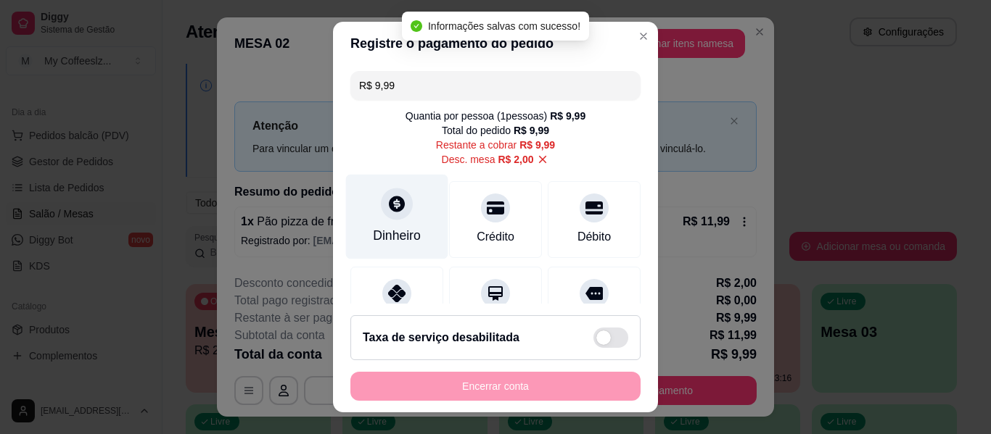
click at [387, 207] on icon at bounding box center [396, 203] width 19 height 19
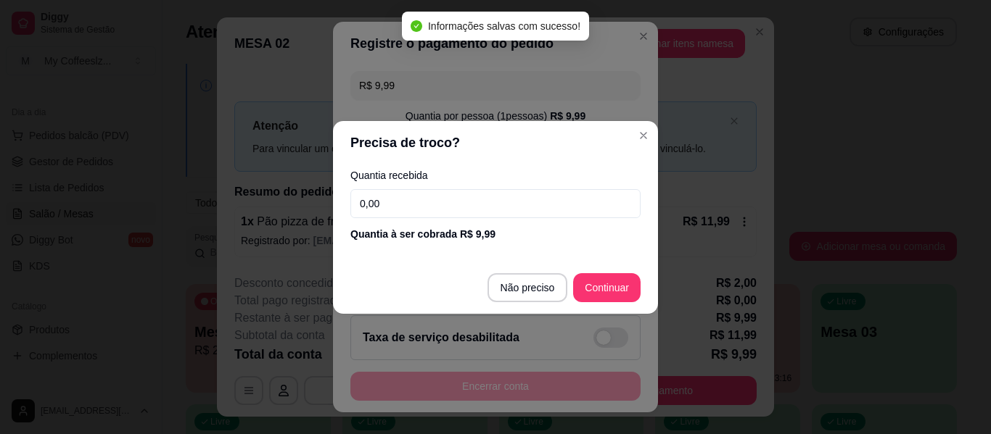
click at [386, 206] on input "0,00" at bounding box center [495, 203] width 290 height 29
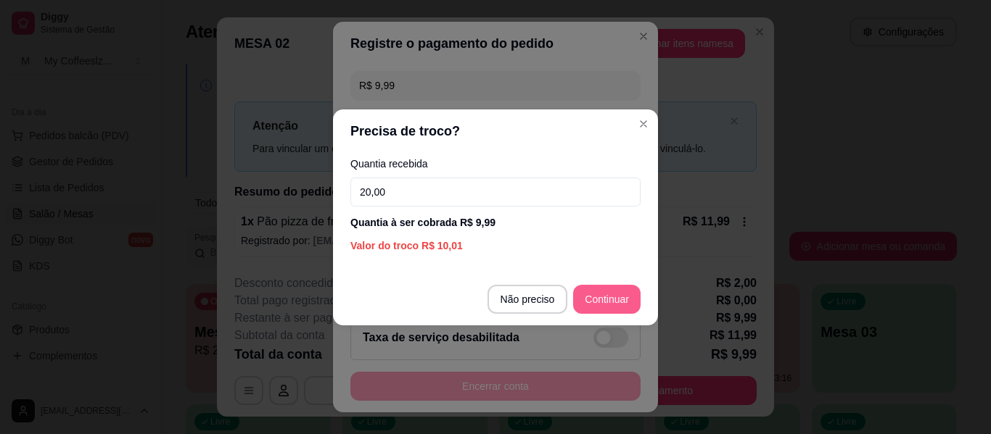
type input "20,00"
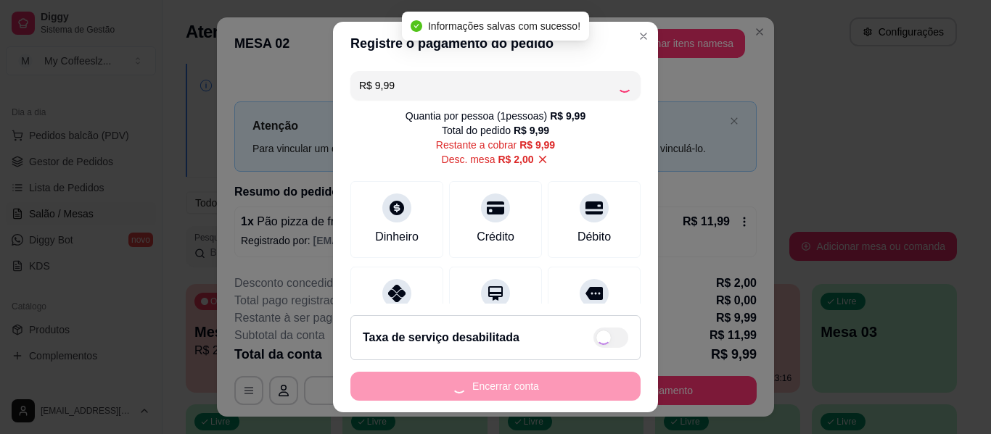
type input "R$ 0,00"
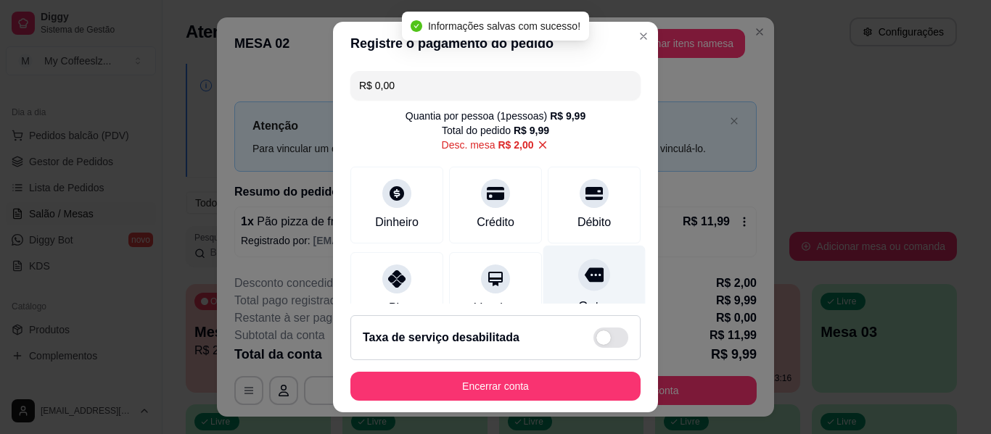
scroll to position [73, 0]
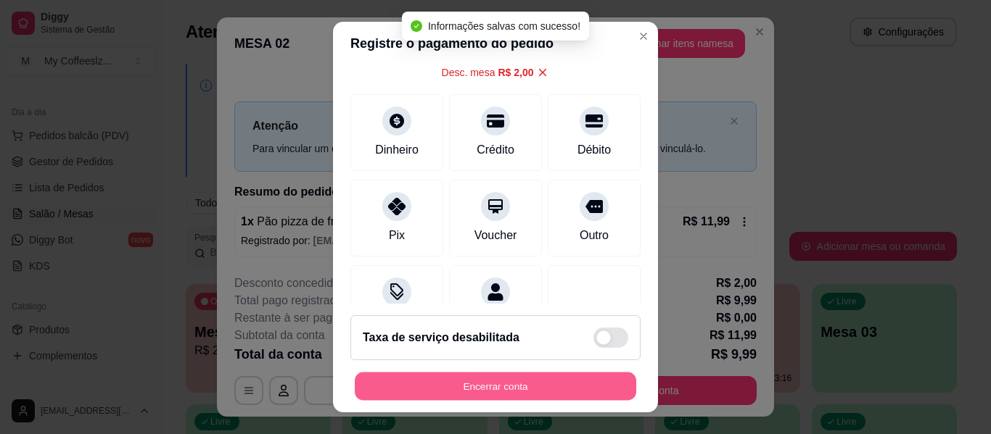
click at [499, 381] on button "Encerrar conta" at bounding box center [495, 387] width 281 height 28
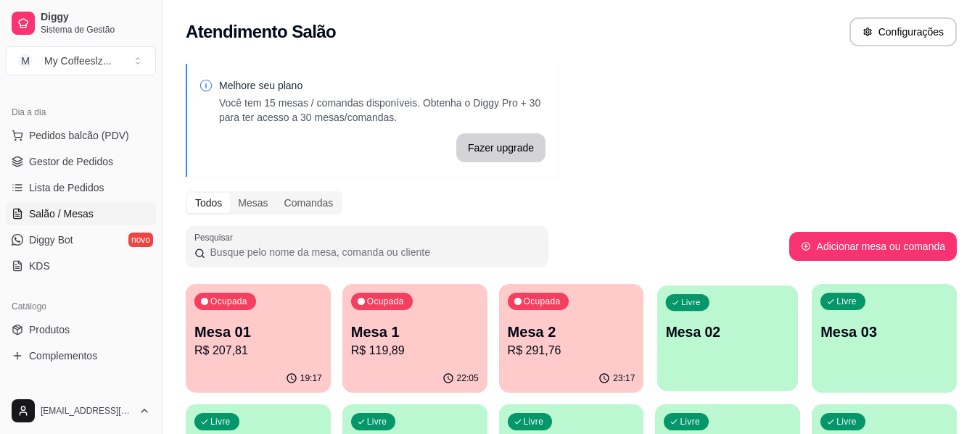
click at [741, 343] on div "Livre Mesa 02" at bounding box center [727, 330] width 141 height 88
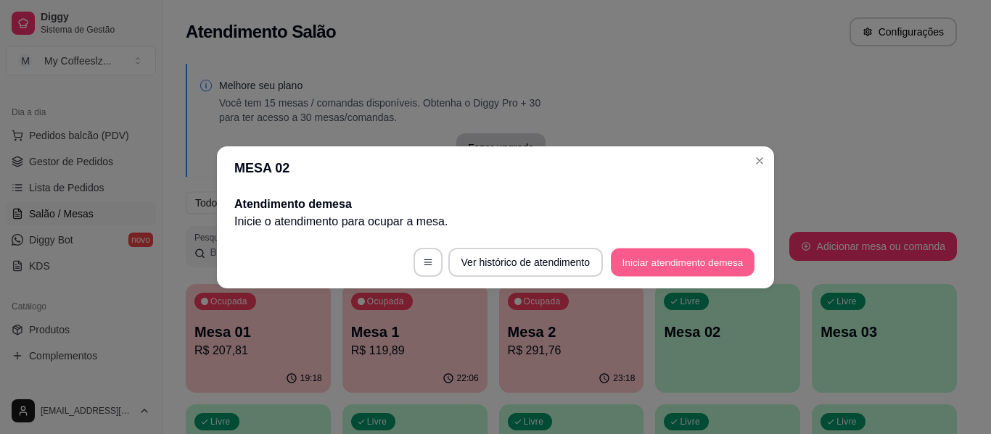
click at [656, 266] on button "Iniciar atendimento de mesa" at bounding box center [683, 262] width 144 height 28
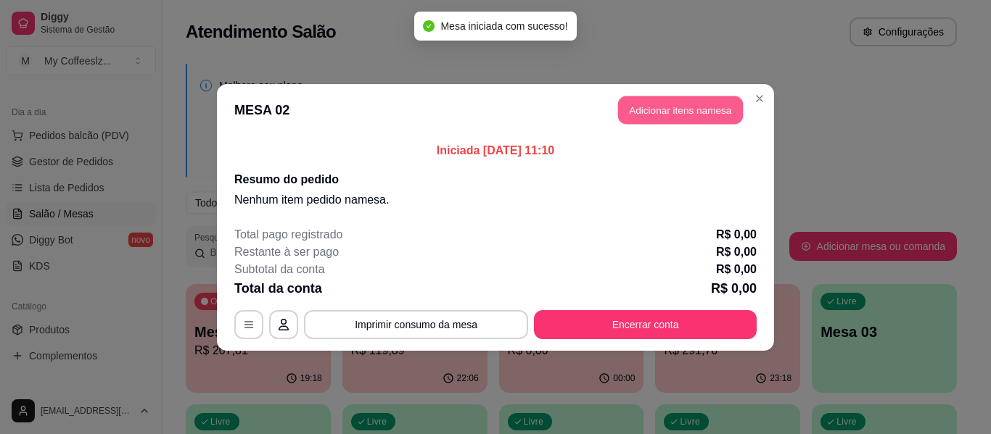
click at [654, 107] on button "Adicionar itens na mesa" at bounding box center [680, 110] width 125 height 28
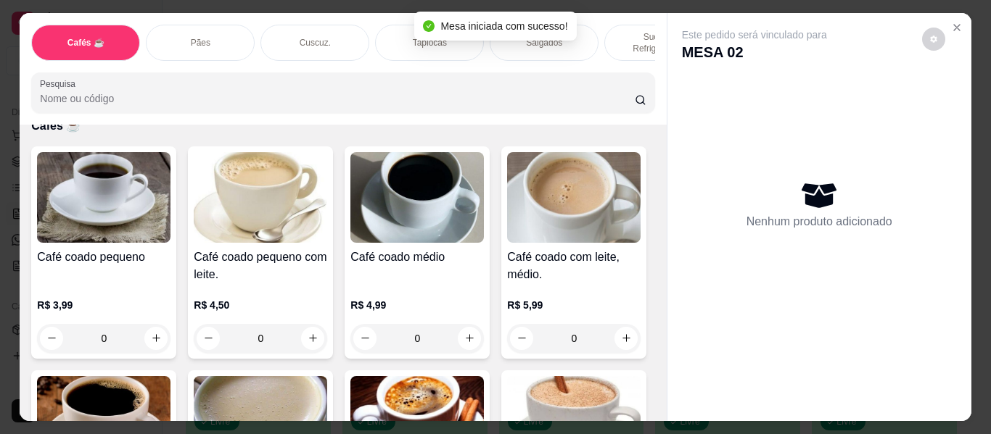
scroll to position [218, 0]
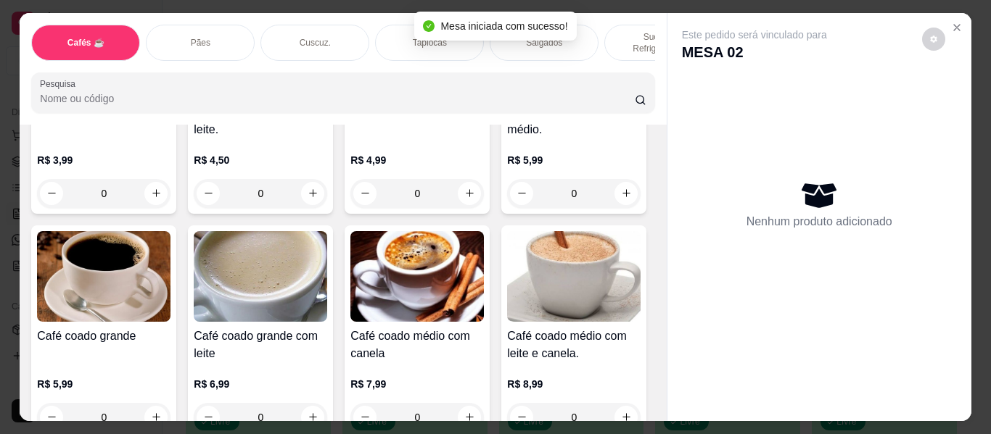
click at [587, 38] on div "Salgados" at bounding box center [543, 43] width 109 height 36
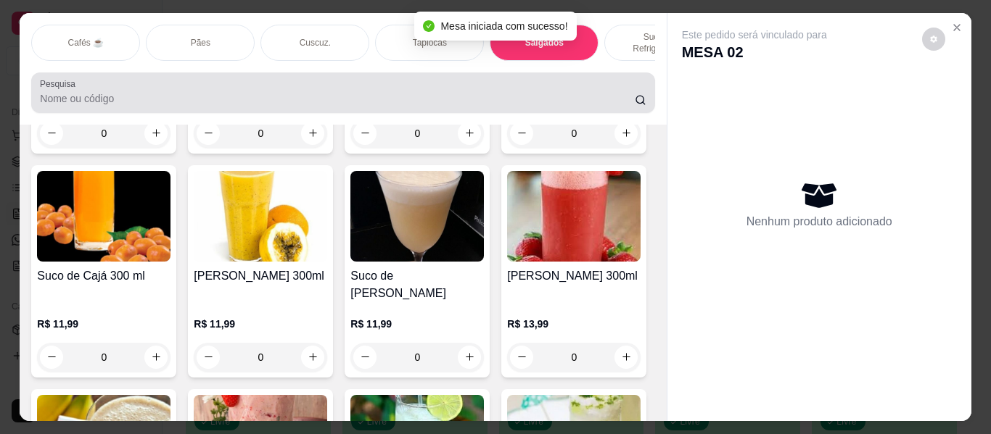
scroll to position [39, 0]
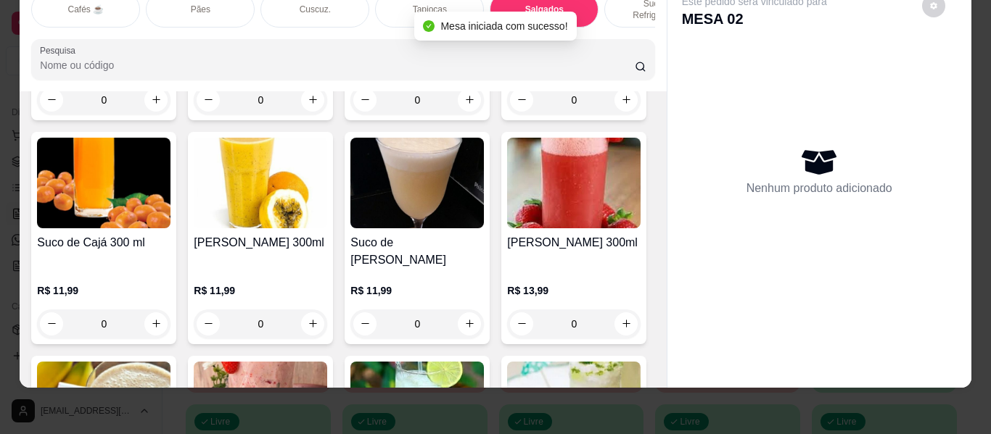
type input "1"
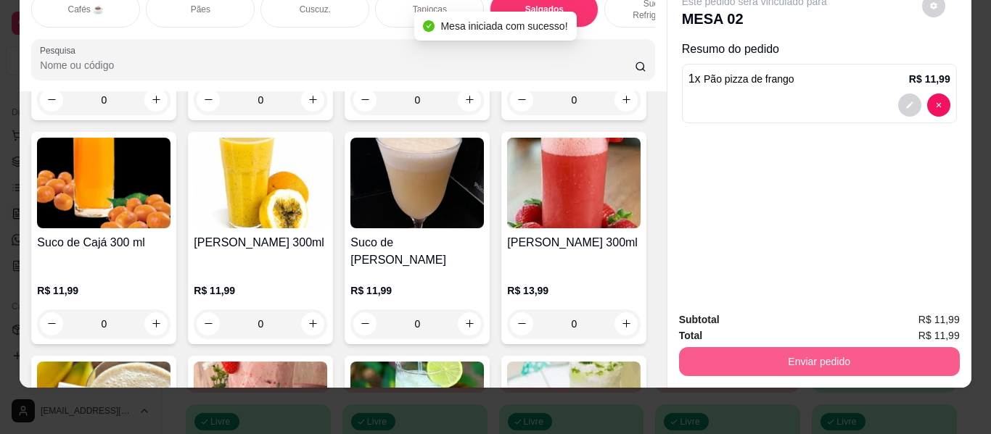
click at [718, 357] on button "Enviar pedido" at bounding box center [819, 361] width 281 height 29
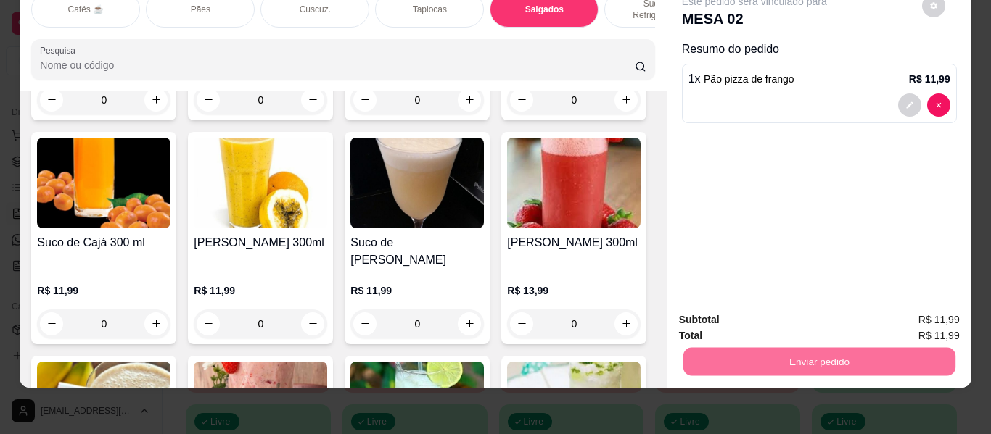
click at [913, 317] on button "Enviar pedido" at bounding box center [921, 315] width 82 height 28
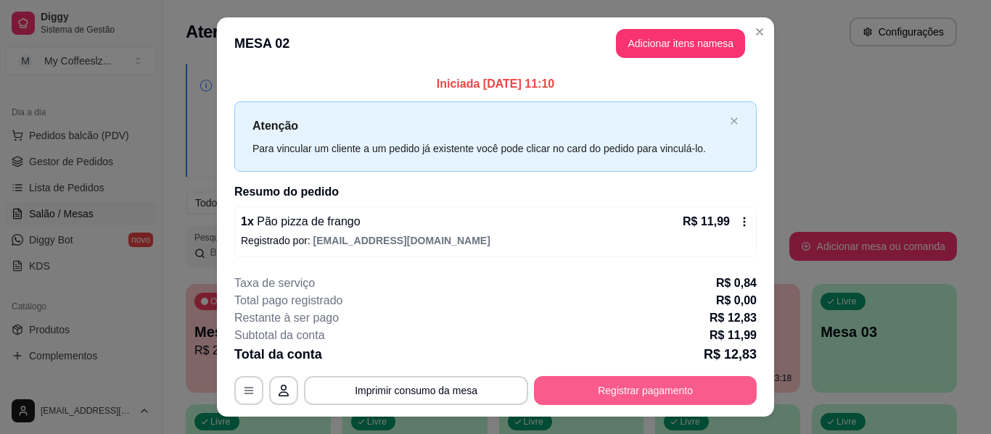
click at [660, 389] on button "Registrar pagamento" at bounding box center [645, 390] width 223 height 29
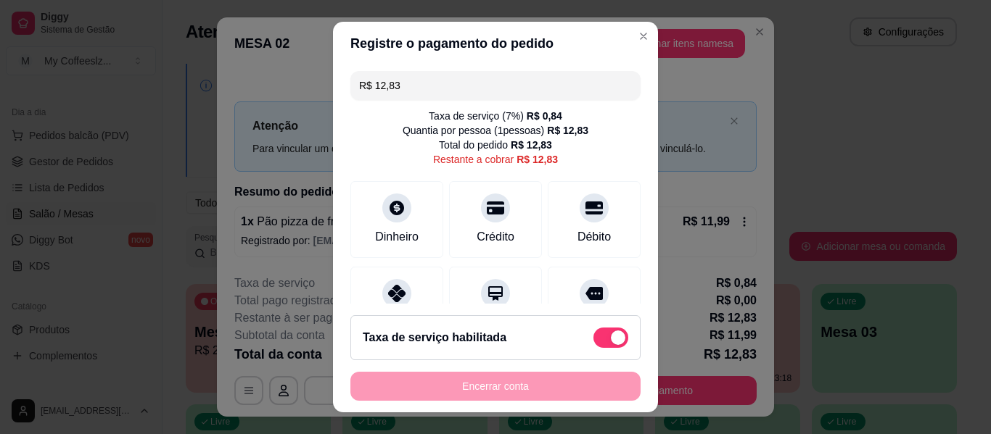
click at [611, 335] on span at bounding box center [618, 338] width 15 height 15
click at [595, 341] on input "checkbox" at bounding box center [596, 345] width 9 height 9
checkbox input "true"
type input "R$ 11,99"
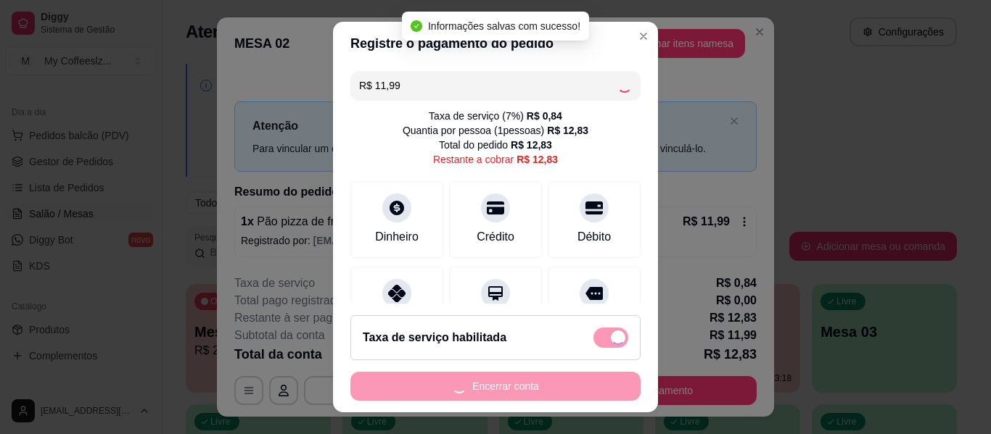
checkbox input "false"
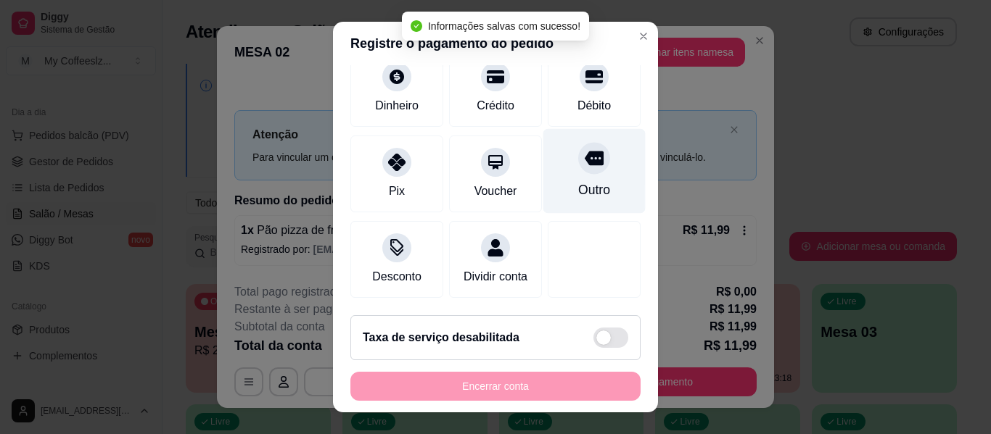
scroll to position [134, 0]
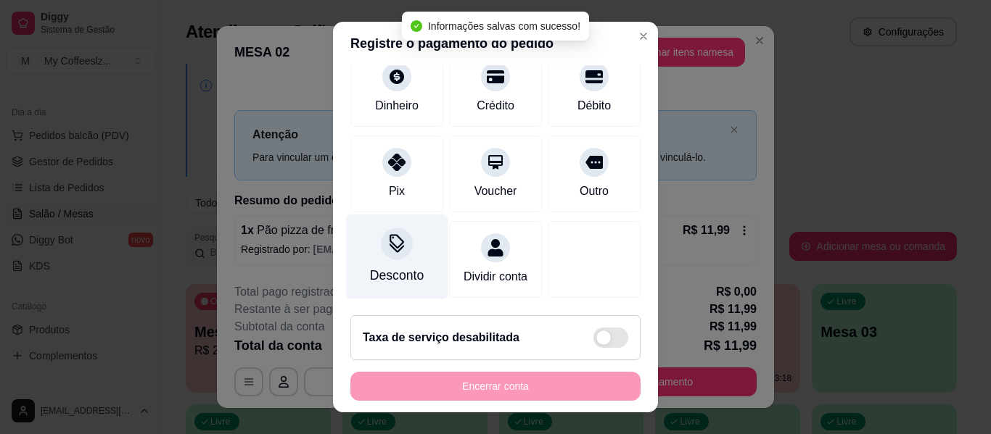
click at [393, 234] on icon at bounding box center [396, 243] width 19 height 19
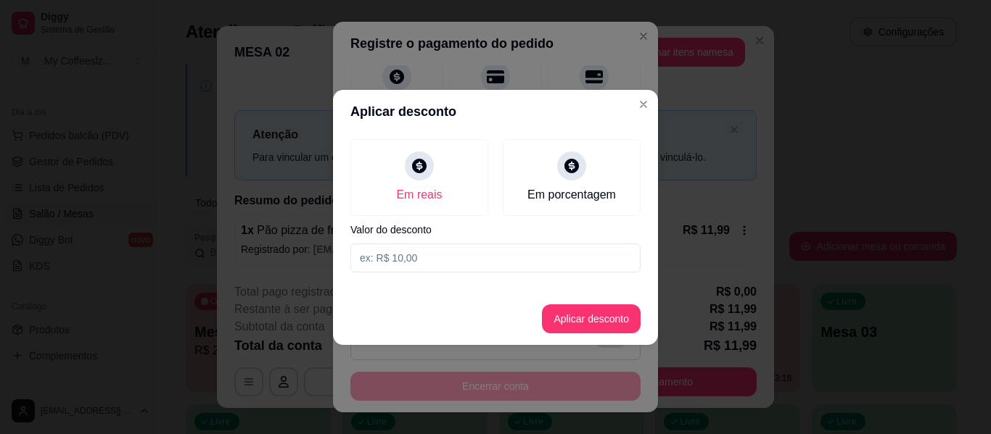
click at [450, 242] on div "Em reais Em porcentagem Valor do desconto" at bounding box center [495, 205] width 325 height 145
click at [423, 257] on input at bounding box center [495, 258] width 290 height 29
type input "2,99"
click at [593, 309] on button "Aplicar desconto" at bounding box center [591, 319] width 95 height 28
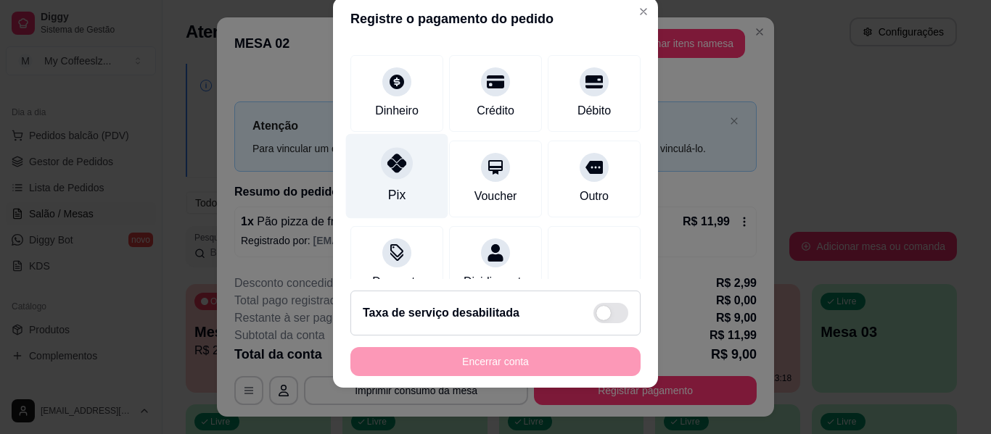
scroll to position [76, 0]
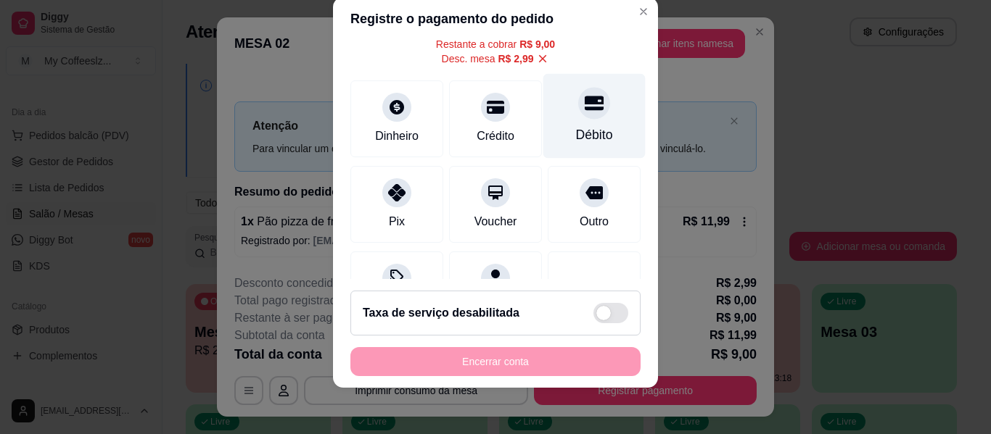
click at [576, 128] on div "Débito" at bounding box center [594, 134] width 37 height 19
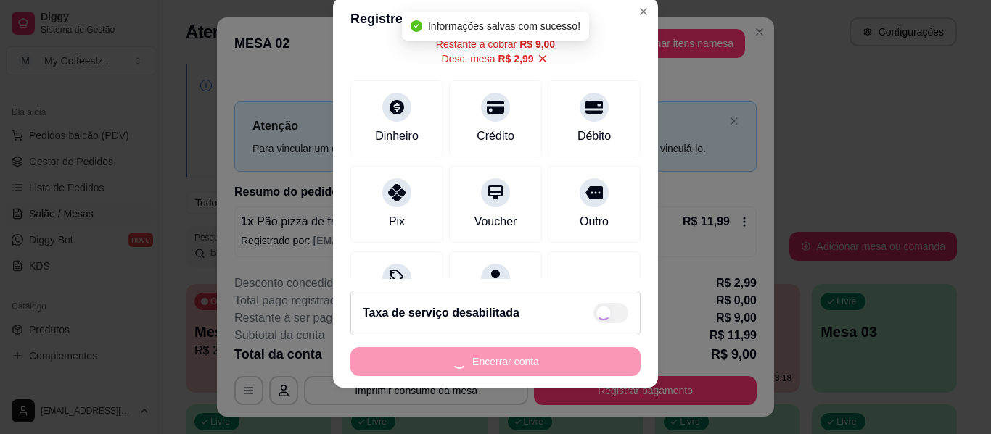
type input "R$ 0,00"
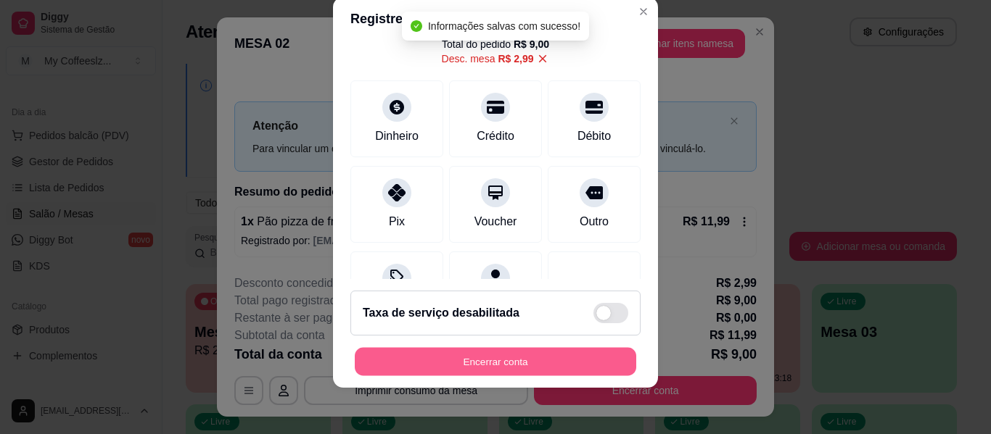
click at [521, 359] on button "Encerrar conta" at bounding box center [495, 362] width 281 height 28
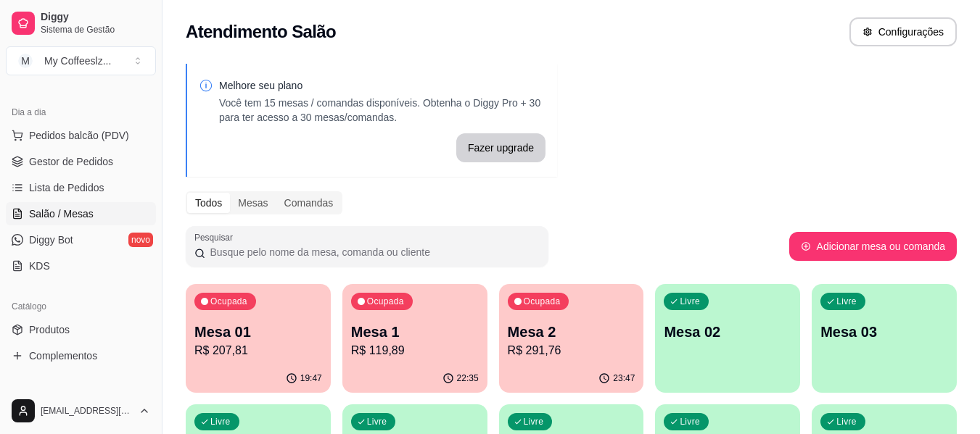
click at [738, 337] on p "Mesa 02" at bounding box center [728, 332] width 128 height 20
click at [738, 337] on body "Diggy Sistema de Gestão M My Coffeeslz ... Loja aberta Diggy Pro + 15 até 28/10…" at bounding box center [490, 217] width 980 height 434
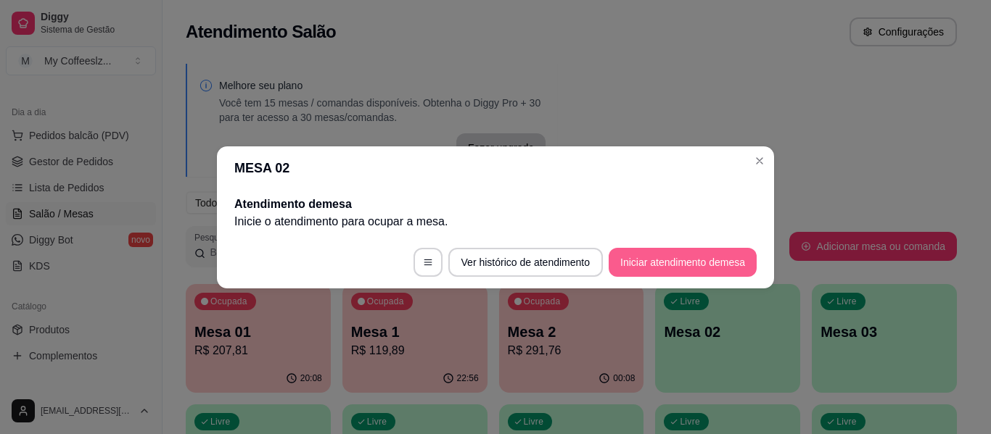
click at [682, 263] on button "Iniciar atendimento de mesa" at bounding box center [682, 262] width 148 height 29
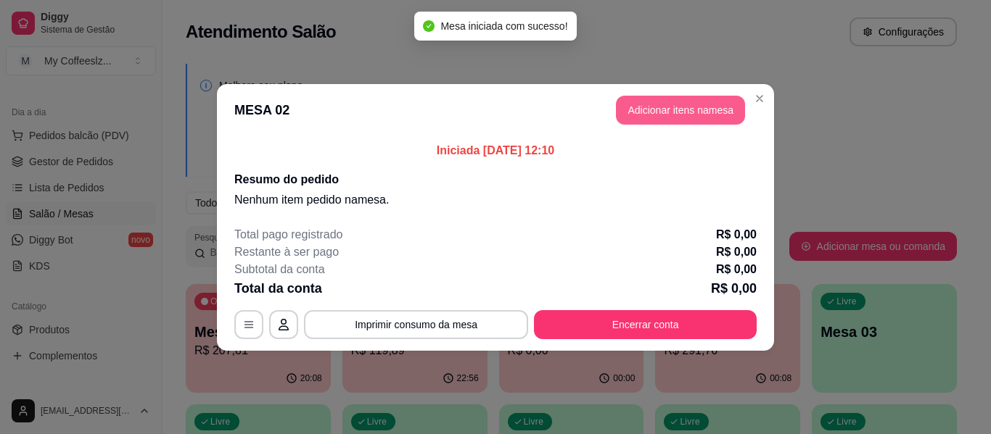
click at [663, 108] on button "Adicionar itens na mesa" at bounding box center [680, 110] width 129 height 29
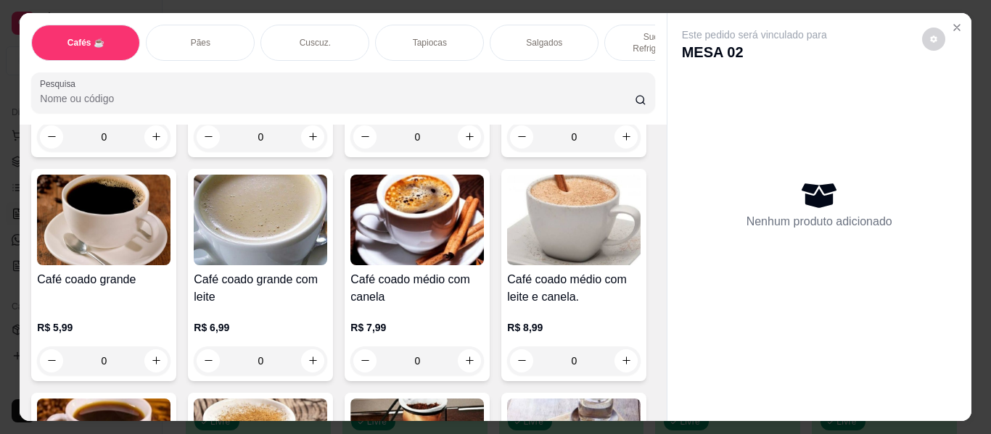
scroll to position [290, 0]
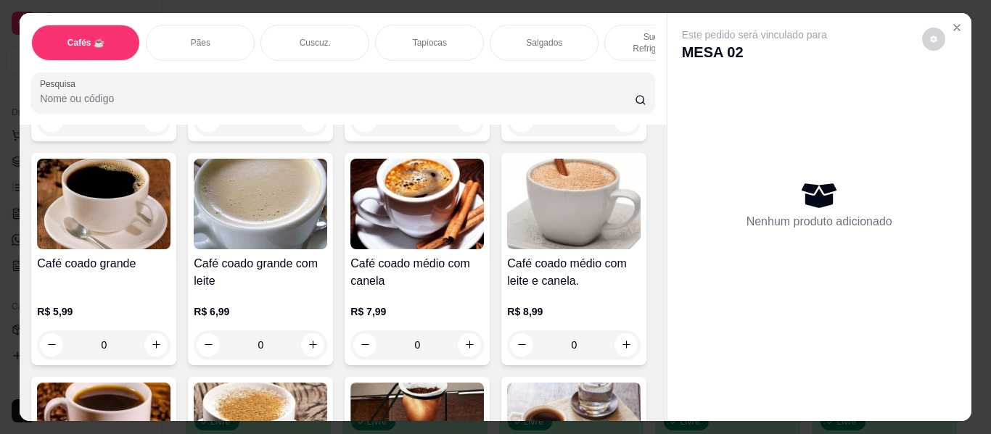
click at [622, 32] on p "Sucos e Refrigerantes" at bounding box center [658, 42] width 84 height 23
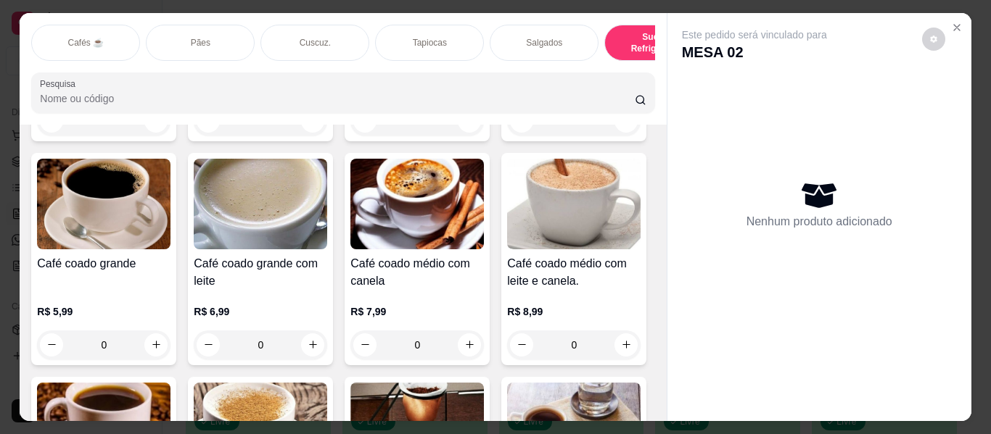
scroll to position [39, 0]
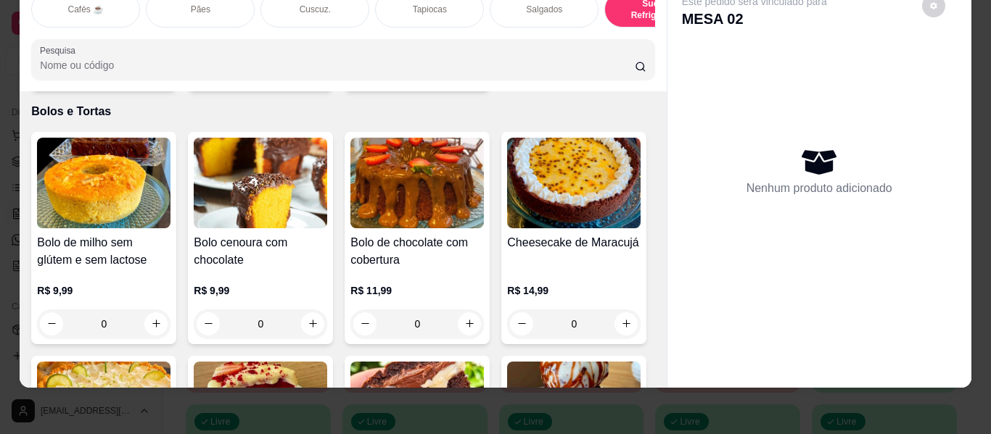
type input "1"
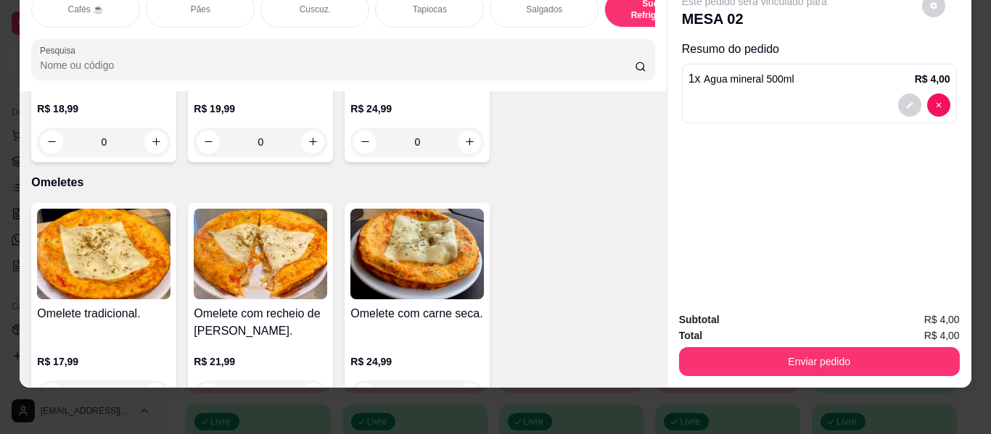
scroll to position [7772, 0]
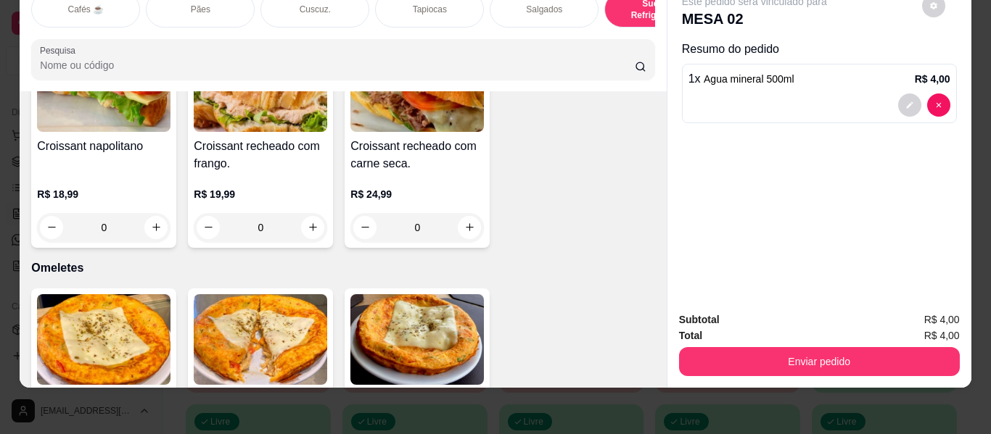
click at [526, 7] on div "Salgados" at bounding box center [543, 9] width 109 height 36
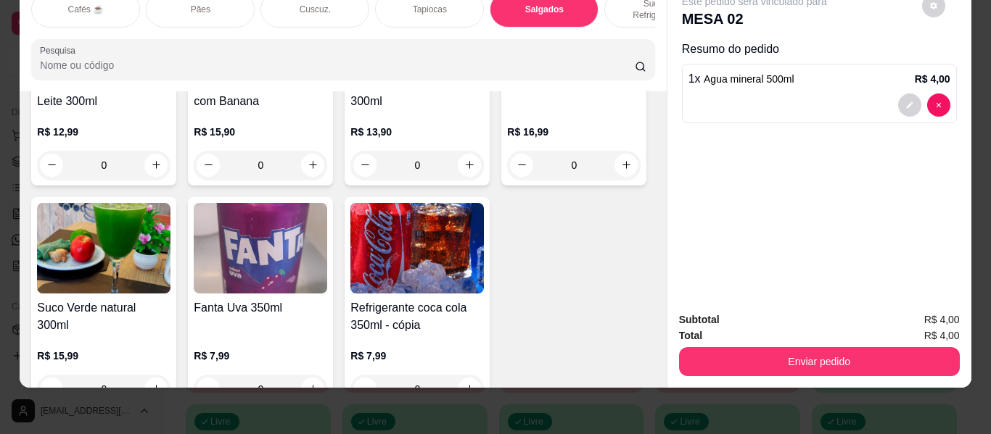
scroll to position [6201, 0]
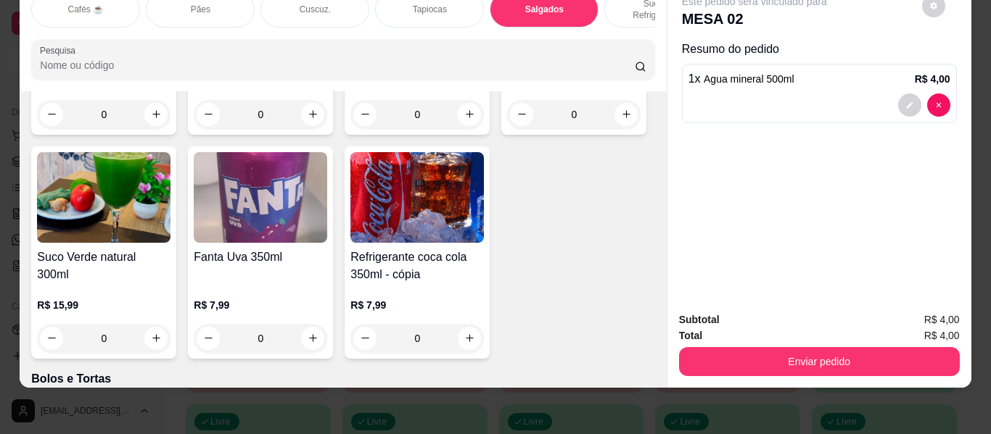
type input "1"
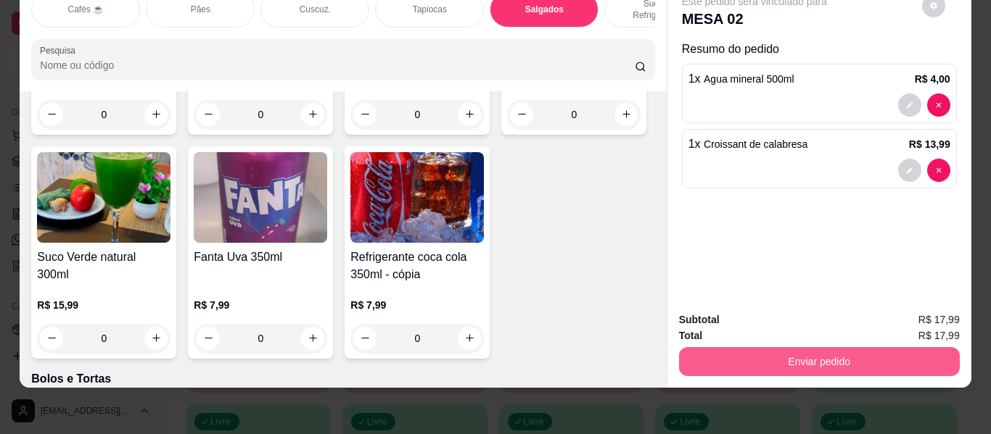
click at [758, 365] on button "Enviar pedido" at bounding box center [819, 361] width 281 height 29
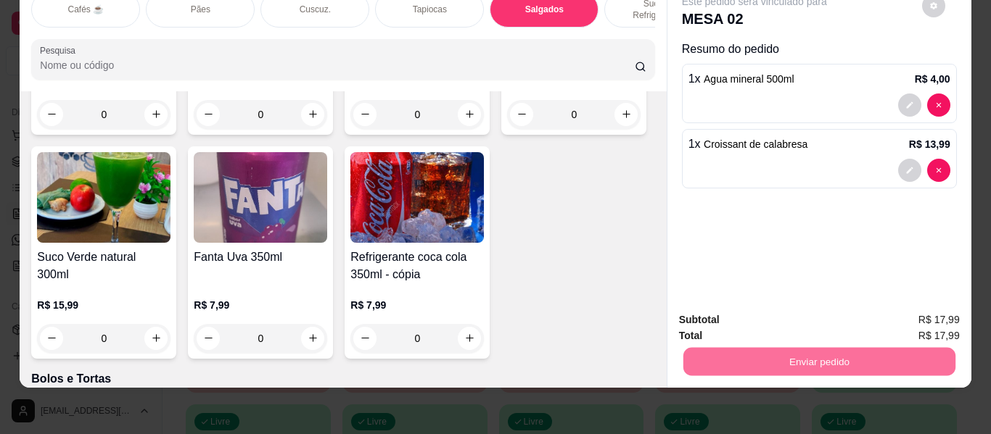
click at [933, 329] on button "Enviar pedido" at bounding box center [921, 321] width 82 height 28
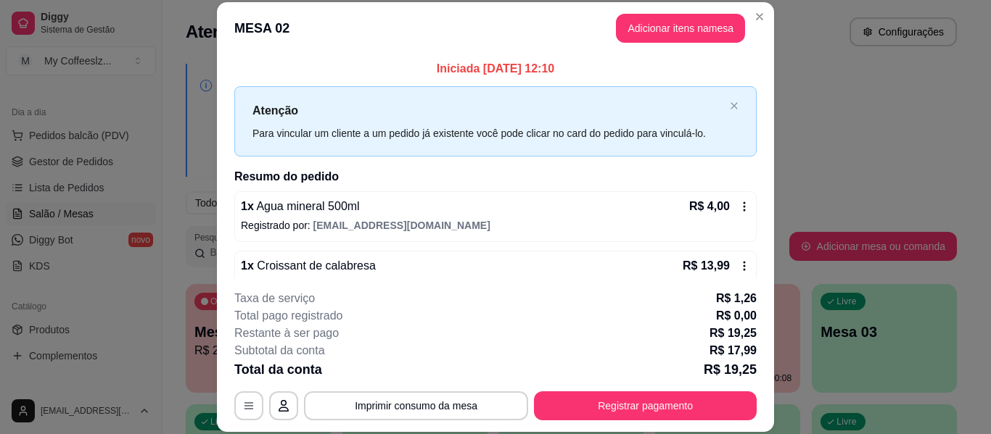
scroll to position [29, 0]
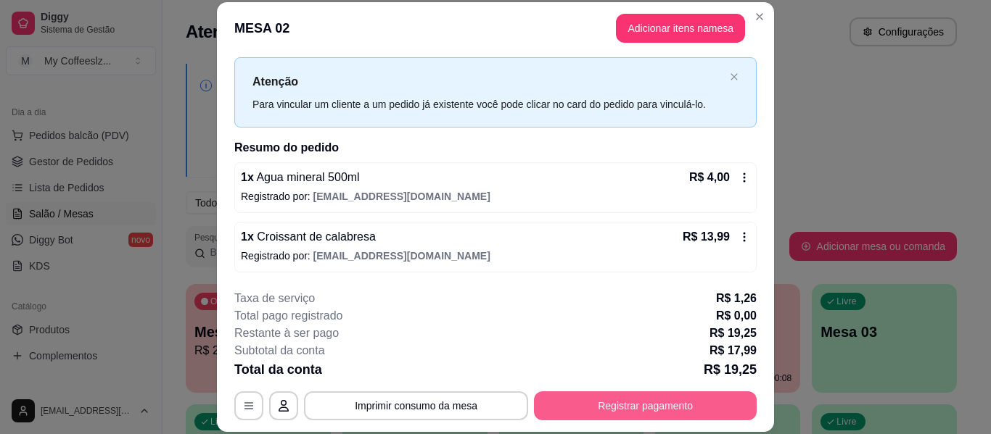
click at [628, 395] on button "Registrar pagamento" at bounding box center [645, 406] width 223 height 29
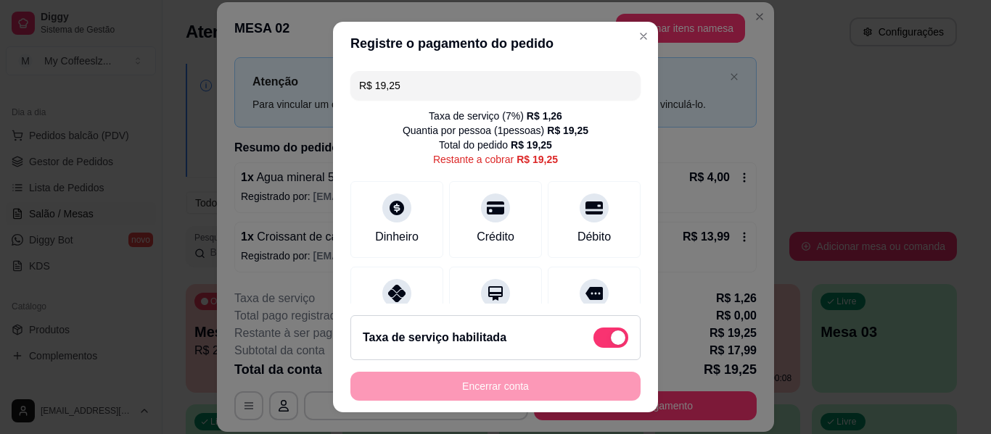
click at [594, 340] on span at bounding box center [610, 338] width 35 height 20
click at [594, 341] on input "checkbox" at bounding box center [596, 345] width 9 height 9
checkbox input "true"
type input "R$ 17,99"
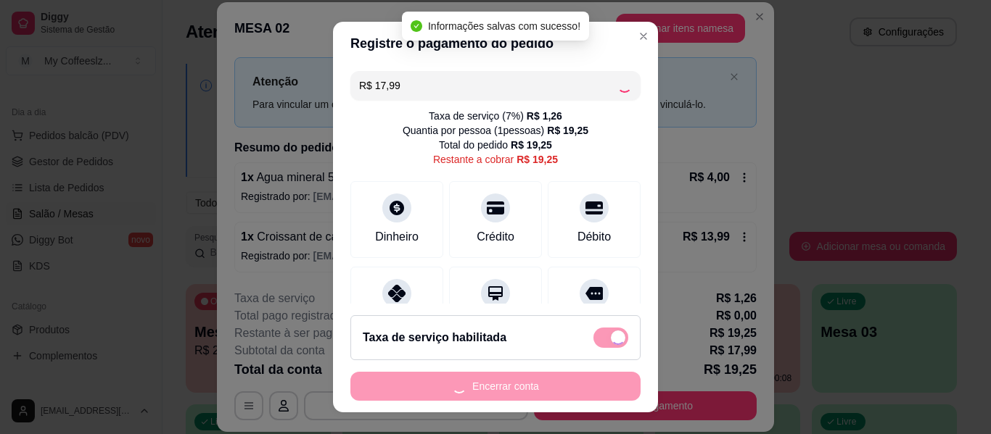
checkbox input "false"
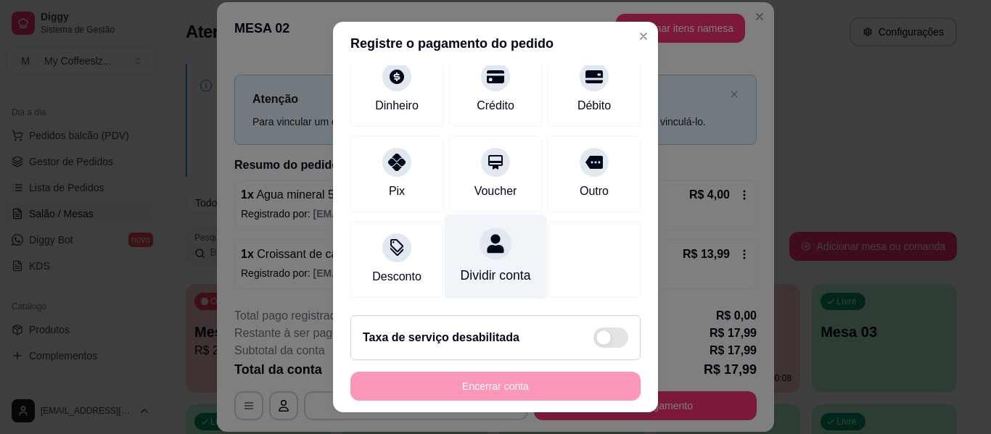
scroll to position [134, 0]
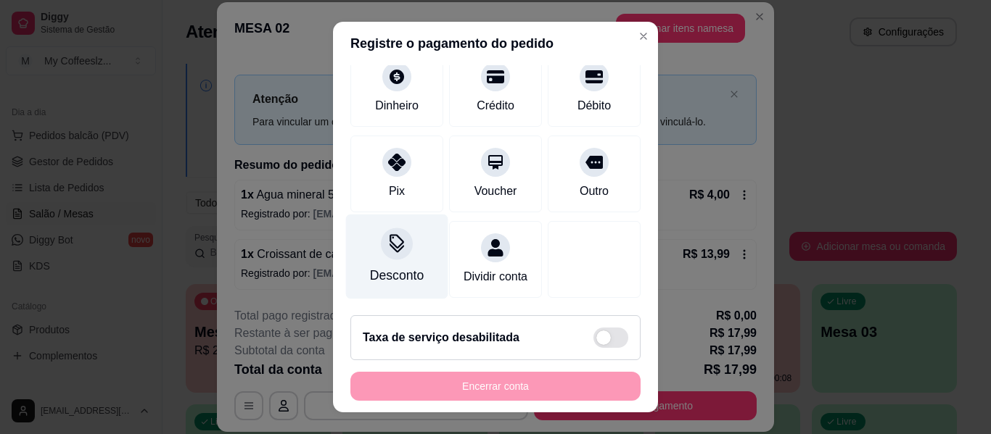
click at [380, 240] on div "Desconto" at bounding box center [397, 257] width 102 height 85
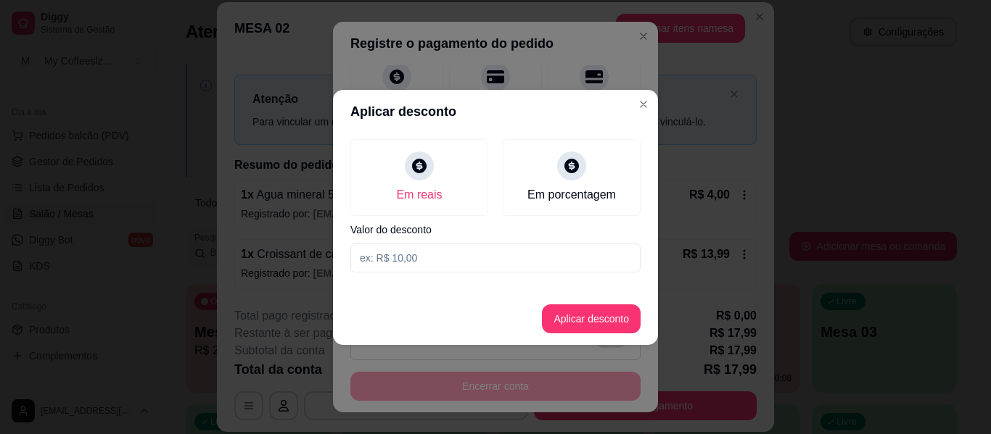
click at [412, 248] on input at bounding box center [495, 258] width 290 height 29
type input "2,00"
click at [621, 319] on button "Aplicar desconto" at bounding box center [591, 319] width 99 height 29
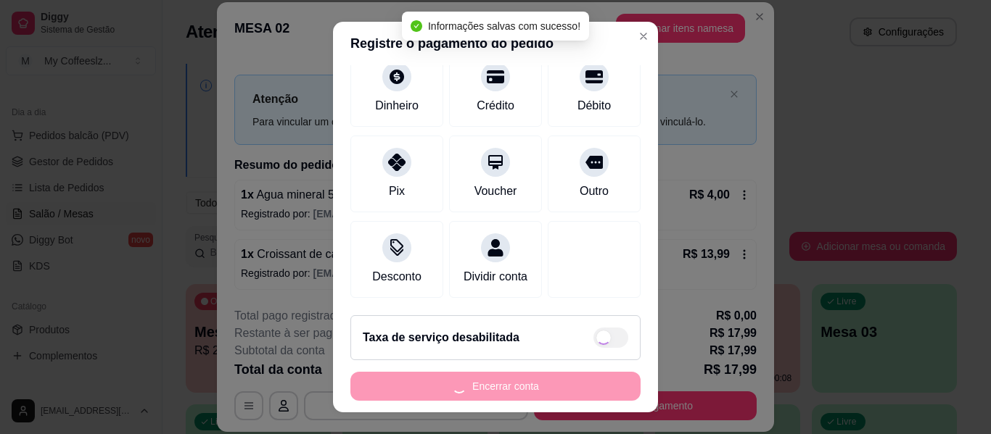
type input "R$ 15,99"
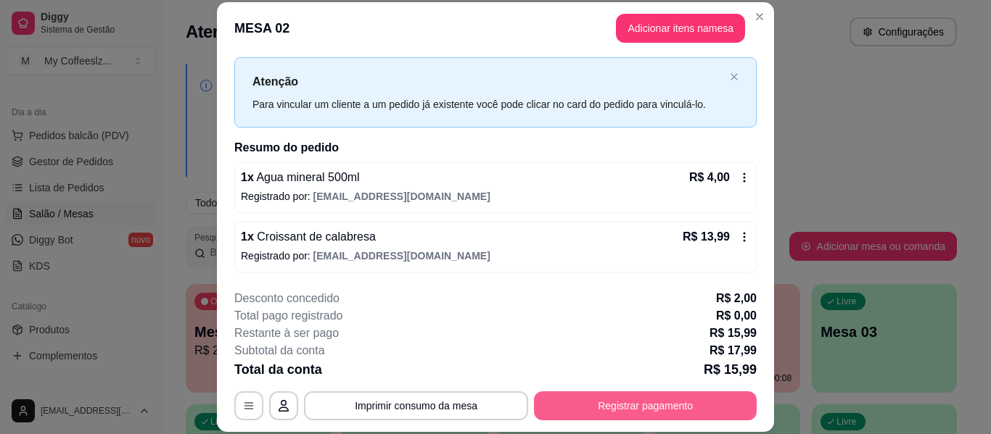
click at [637, 408] on button "Registrar pagamento" at bounding box center [645, 406] width 223 height 29
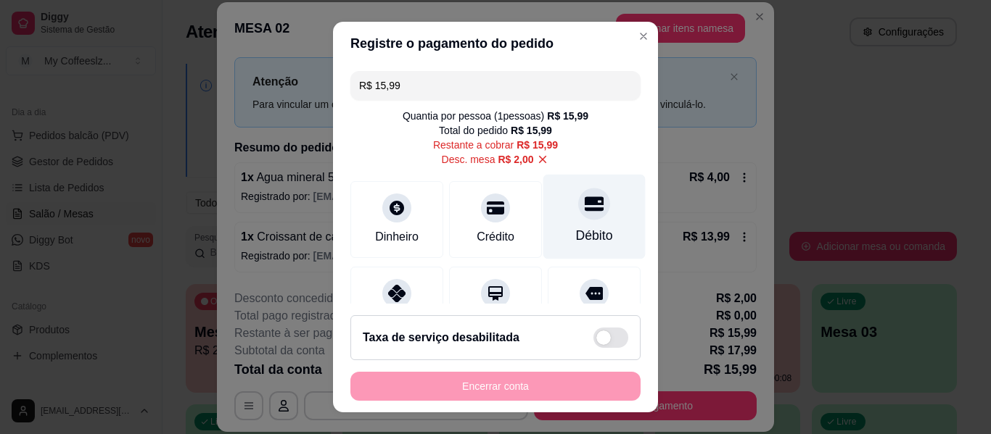
click at [579, 222] on div "Débito" at bounding box center [594, 217] width 102 height 85
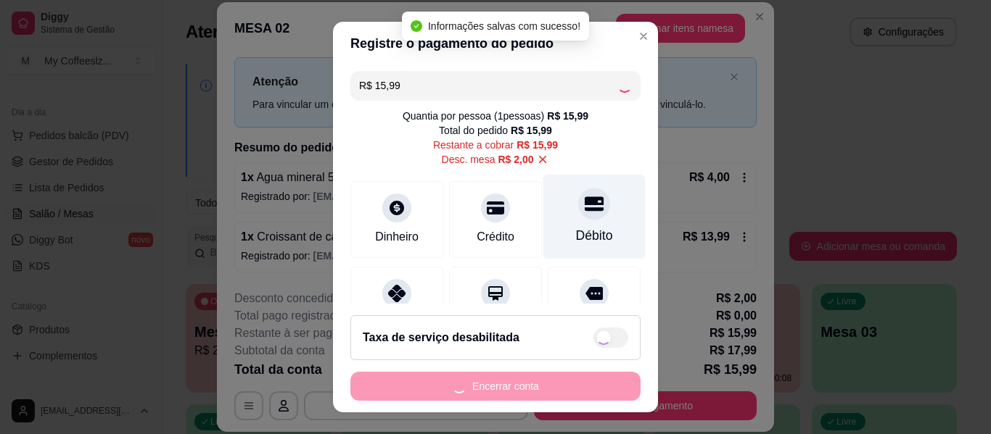
type input "R$ 0,00"
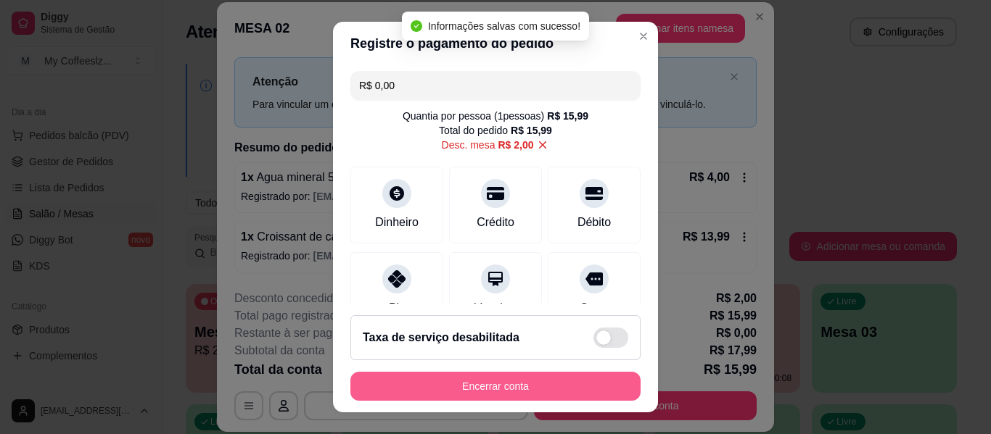
click at [546, 396] on button "Encerrar conta" at bounding box center [495, 386] width 290 height 29
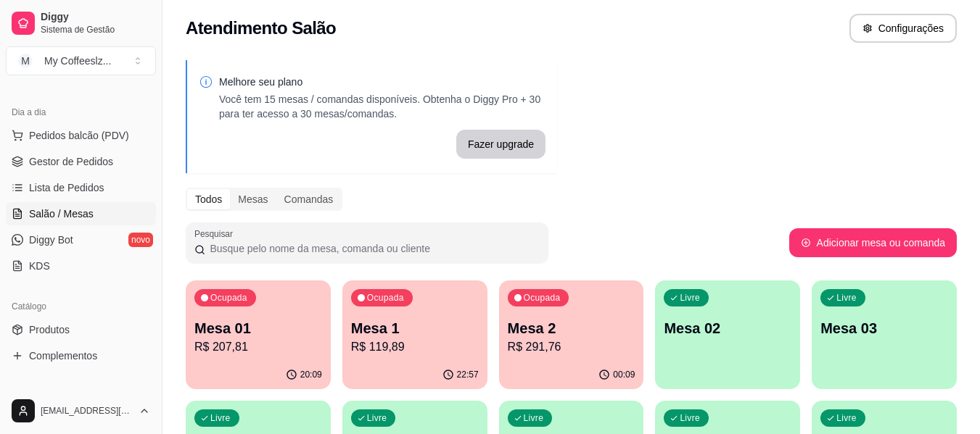
scroll to position [0, 0]
